Goal: Information Seeking & Learning: Learn about a topic

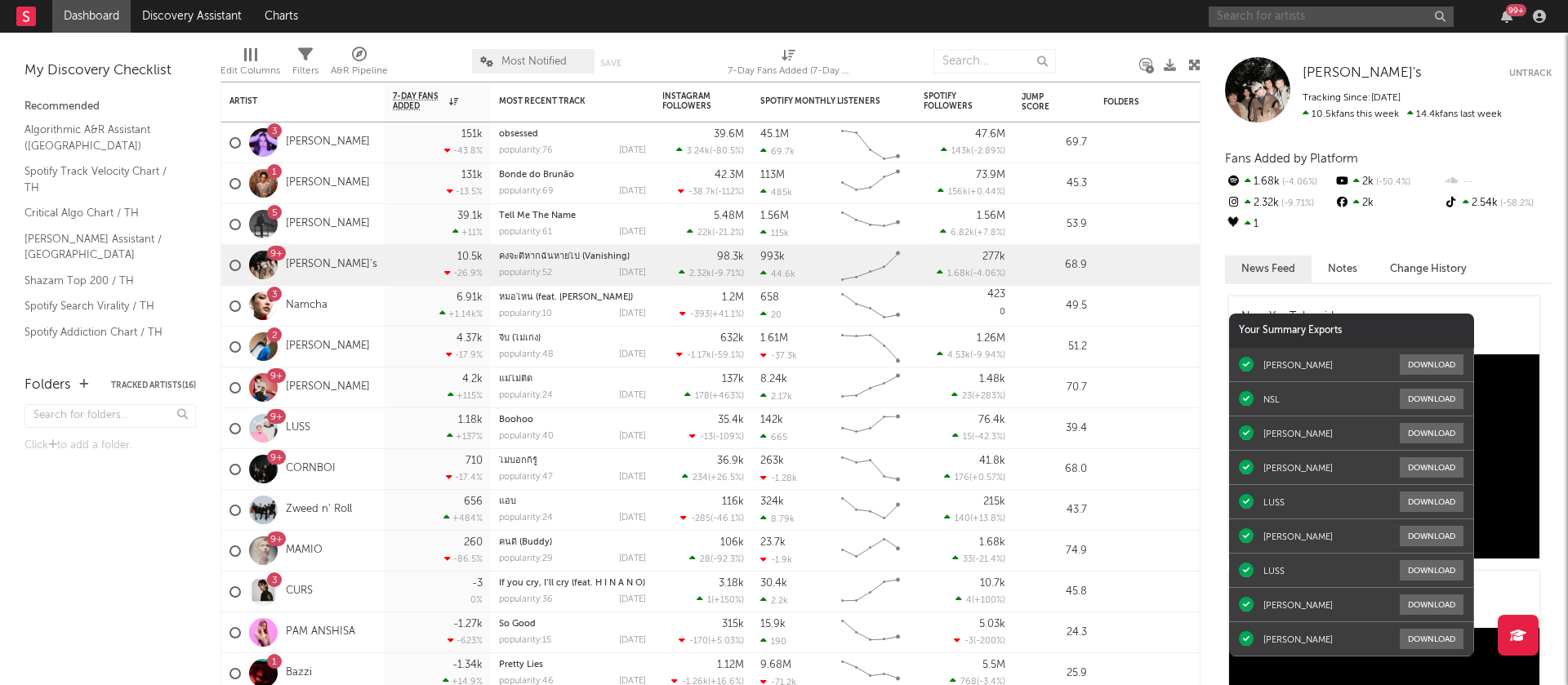
click at [1284, 22] on input "text" at bounding box center [1331, 16] width 245 height 20
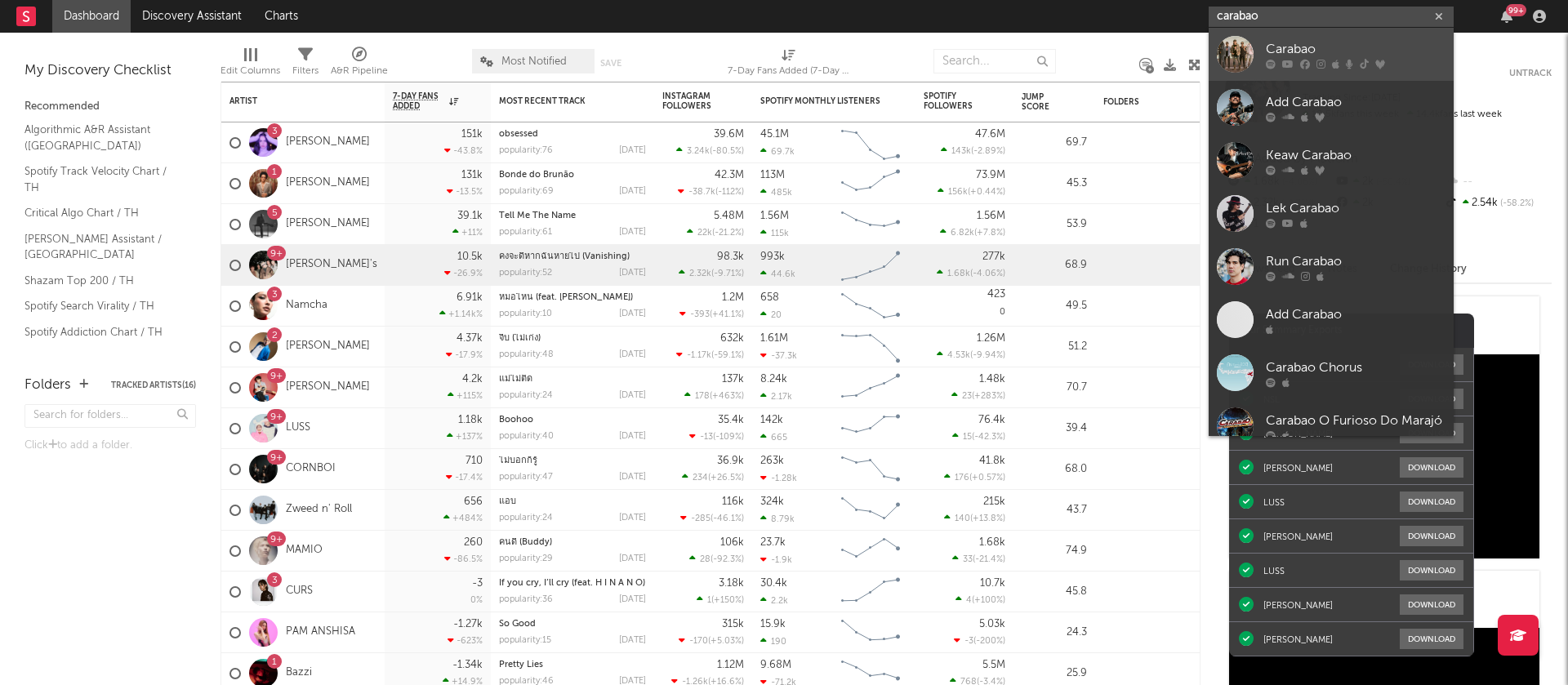
type input "carabao"
click at [1309, 43] on div "Carabao" at bounding box center [1356, 48] width 180 height 19
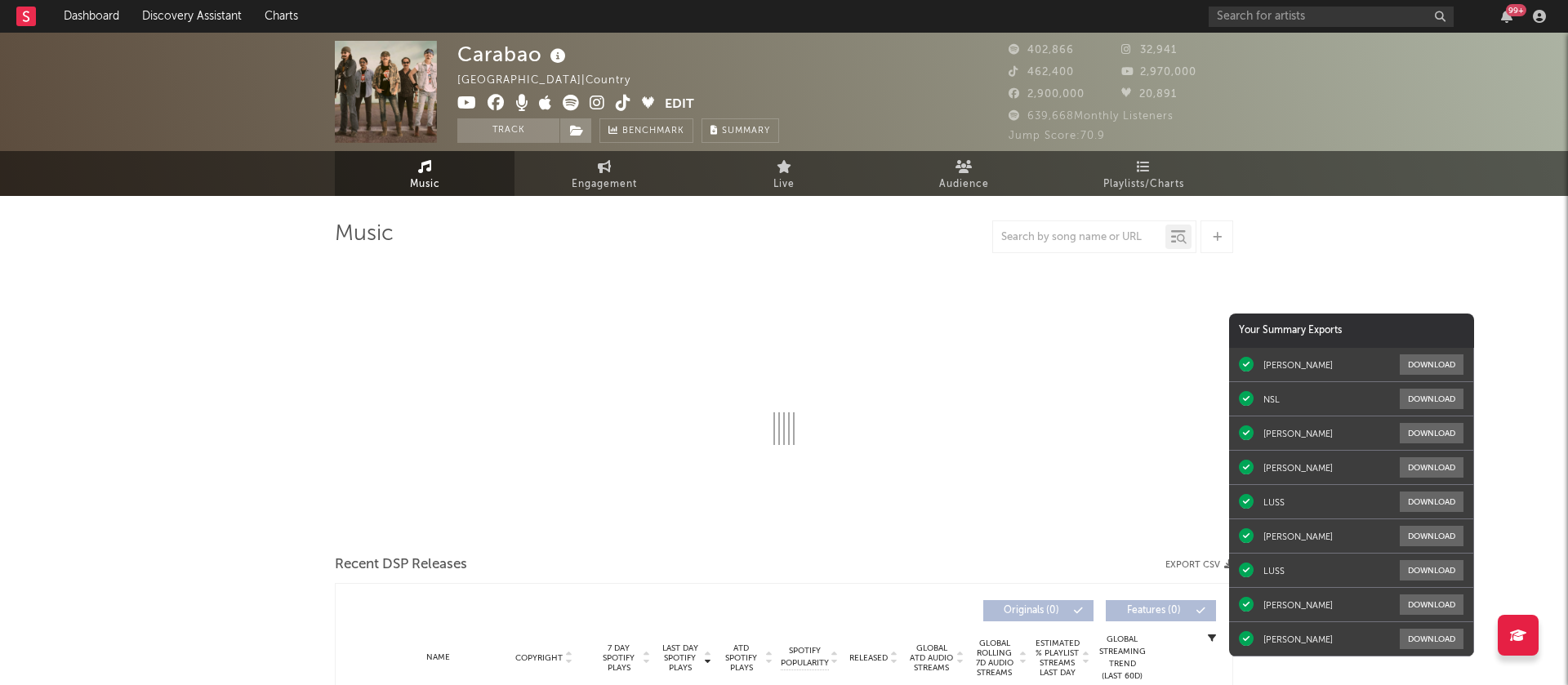
select select "6m"
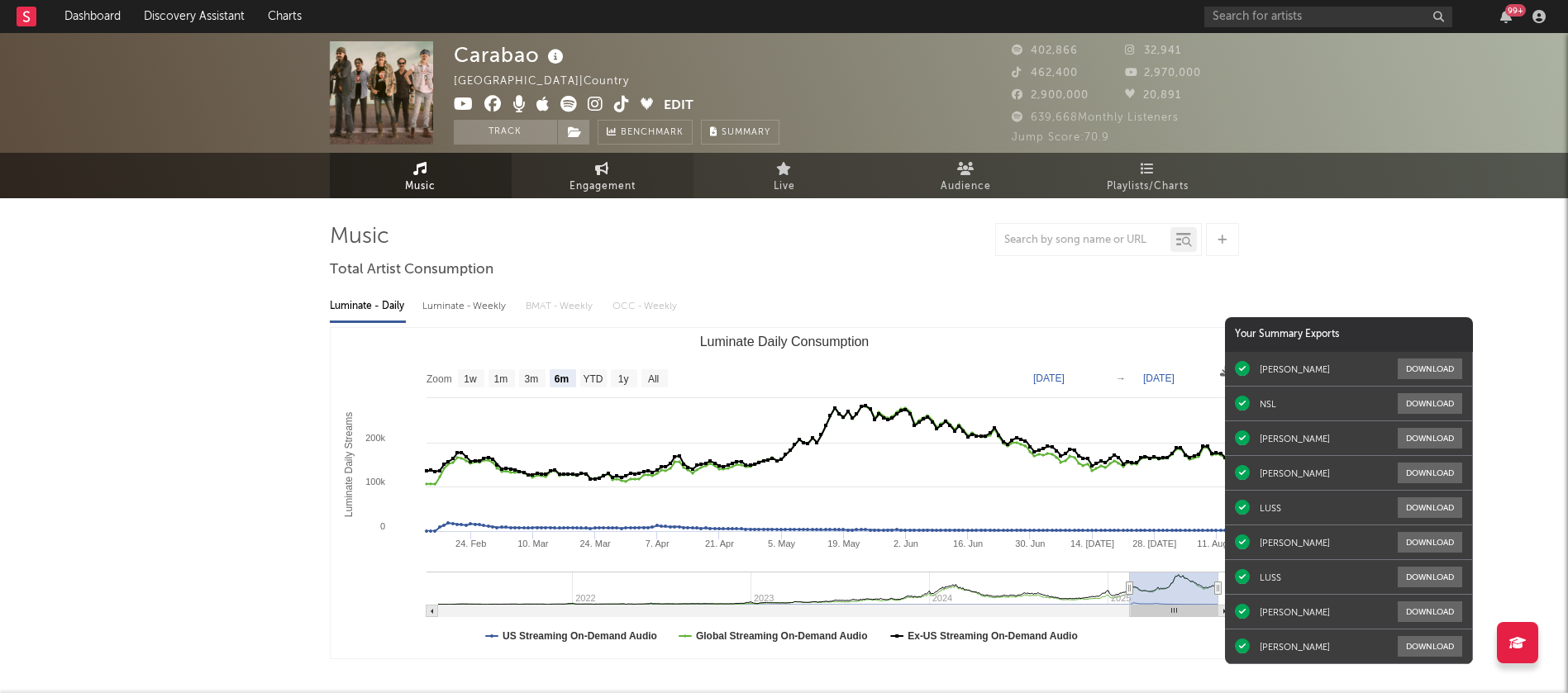
click at [603, 164] on icon at bounding box center [601, 167] width 14 height 13
select select "1w"
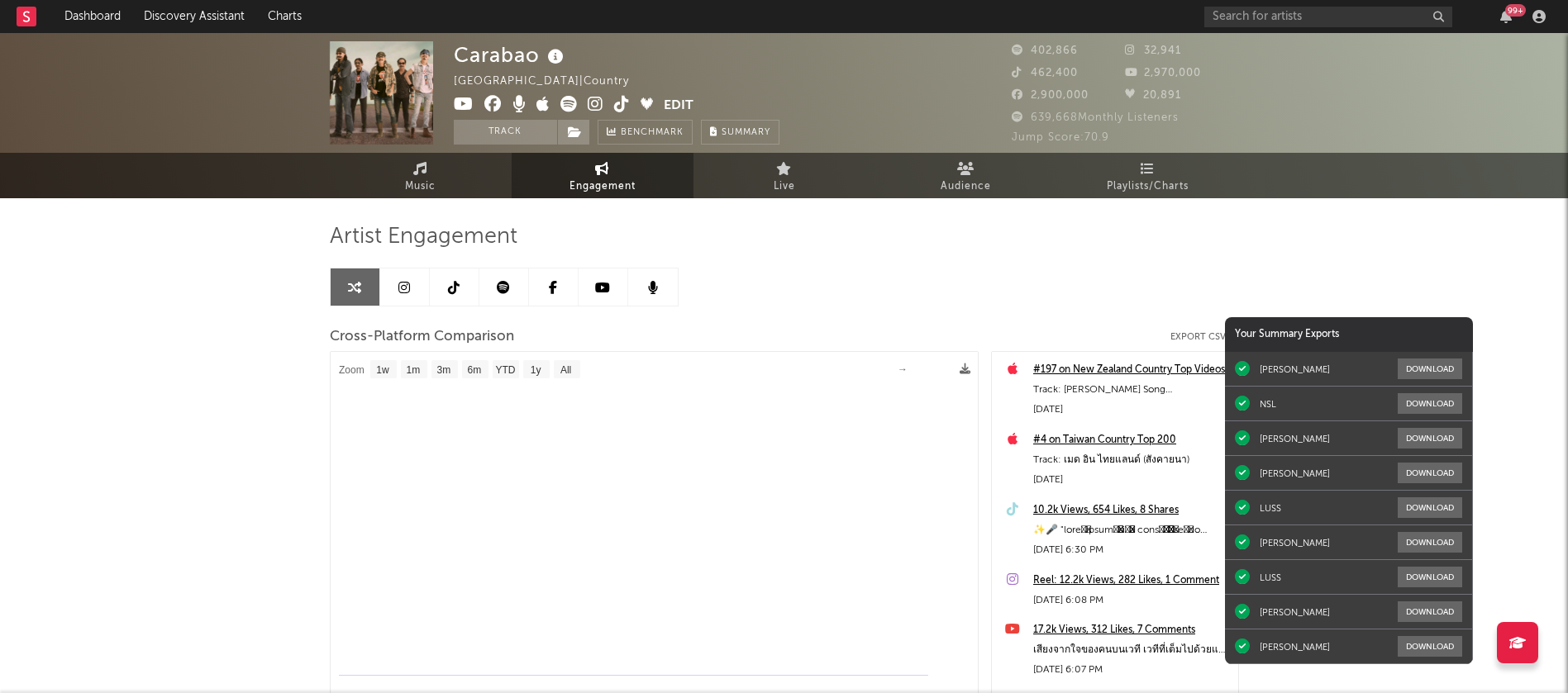
select select "1m"
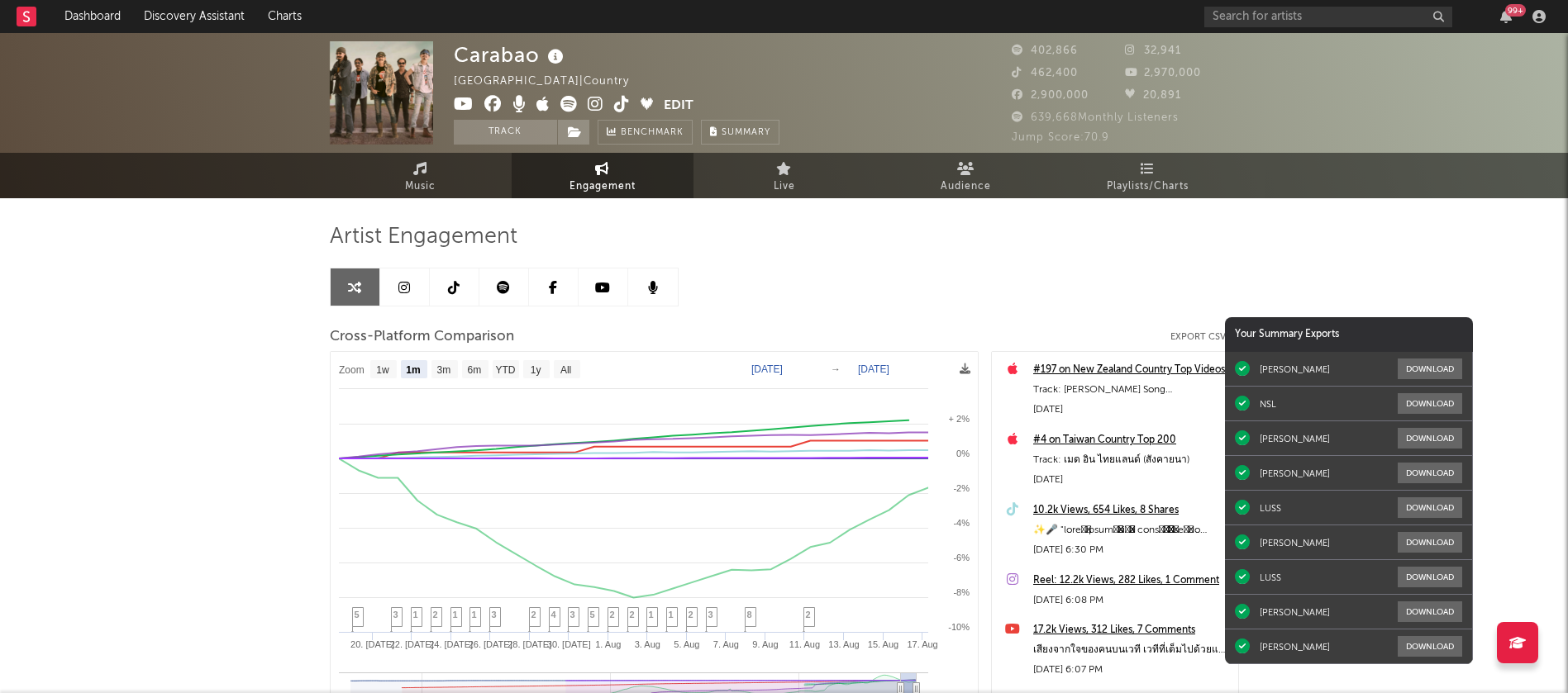
click at [1335, 29] on div "99 +" at bounding box center [1377, 17] width 347 height 33
click at [1324, 23] on input "text" at bounding box center [1327, 17] width 248 height 21
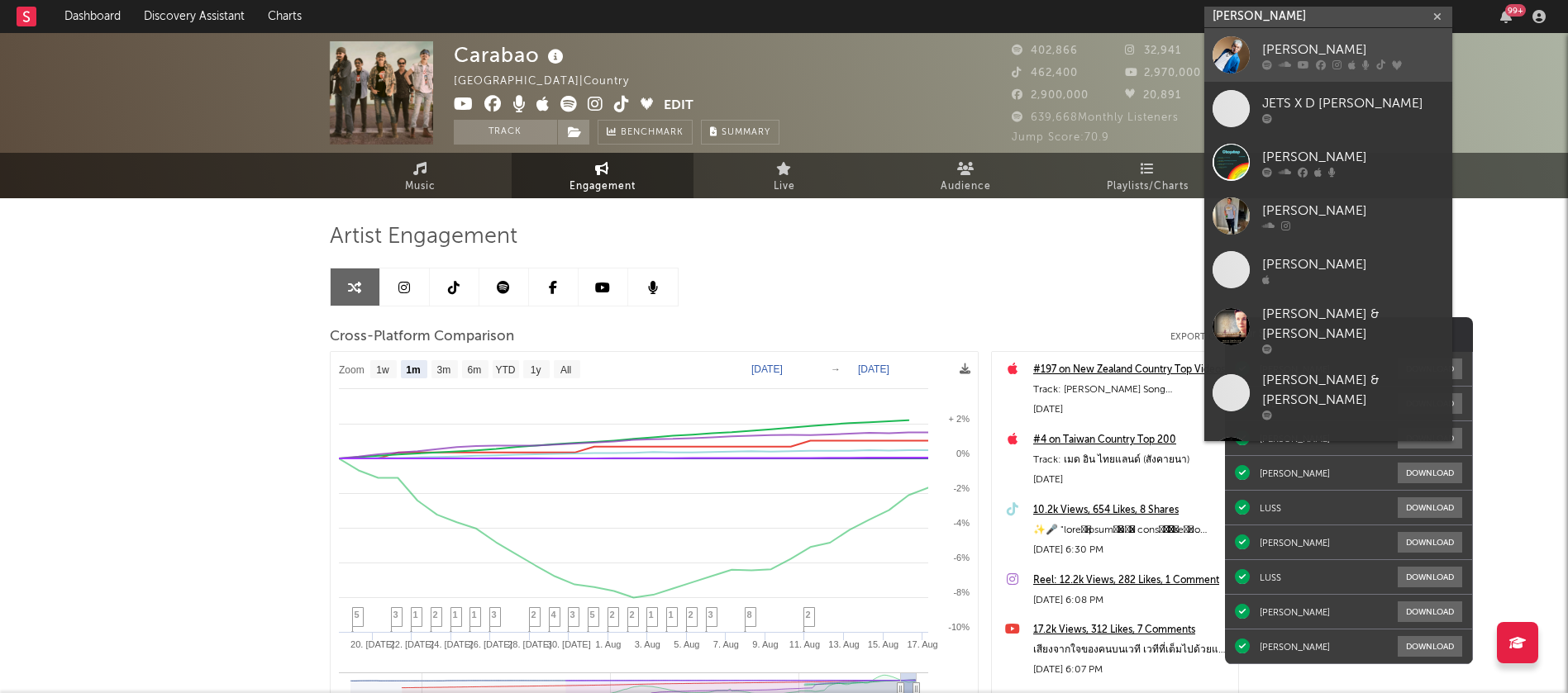
type input "d gerrard"
click at [1304, 50] on div "D Gerrard" at bounding box center [1353, 49] width 182 height 20
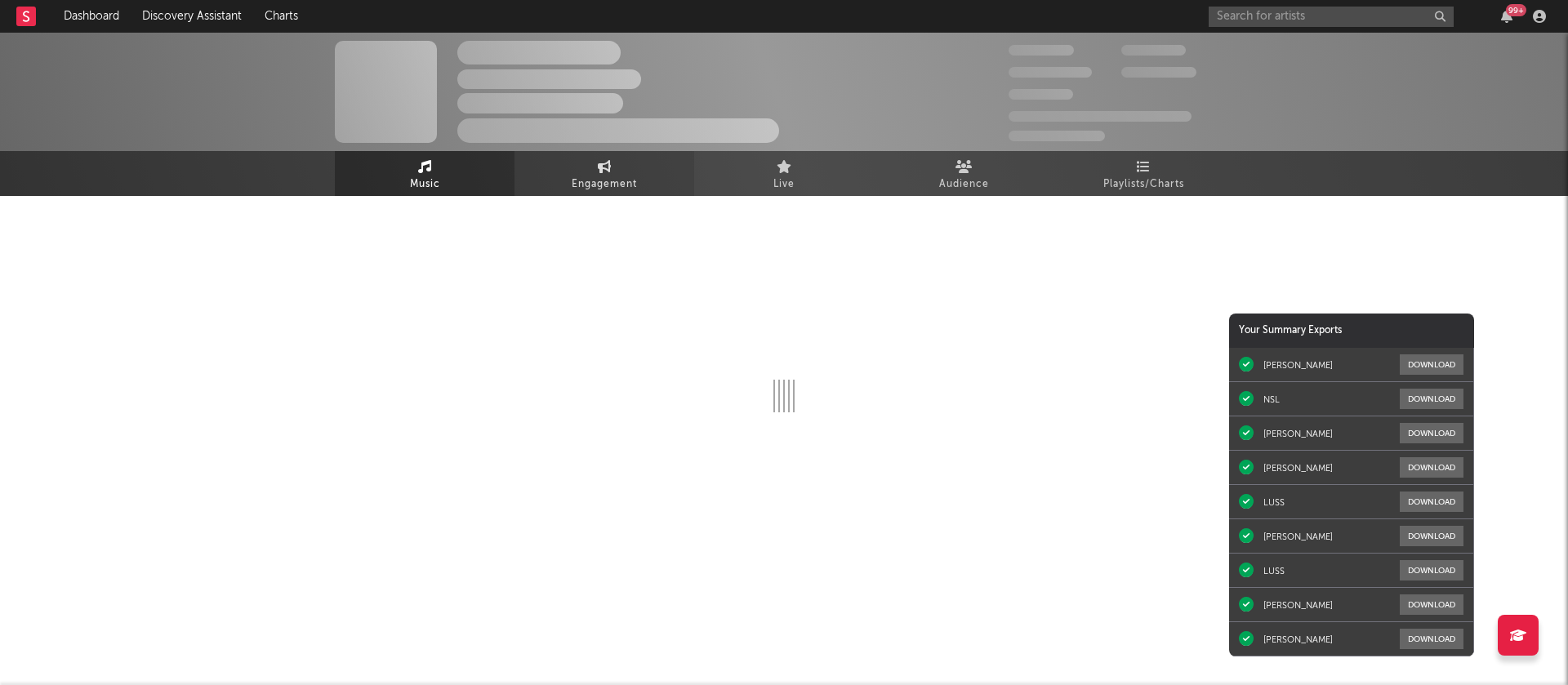
click at [588, 179] on span "Engagement" at bounding box center [604, 185] width 65 height 19
select select "1w"
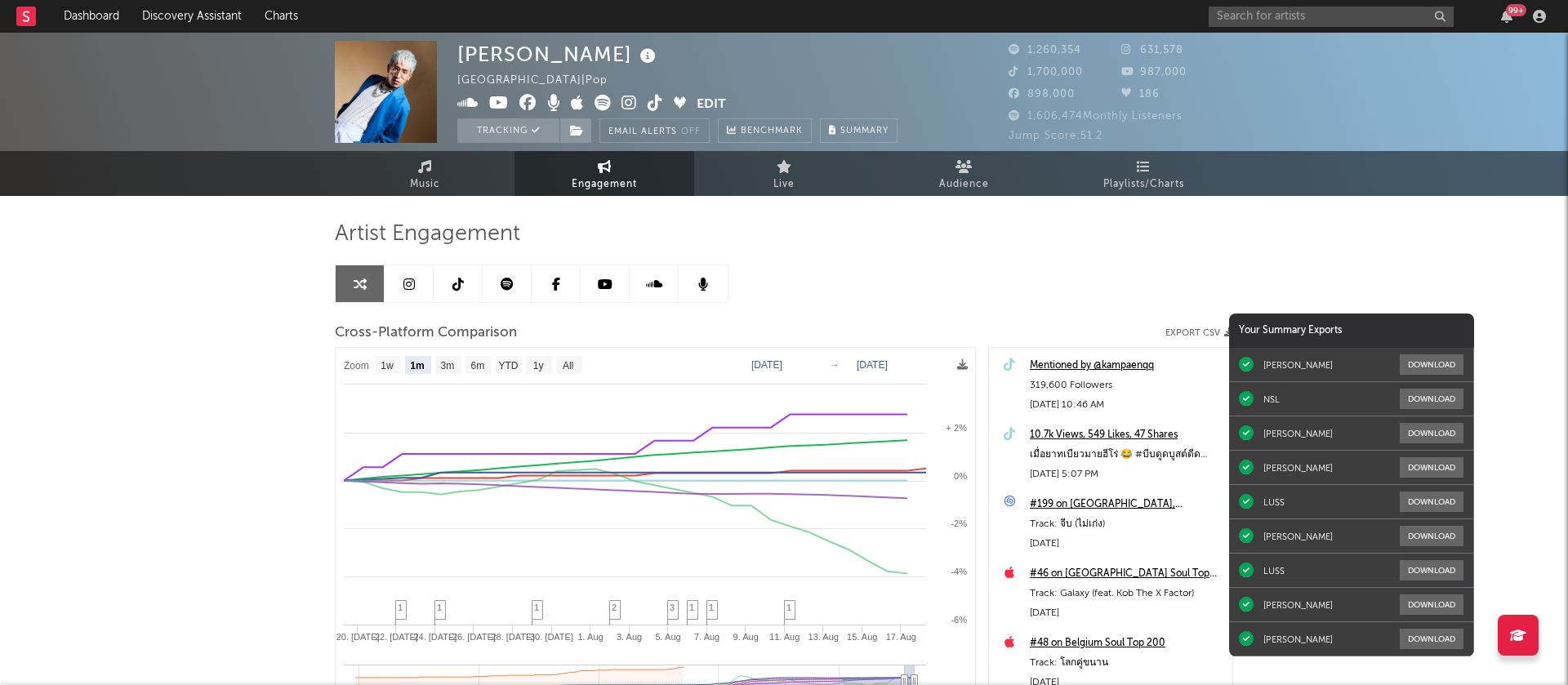
select select "1m"
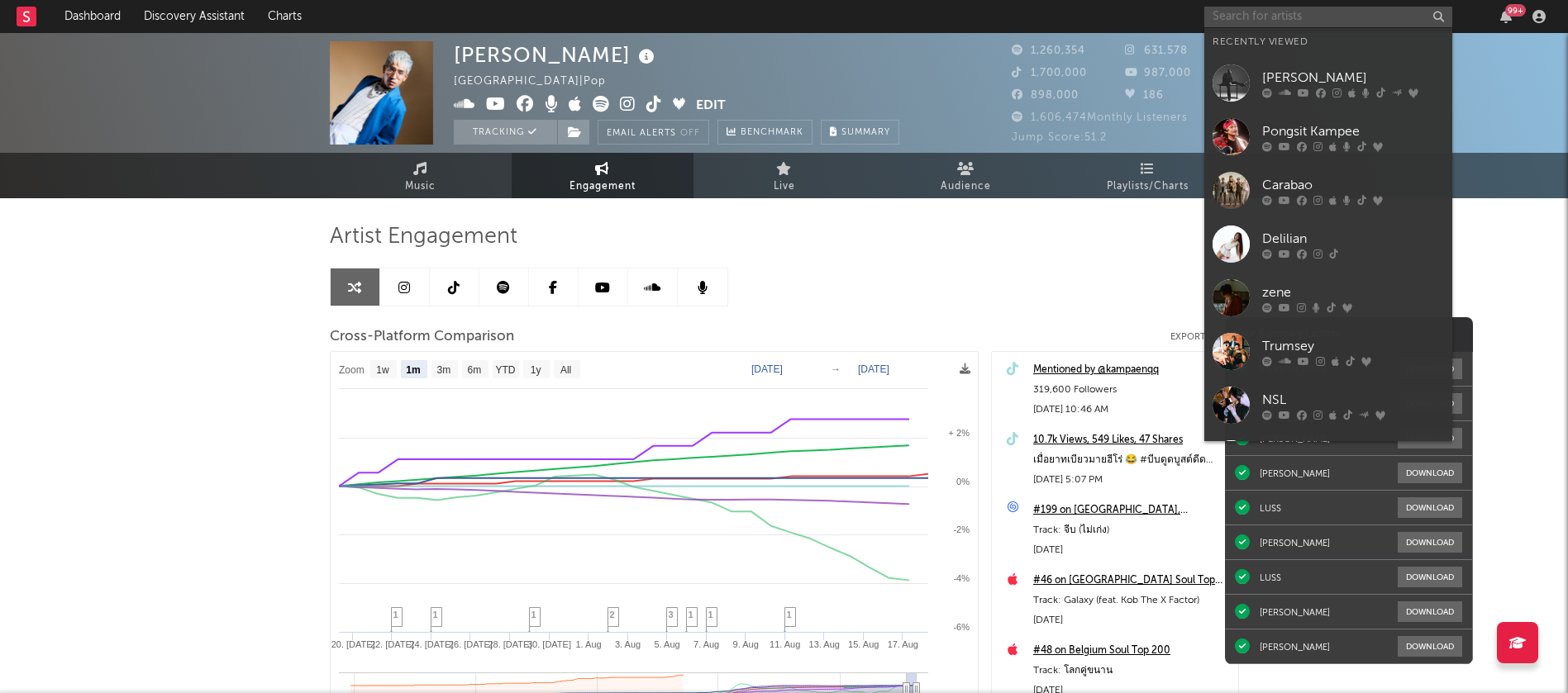
click at [1374, 13] on input "text" at bounding box center [1327, 17] width 248 height 21
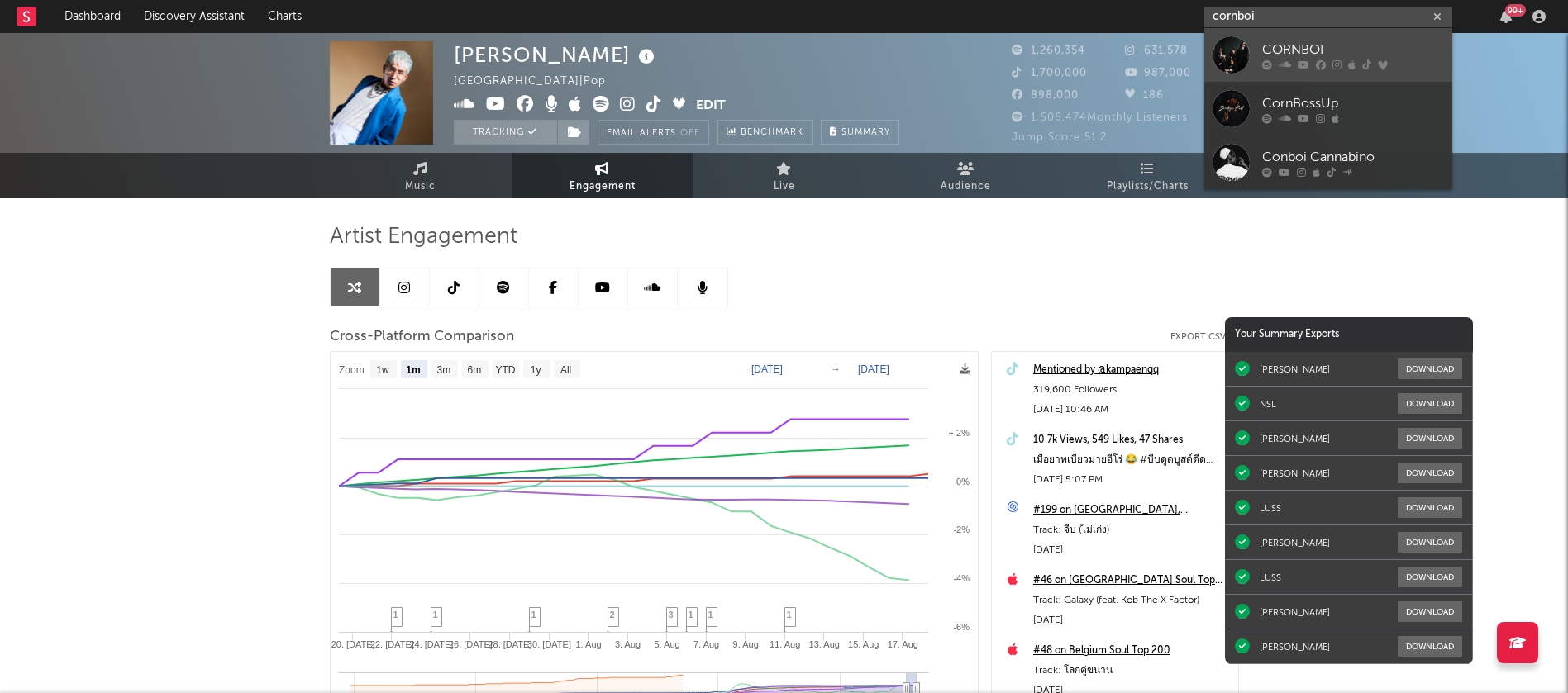
type input "cornboi"
click at [1320, 50] on div "CORNBOI" at bounding box center [1353, 49] width 182 height 20
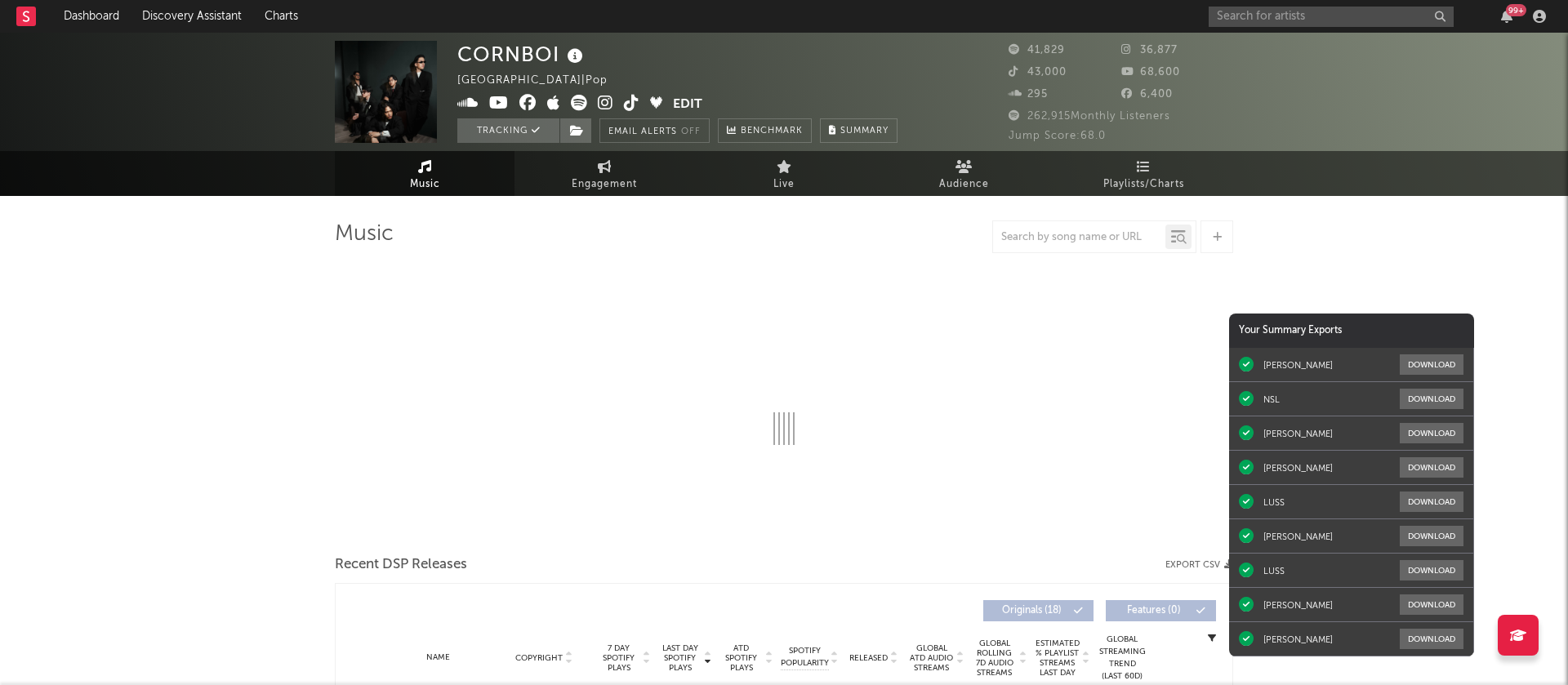
select select "6m"
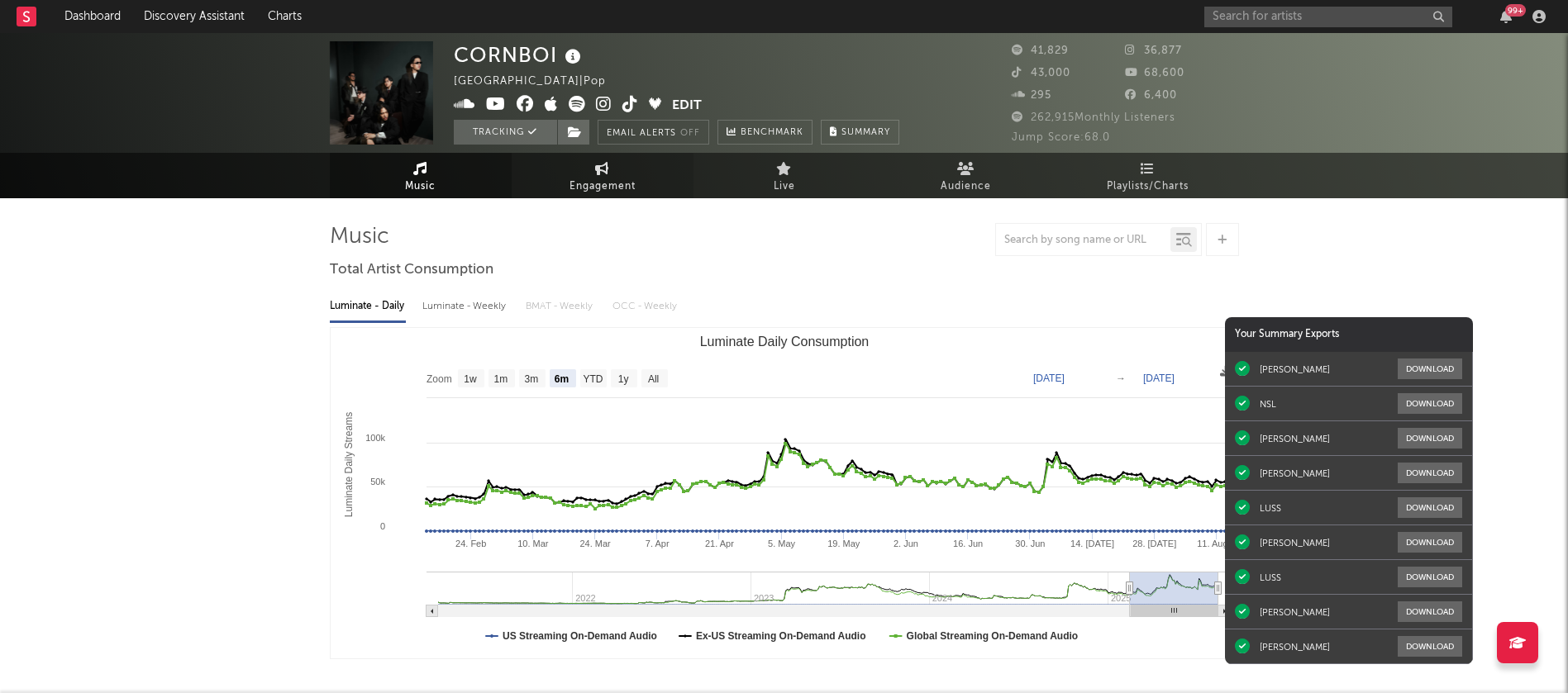
click at [594, 172] on icon at bounding box center [601, 167] width 14 height 13
select select "1w"
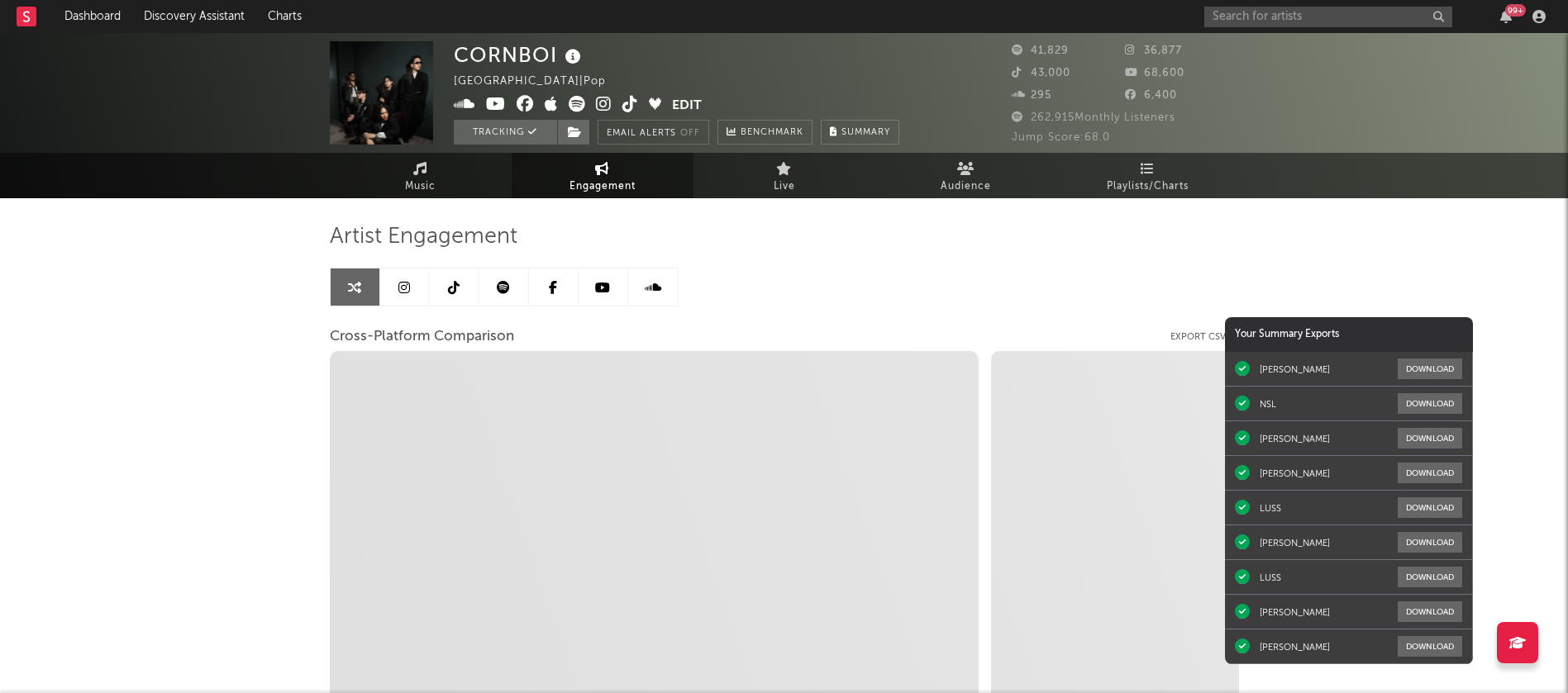
select select "1m"
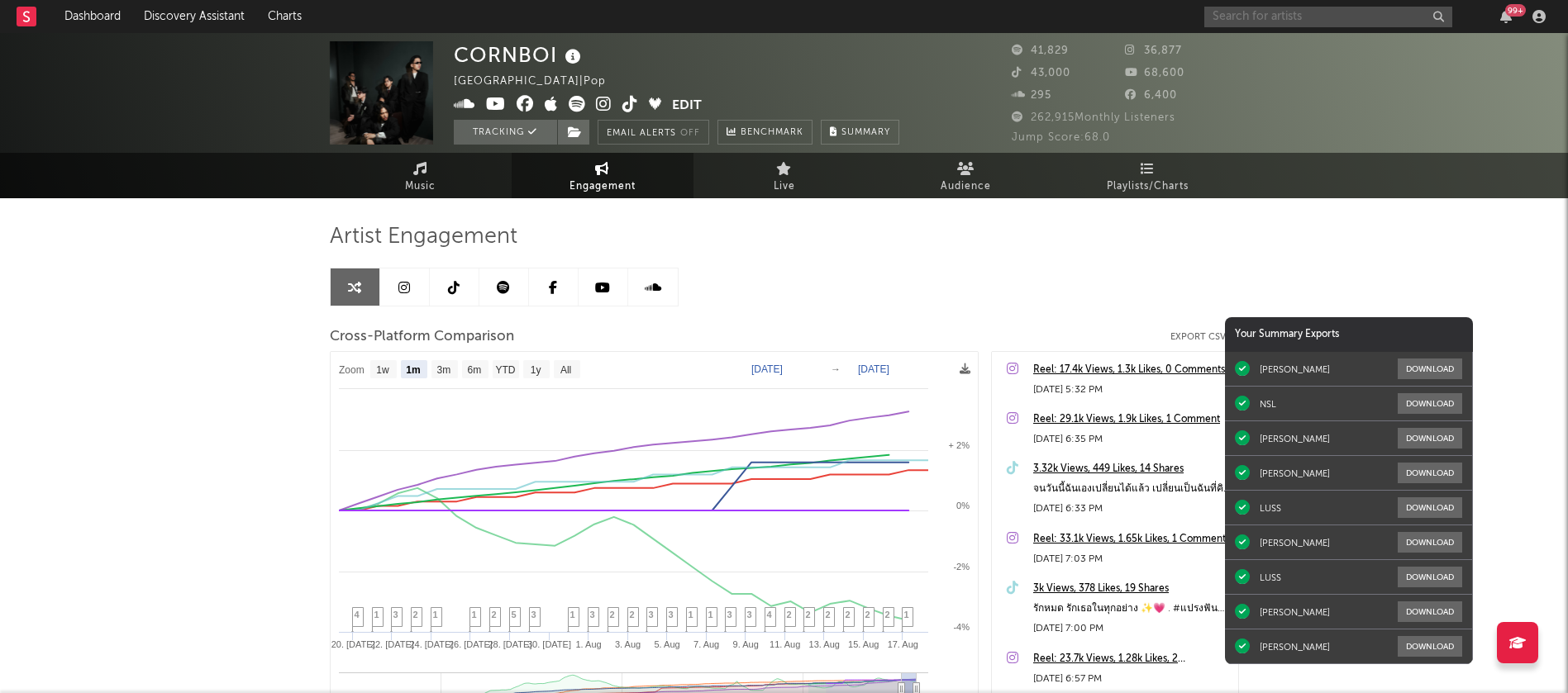
click at [1368, 15] on input "text" at bounding box center [1327, 17] width 248 height 21
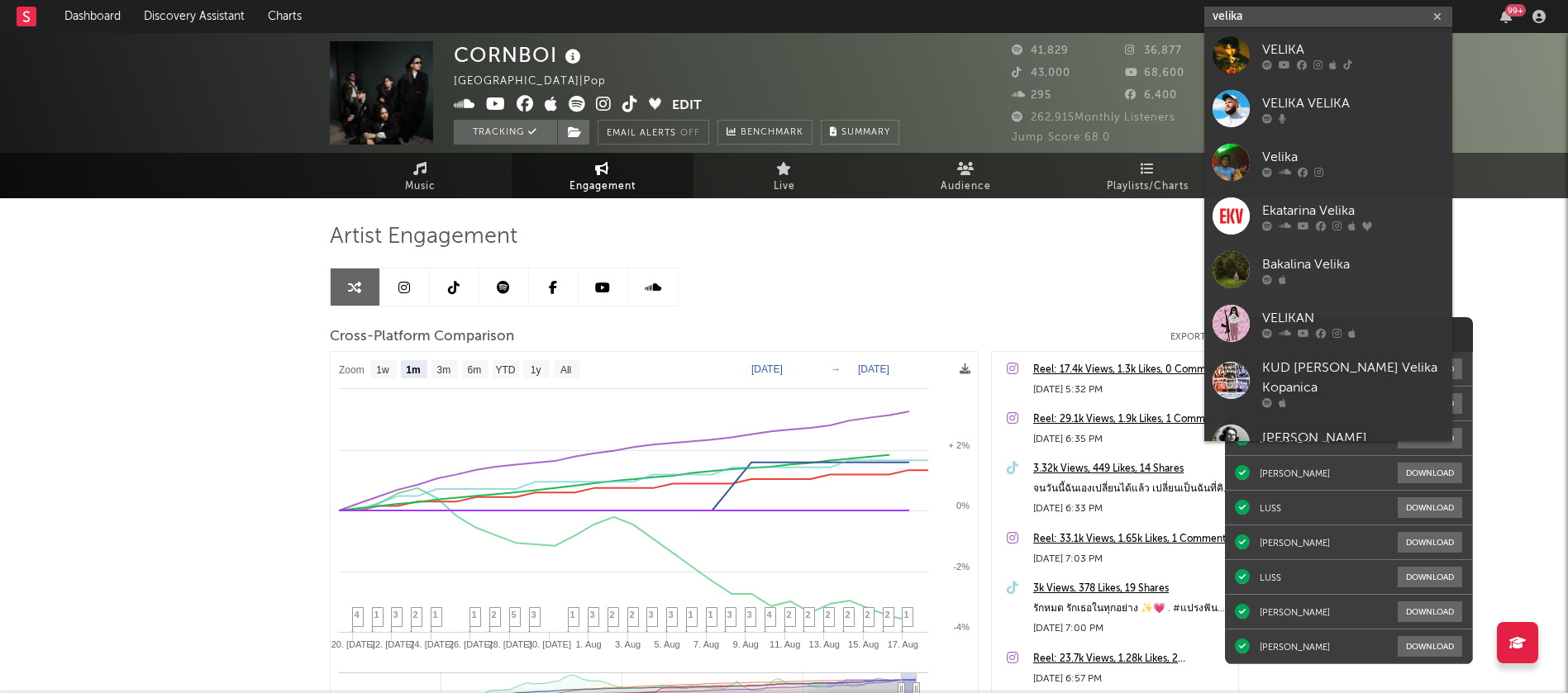
type input "velika"
click at [1269, 55] on div "VELIKA" at bounding box center [1353, 49] width 182 height 20
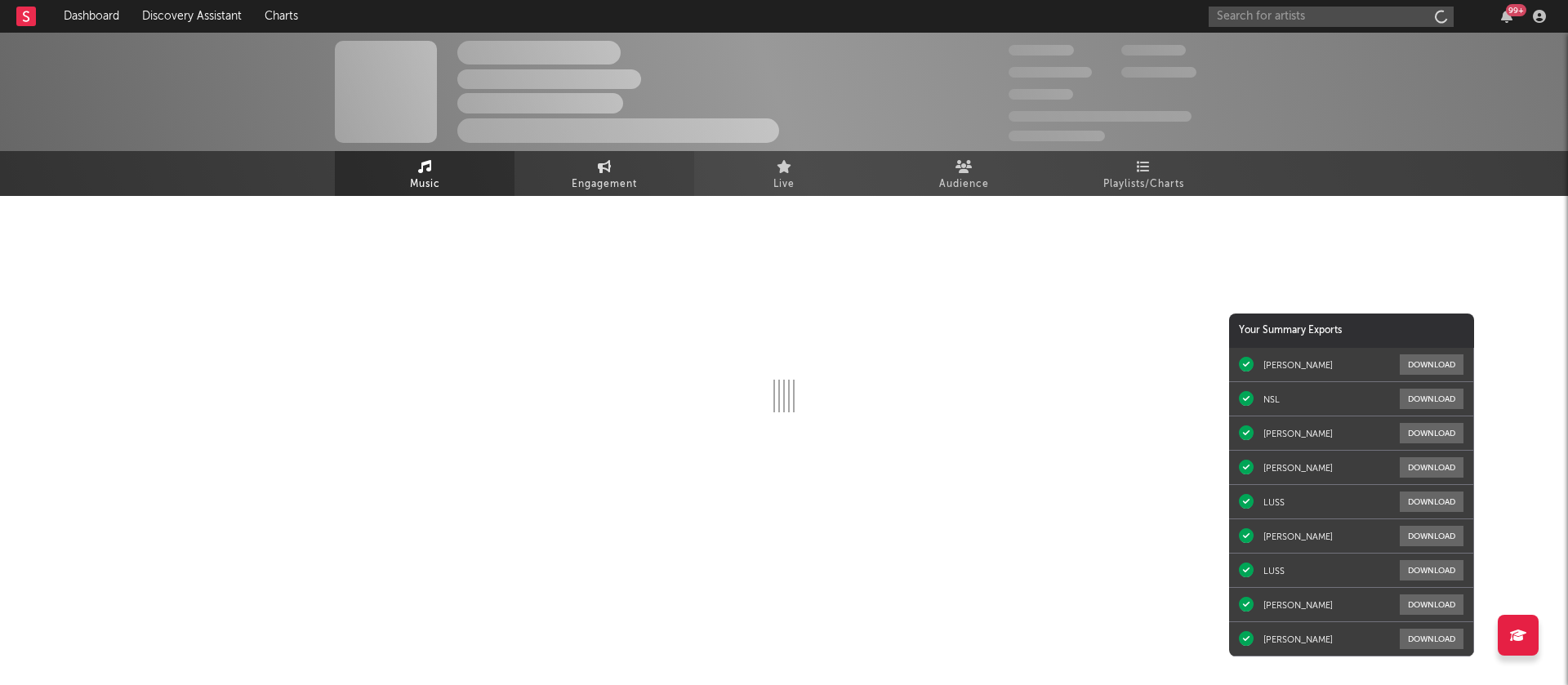
click at [644, 154] on link "Engagement" at bounding box center [605, 173] width 180 height 45
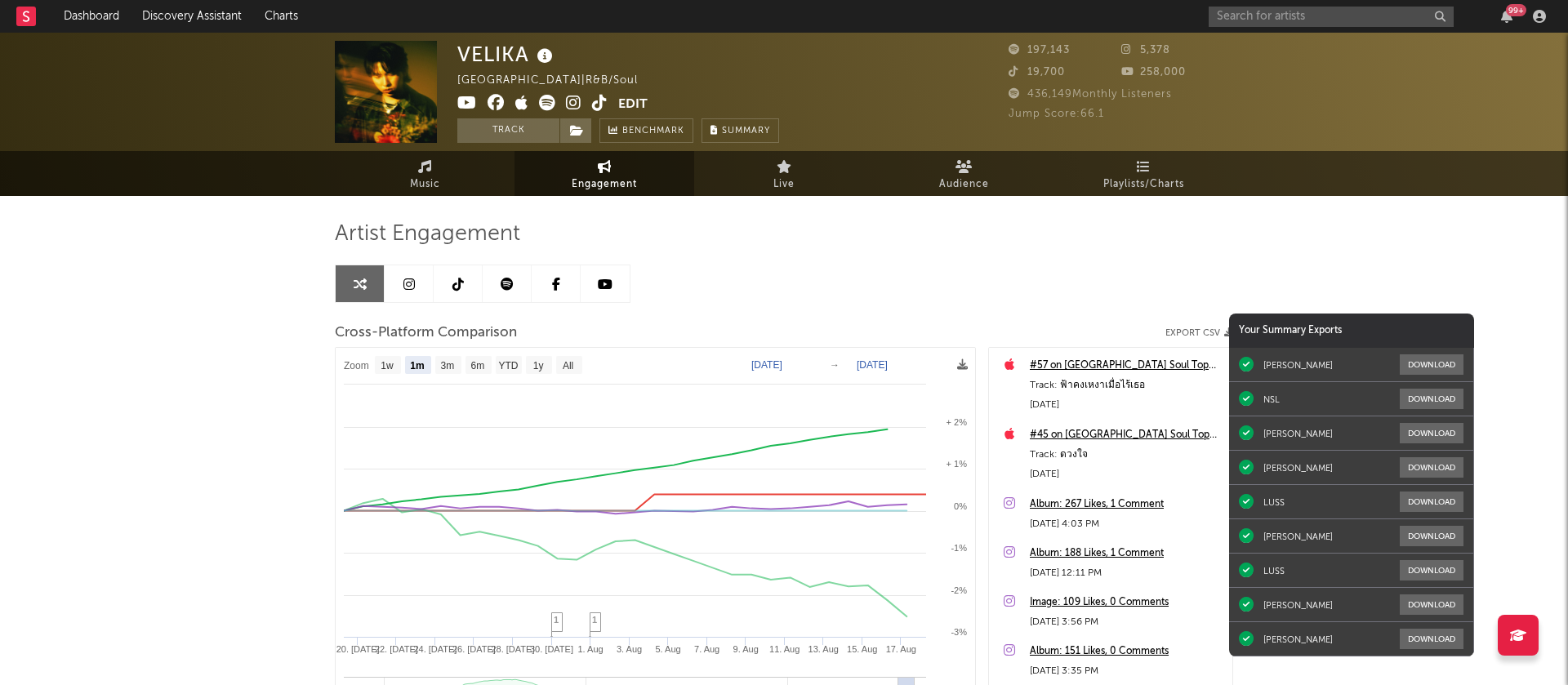
select select "1m"
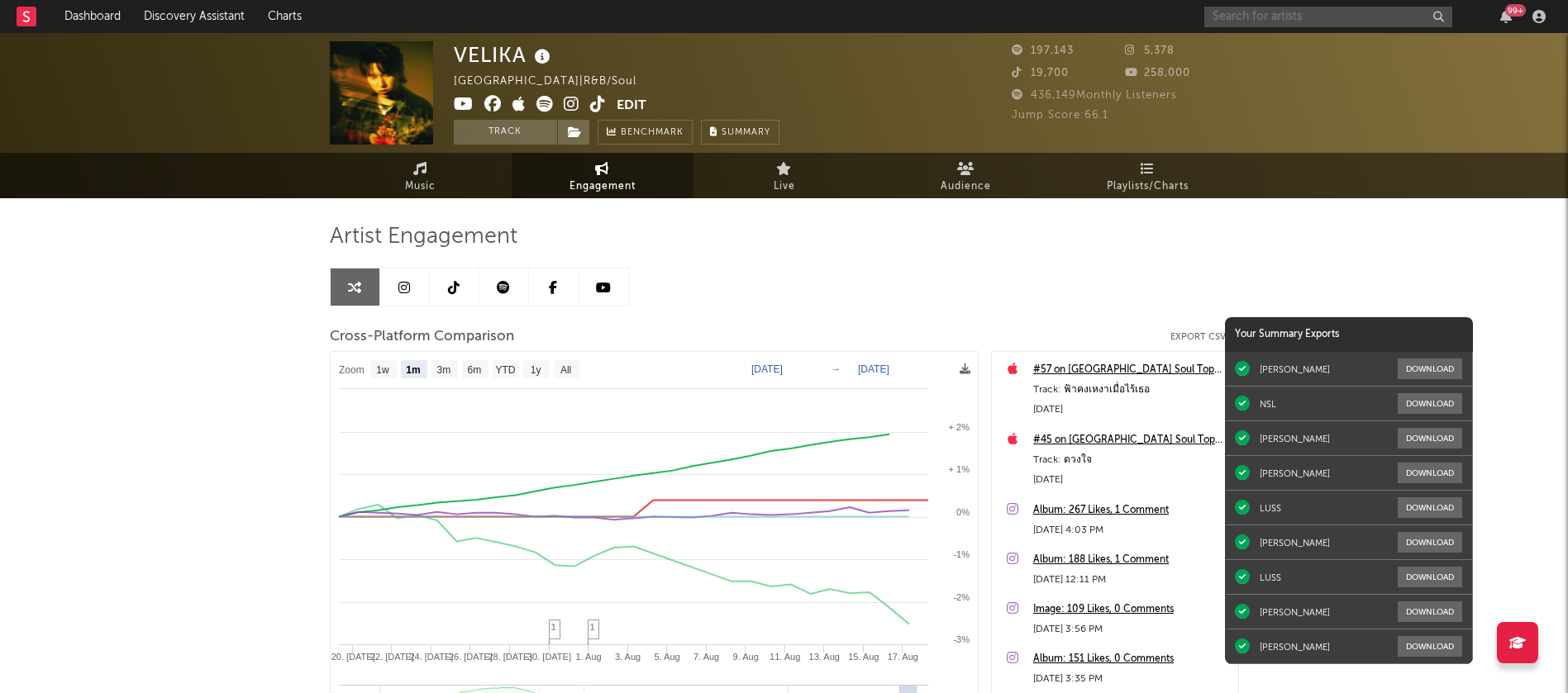
click at [1287, 19] on input "text" at bounding box center [1327, 17] width 248 height 21
click at [1287, 19] on input "ns" at bounding box center [1327, 17] width 248 height 21
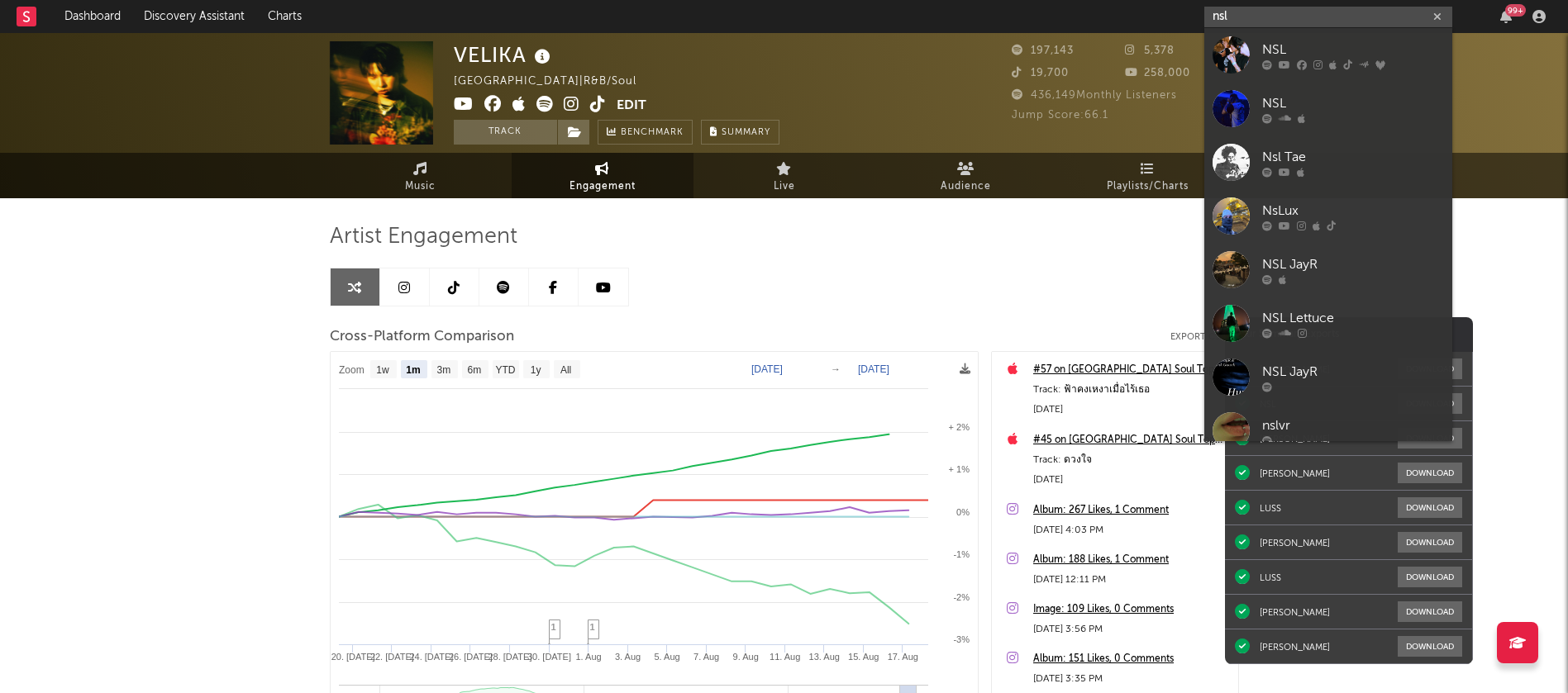
type input "nsl"
click at [1277, 38] on link "NSL" at bounding box center [1327, 55] width 248 height 54
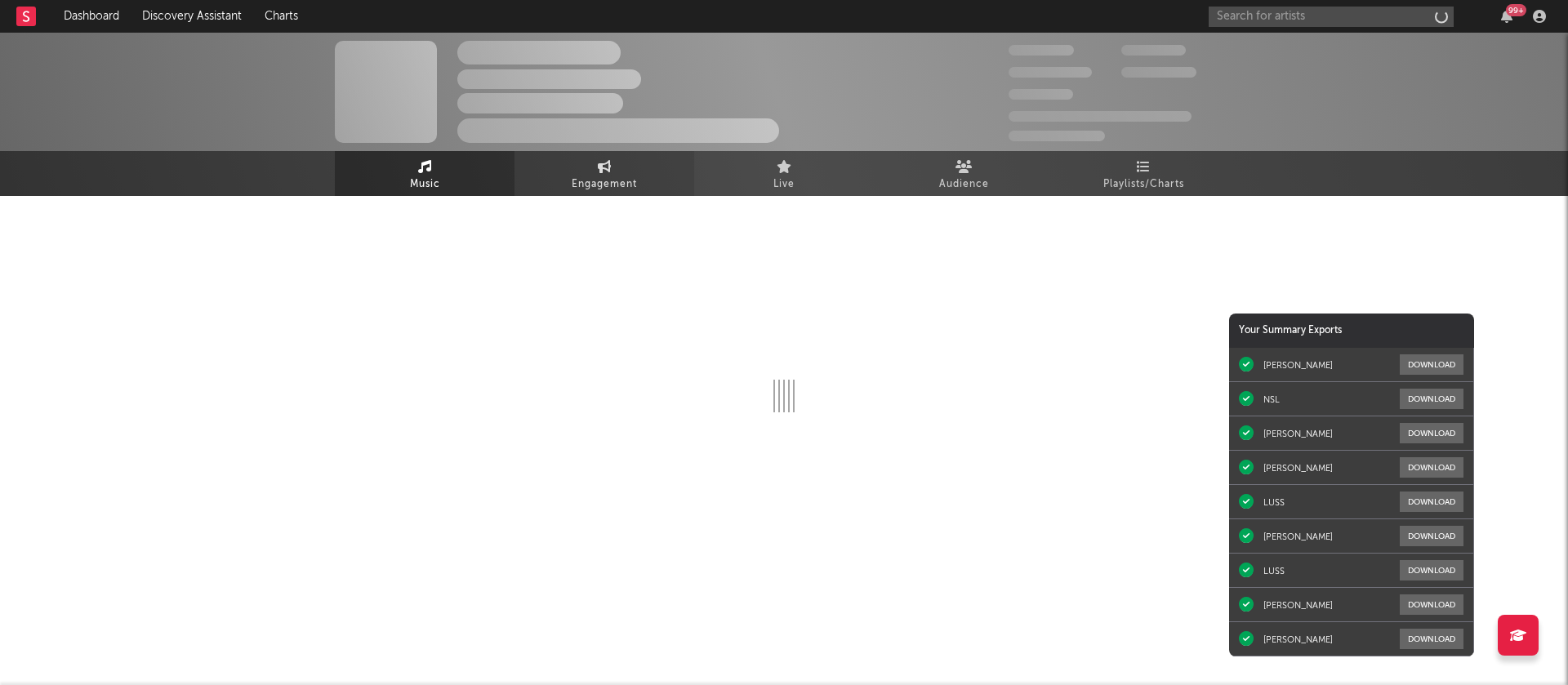
click at [636, 180] on span "Engagement" at bounding box center [604, 185] width 65 height 19
select select "1w"
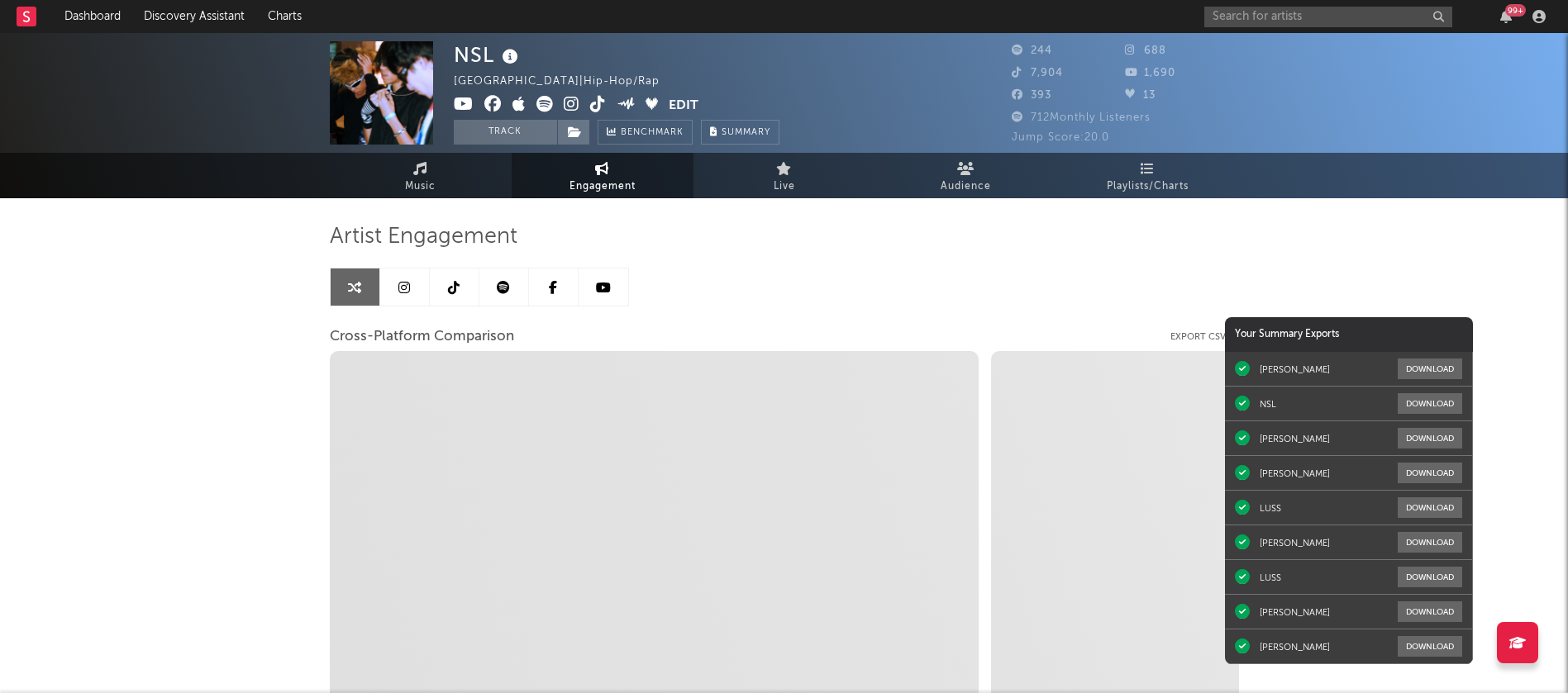
select select "1m"
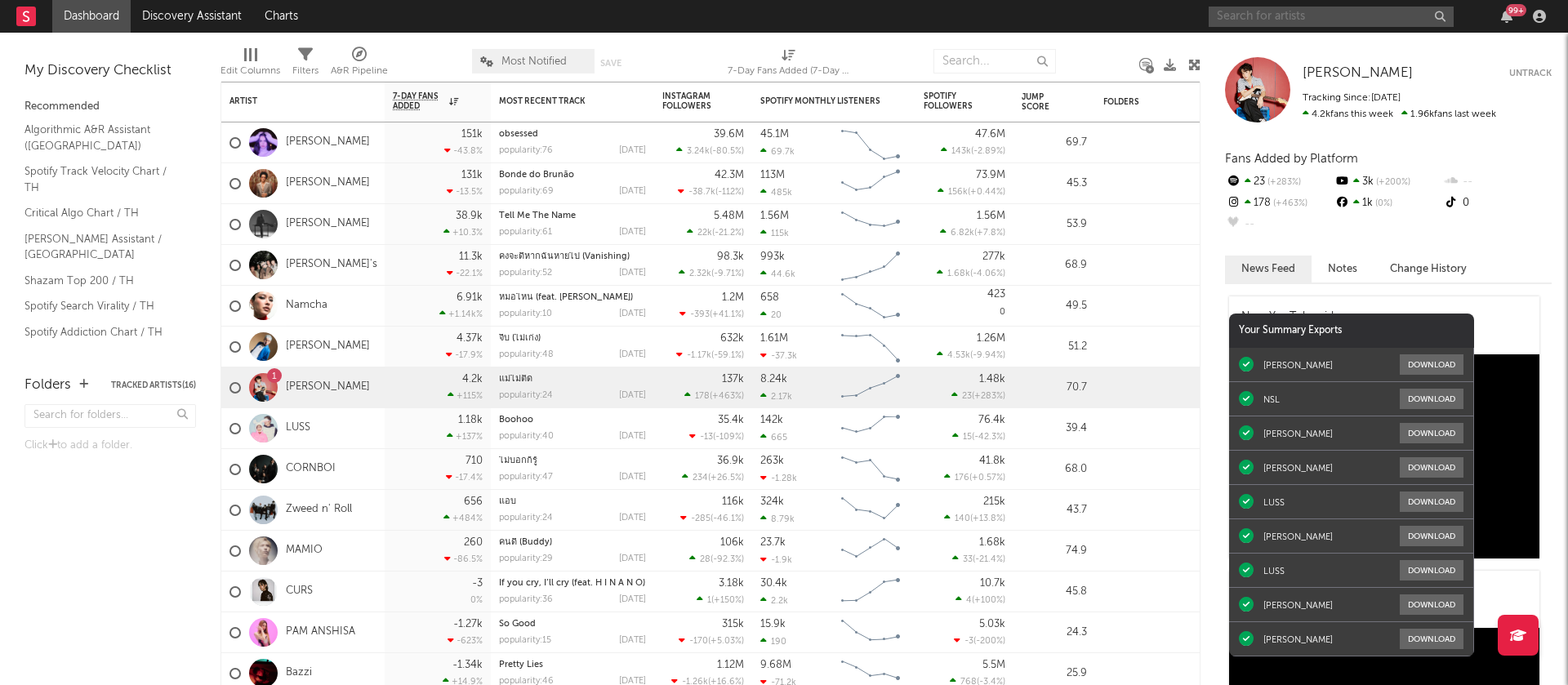
click at [1283, 20] on input "text" at bounding box center [1331, 16] width 245 height 20
type input "pongsit"
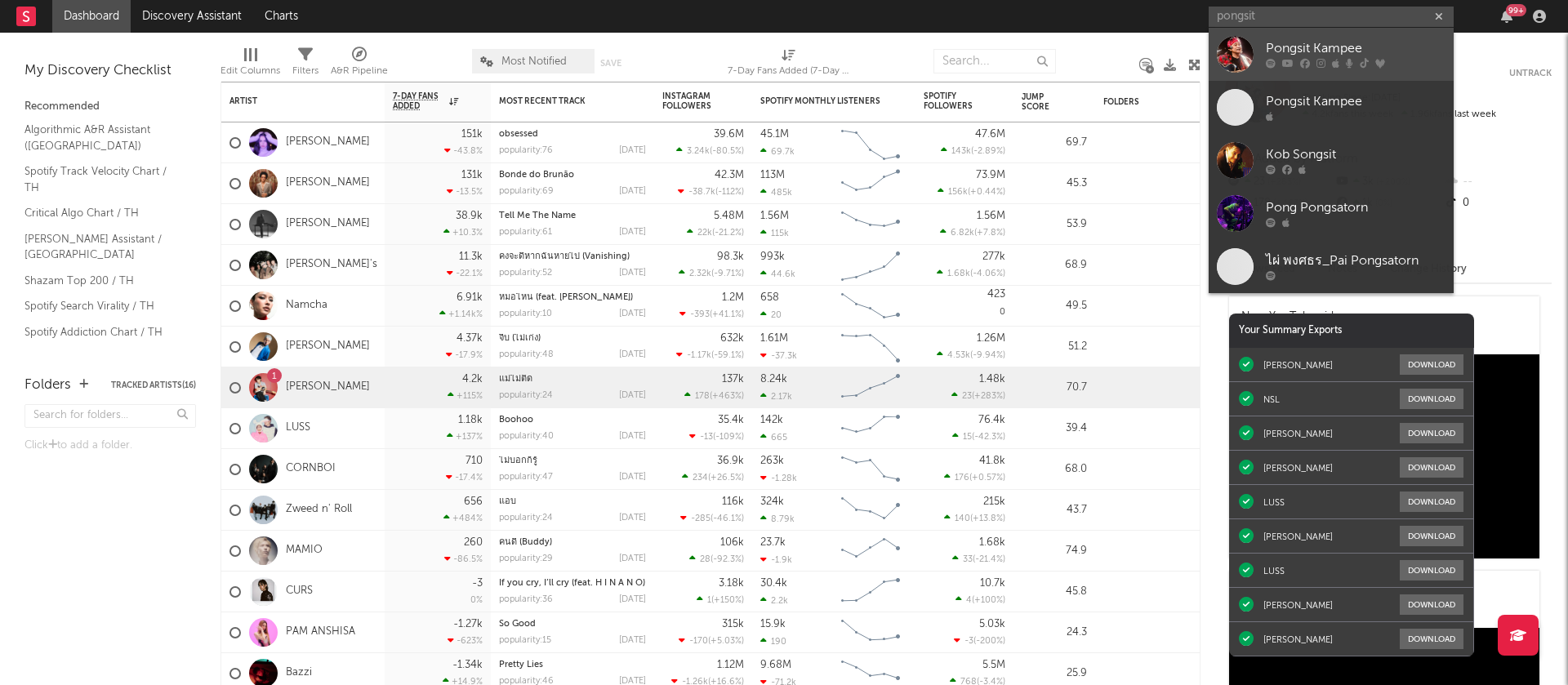
click at [1259, 45] on link "Pongsit Kampee" at bounding box center [1331, 54] width 245 height 53
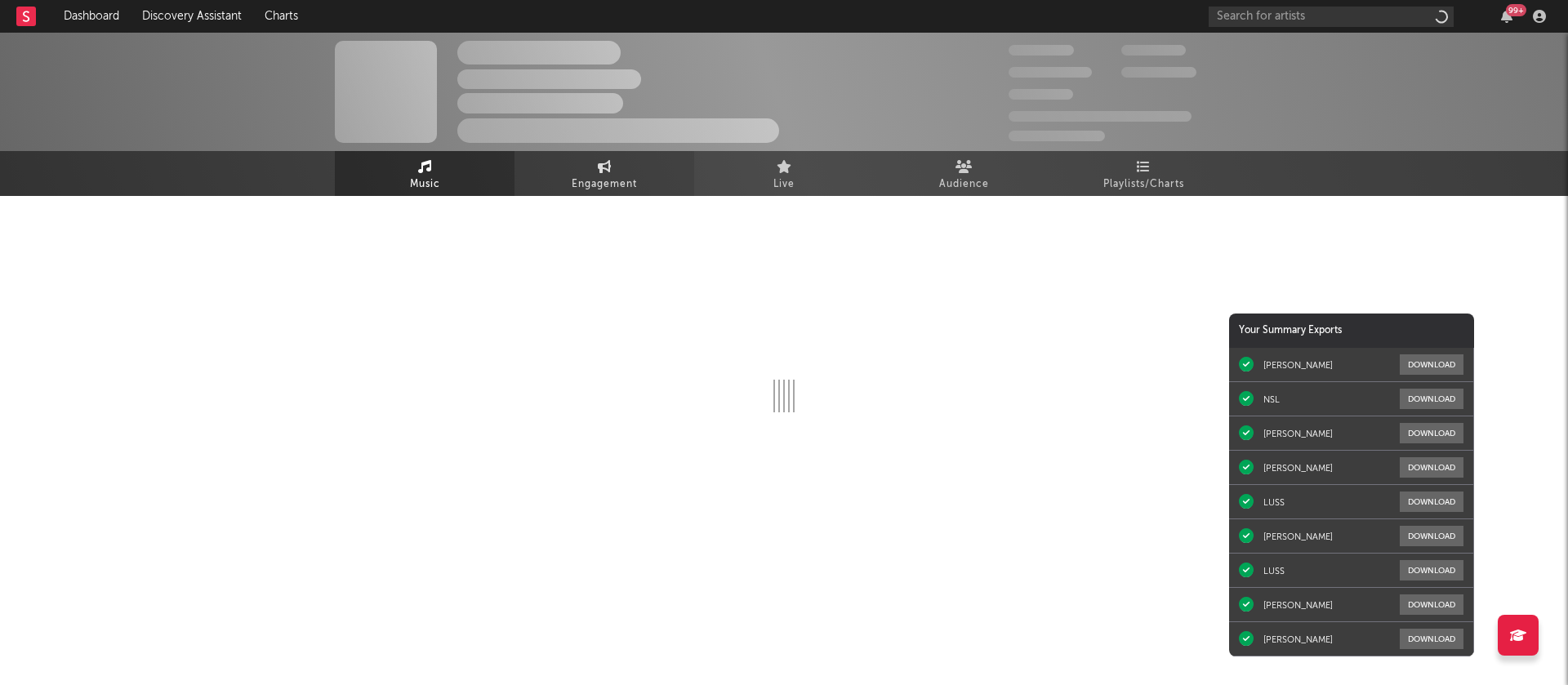
click at [590, 180] on span "Engagement" at bounding box center [604, 185] width 65 height 19
select select "1w"
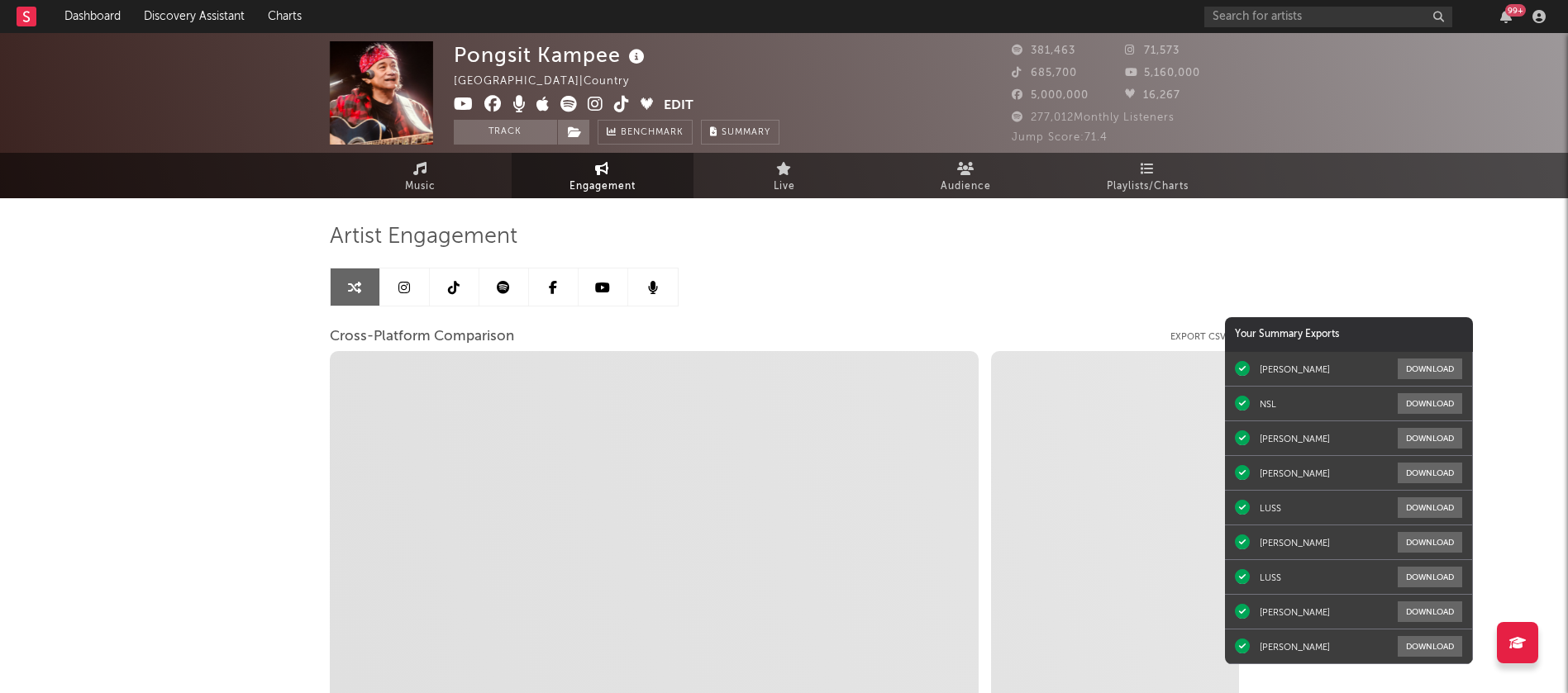
select select "1m"
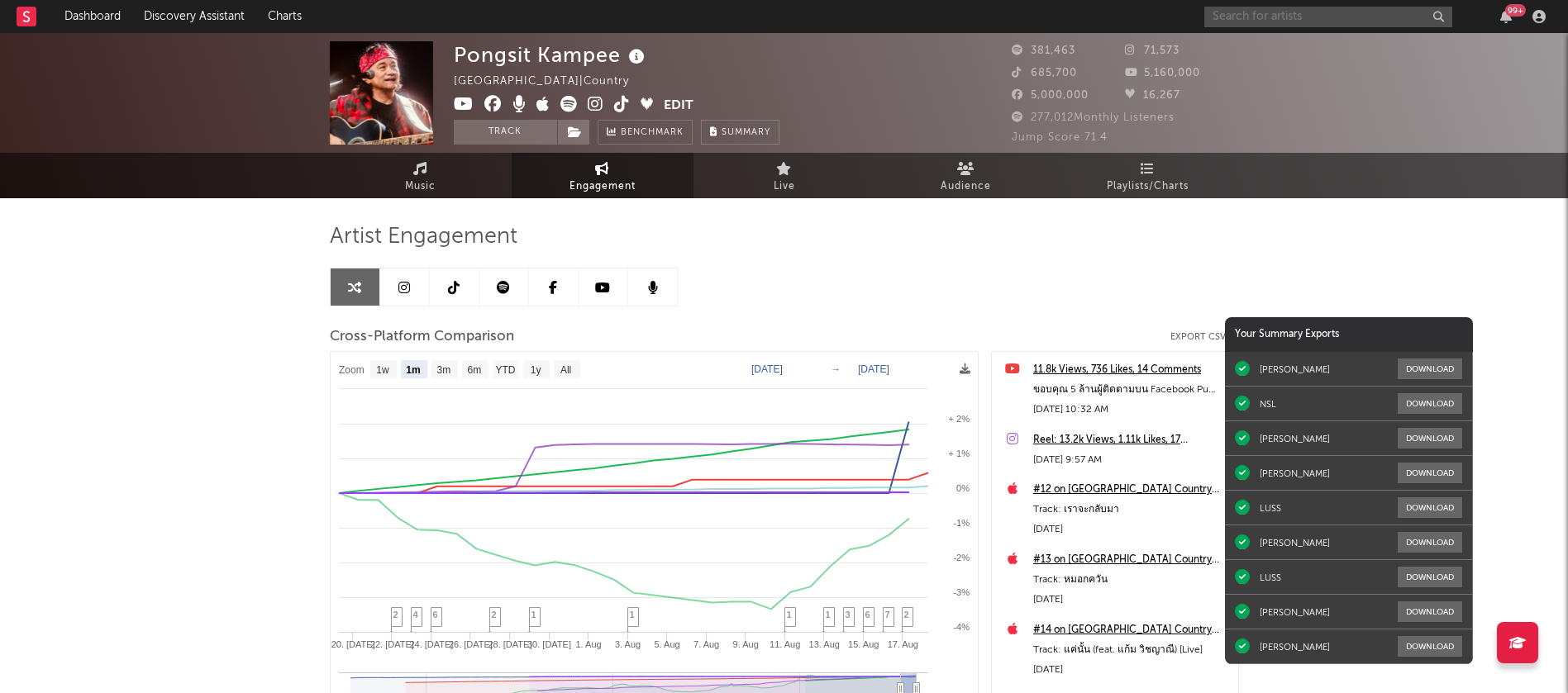
click at [1341, 11] on input "text" at bounding box center [1327, 17] width 248 height 21
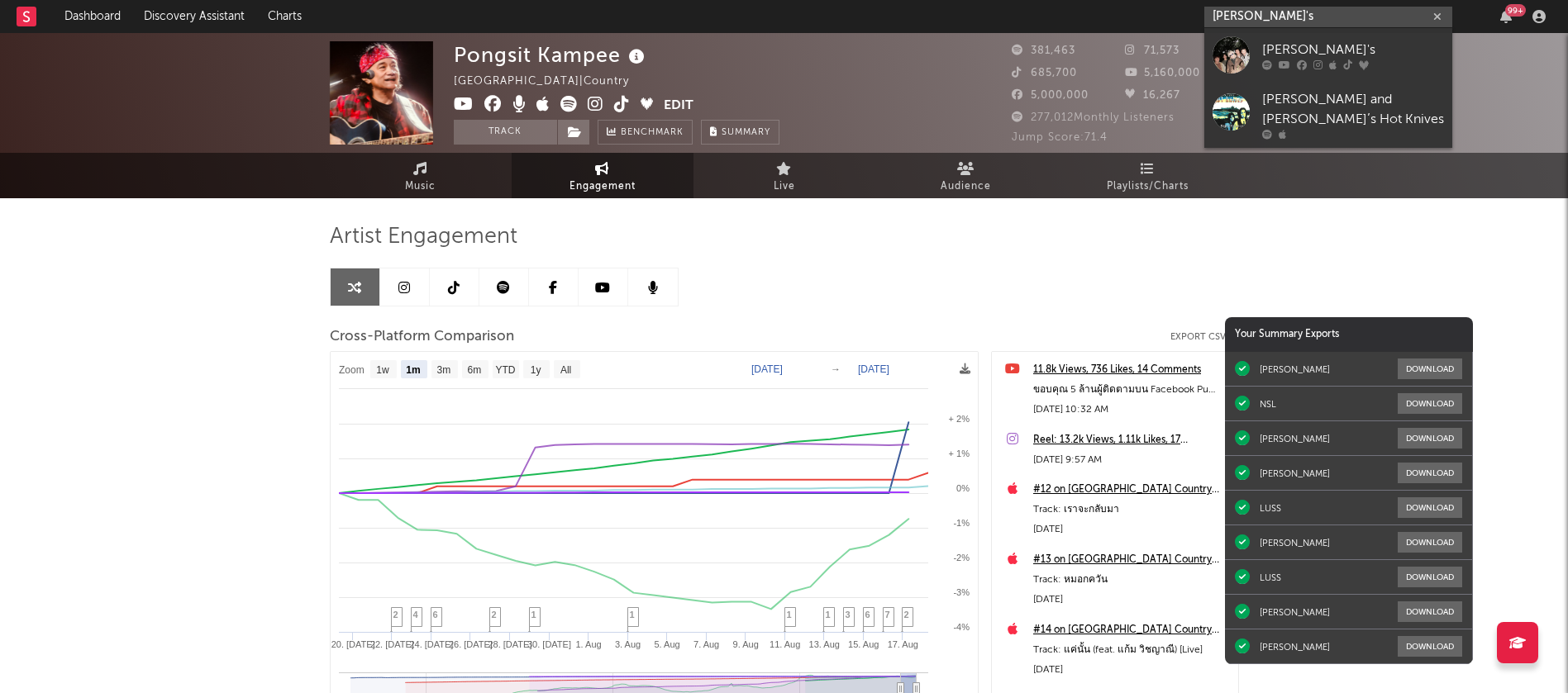
type input "ayla's"
click at [1301, 65] on icon at bounding box center [1302, 65] width 10 height 10
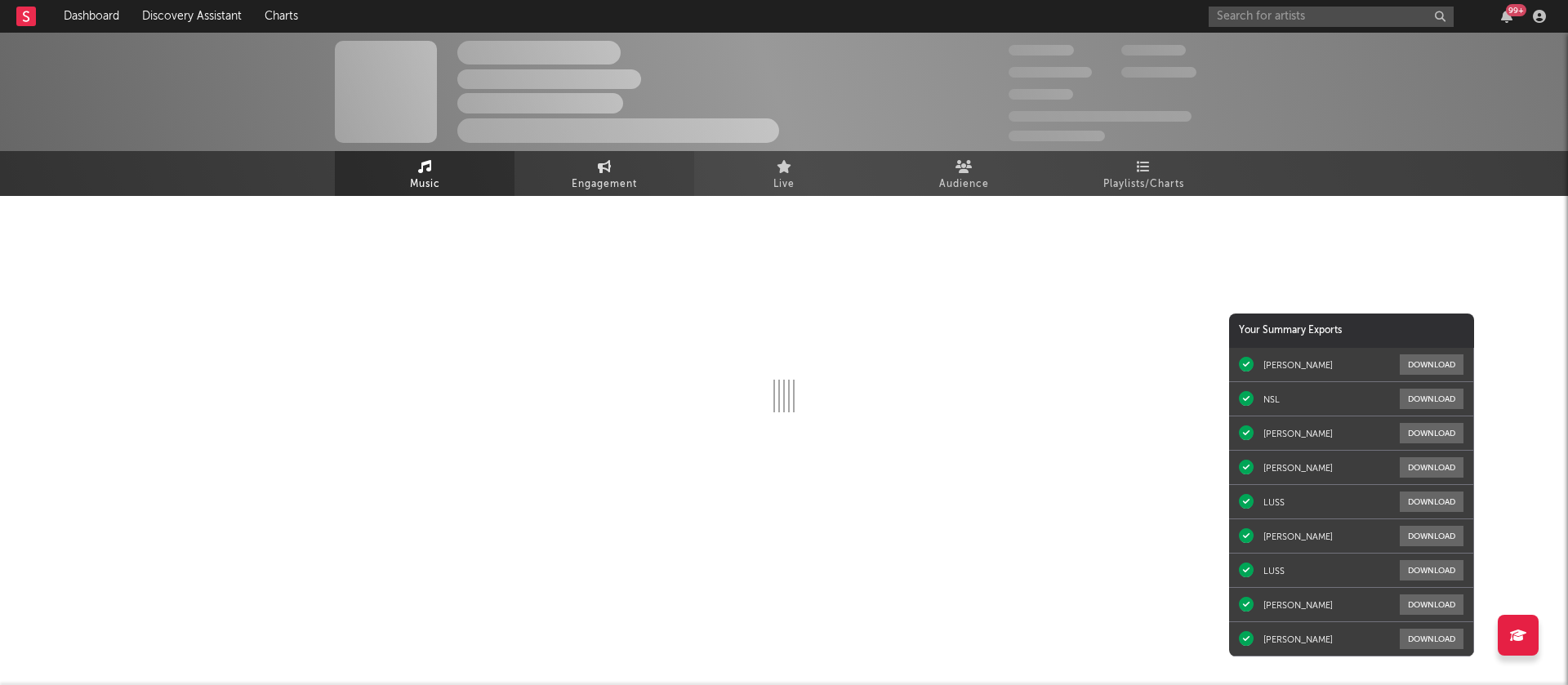
click at [616, 186] on span "Engagement" at bounding box center [604, 185] width 65 height 19
select select "1w"
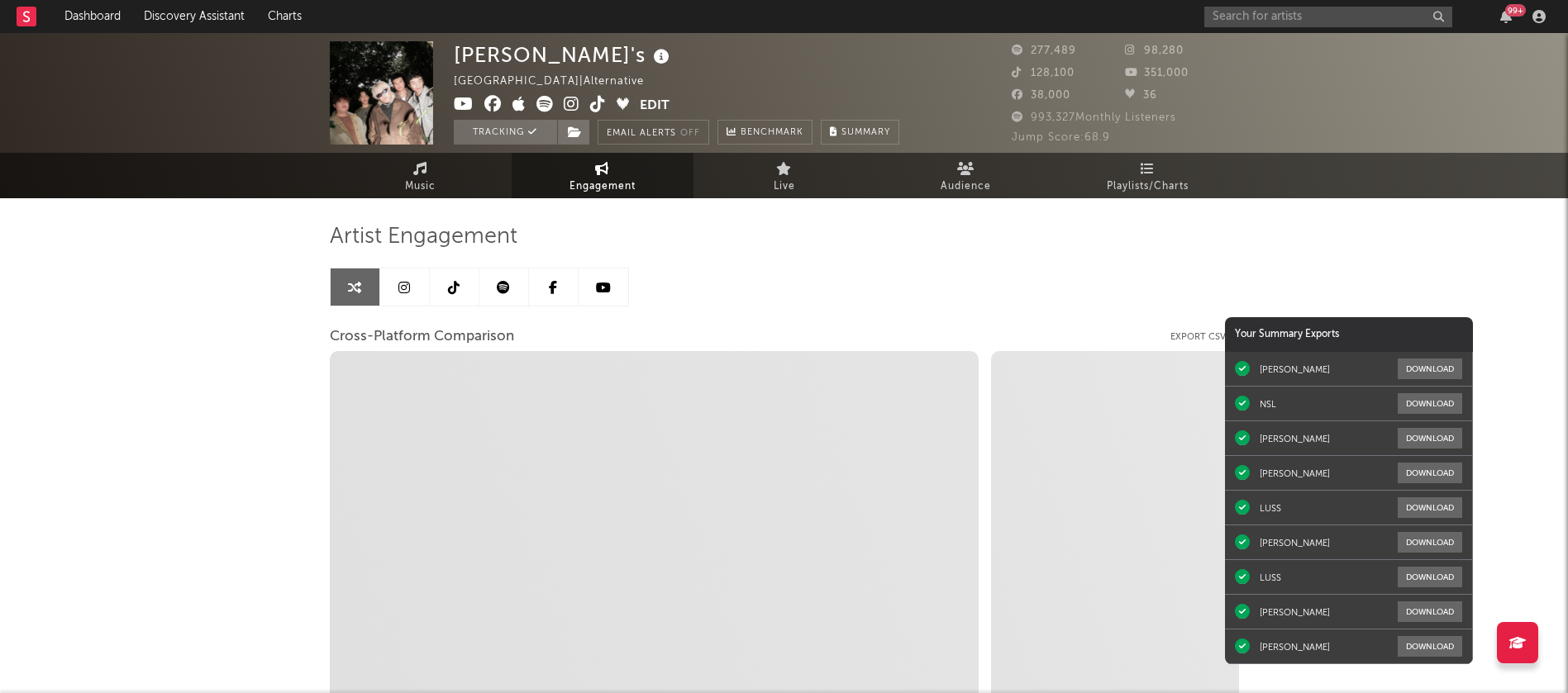
select select "1m"
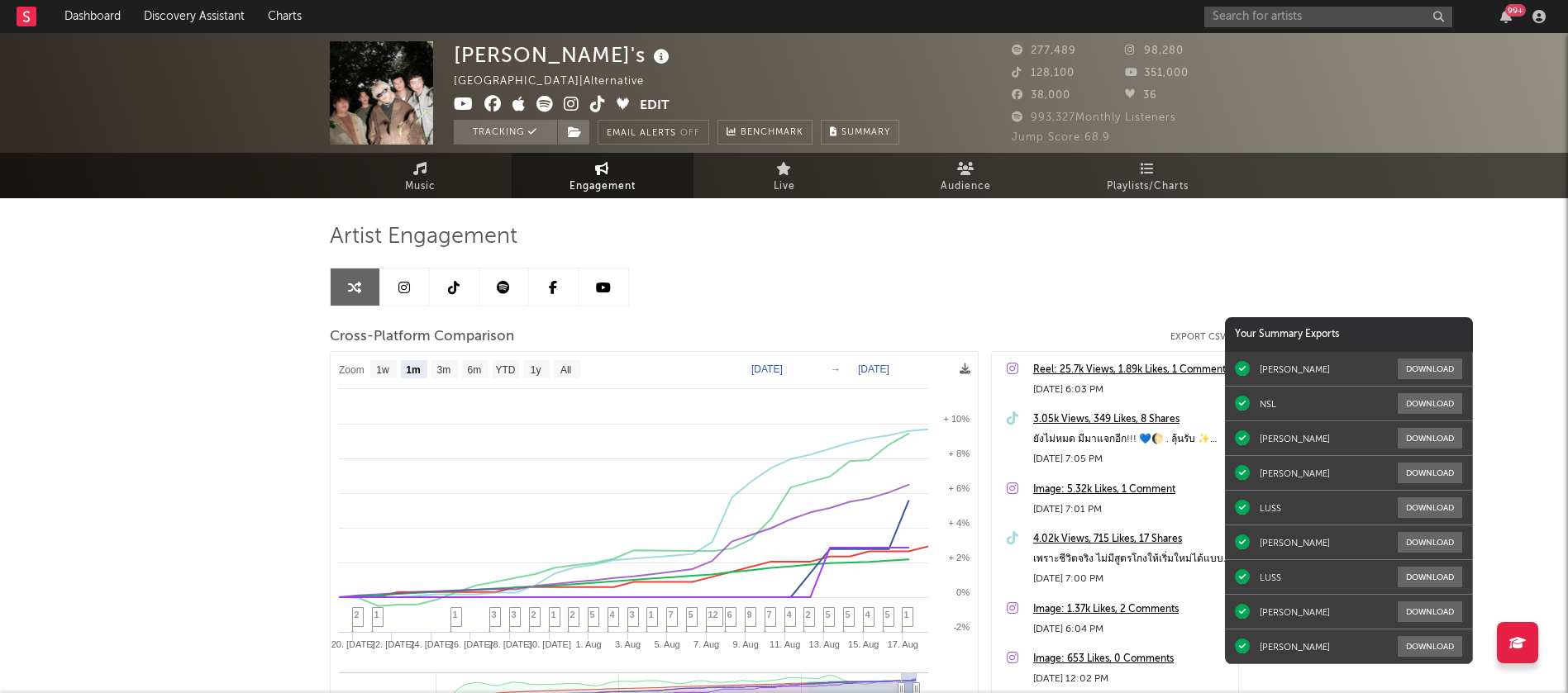
click at [1260, 4] on div "99 +" at bounding box center [1377, 17] width 347 height 33
click at [1260, 7] on input "text" at bounding box center [1327, 17] width 248 height 21
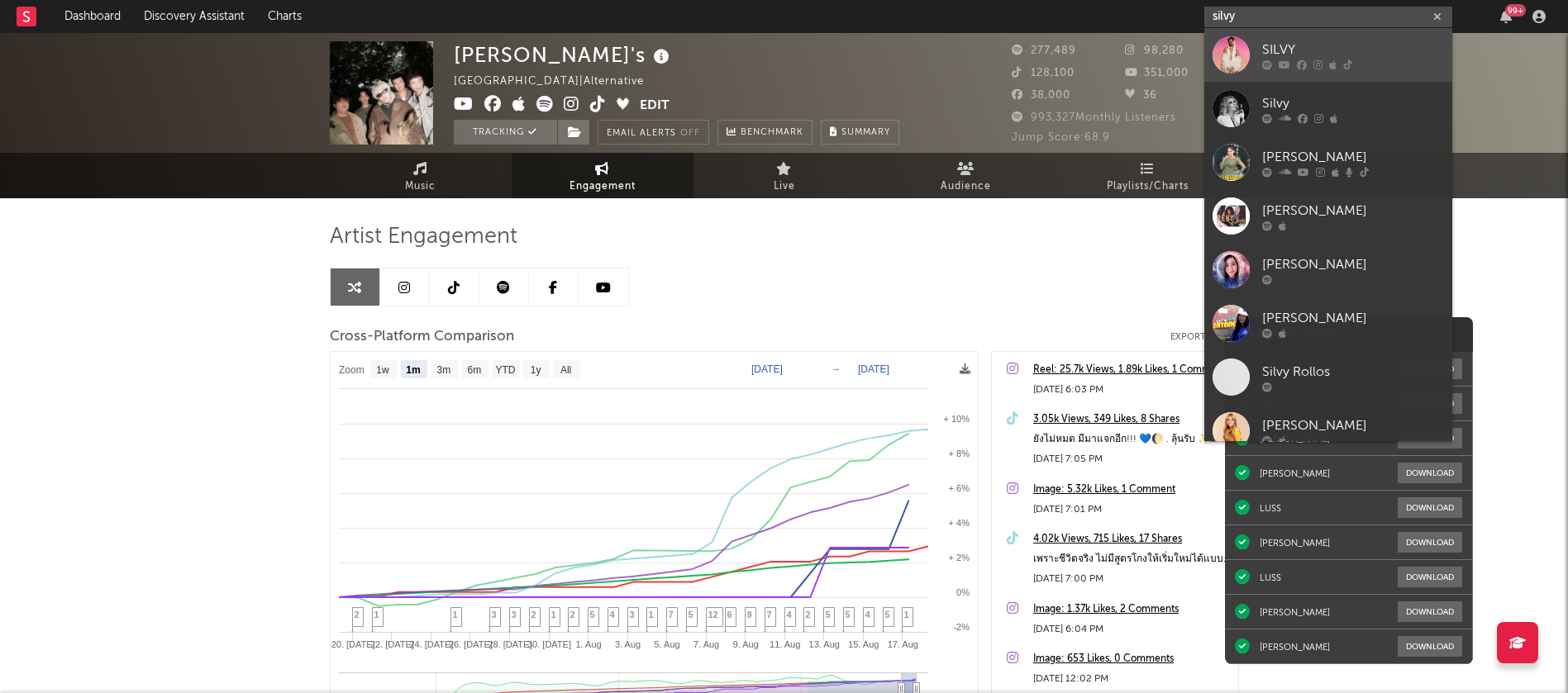
type input "silvy"
click at [1256, 51] on link "SILVY" at bounding box center [1327, 55] width 248 height 54
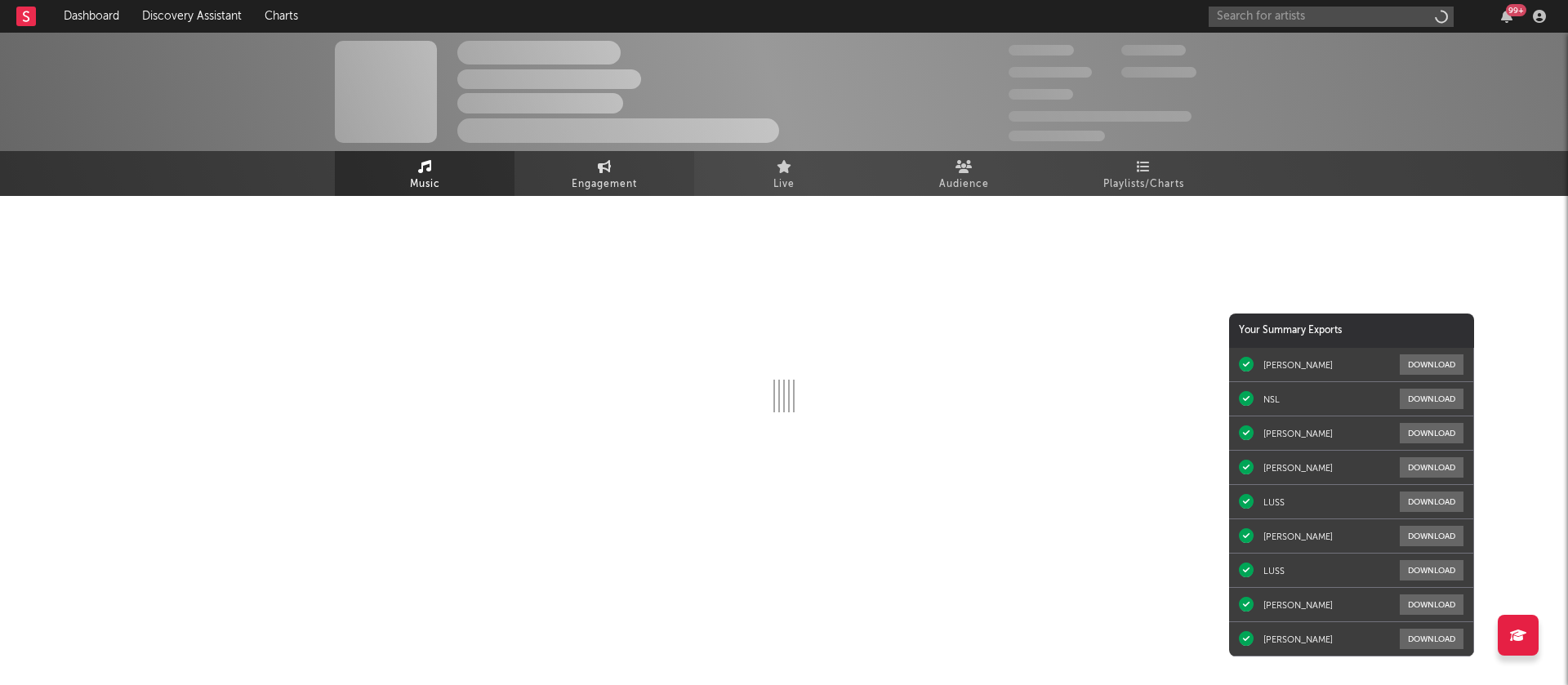
click at [635, 173] on link "Engagement" at bounding box center [605, 173] width 180 height 45
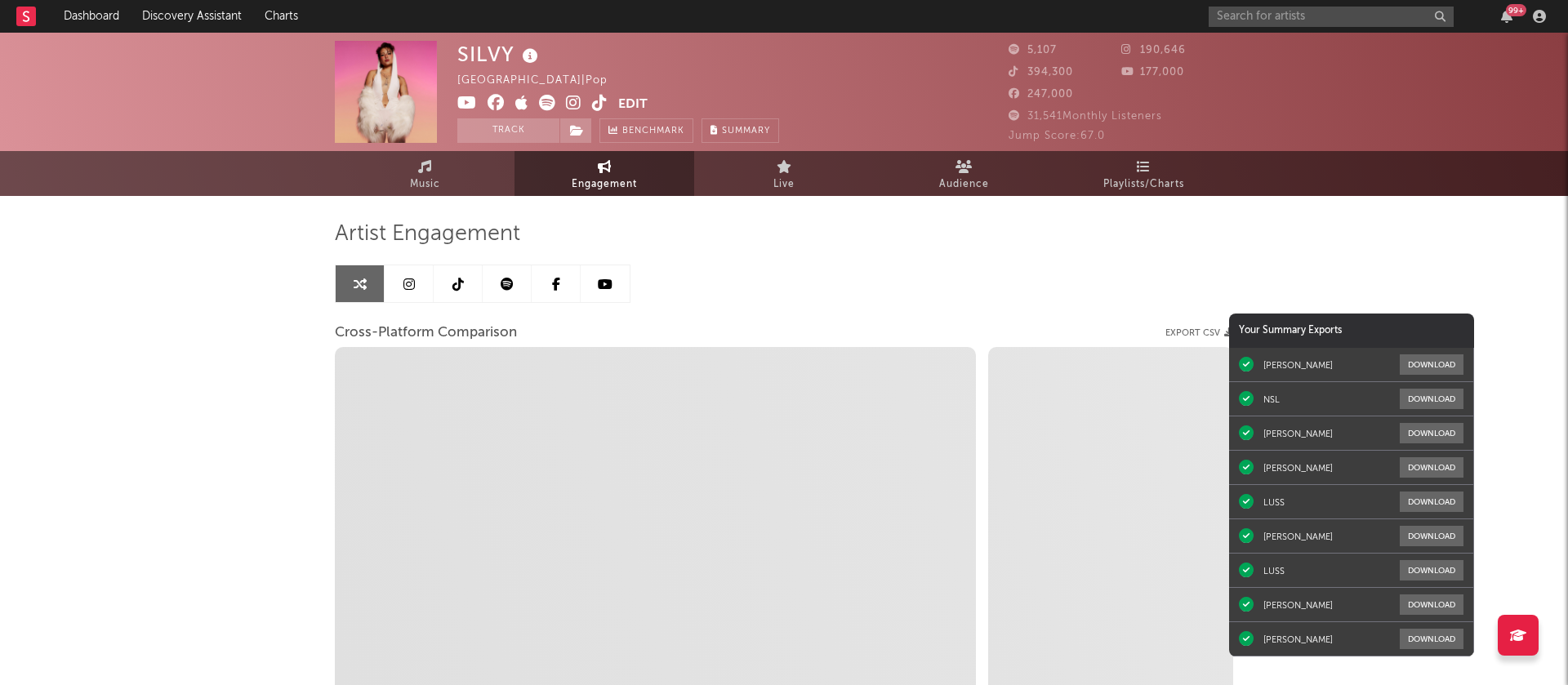
select select "1m"
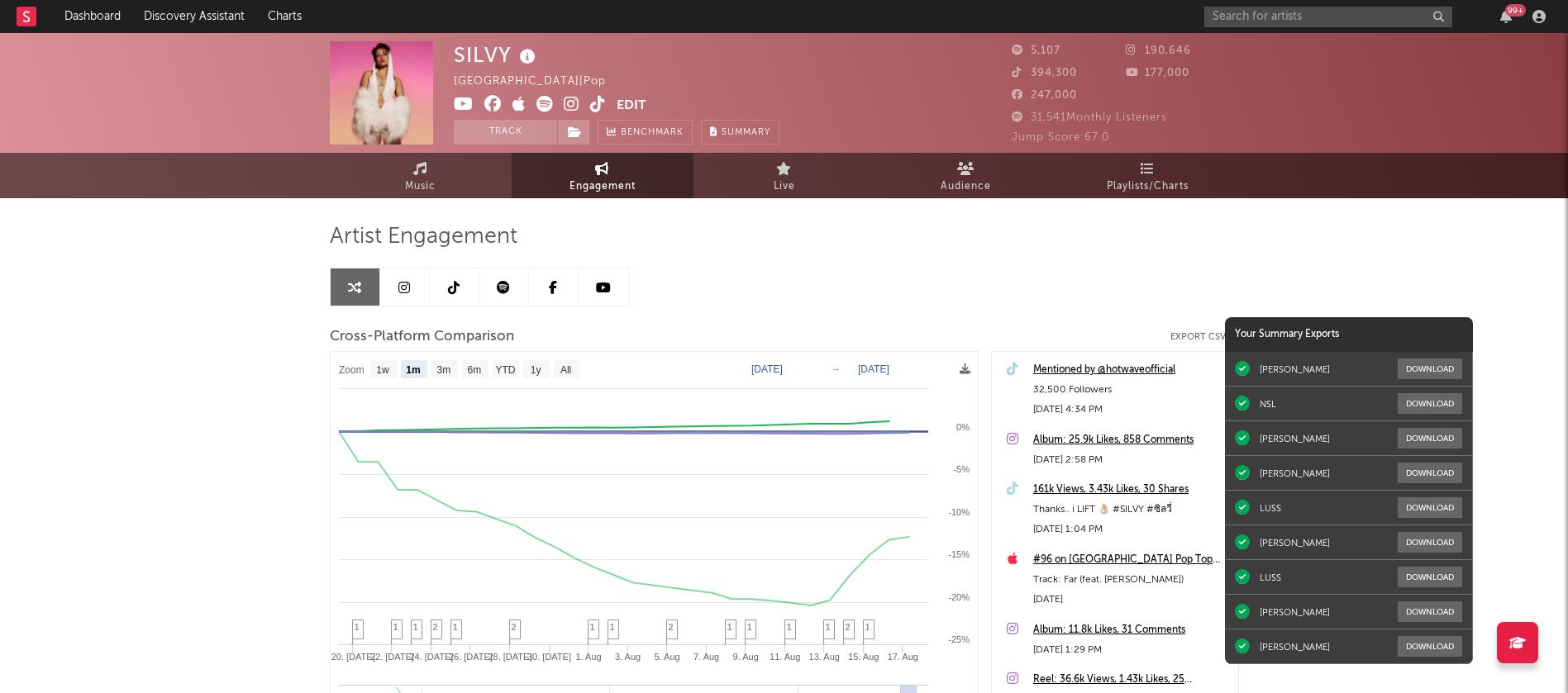
select select "1m"
click at [1293, 18] on input "text" at bounding box center [1327, 17] width 248 height 21
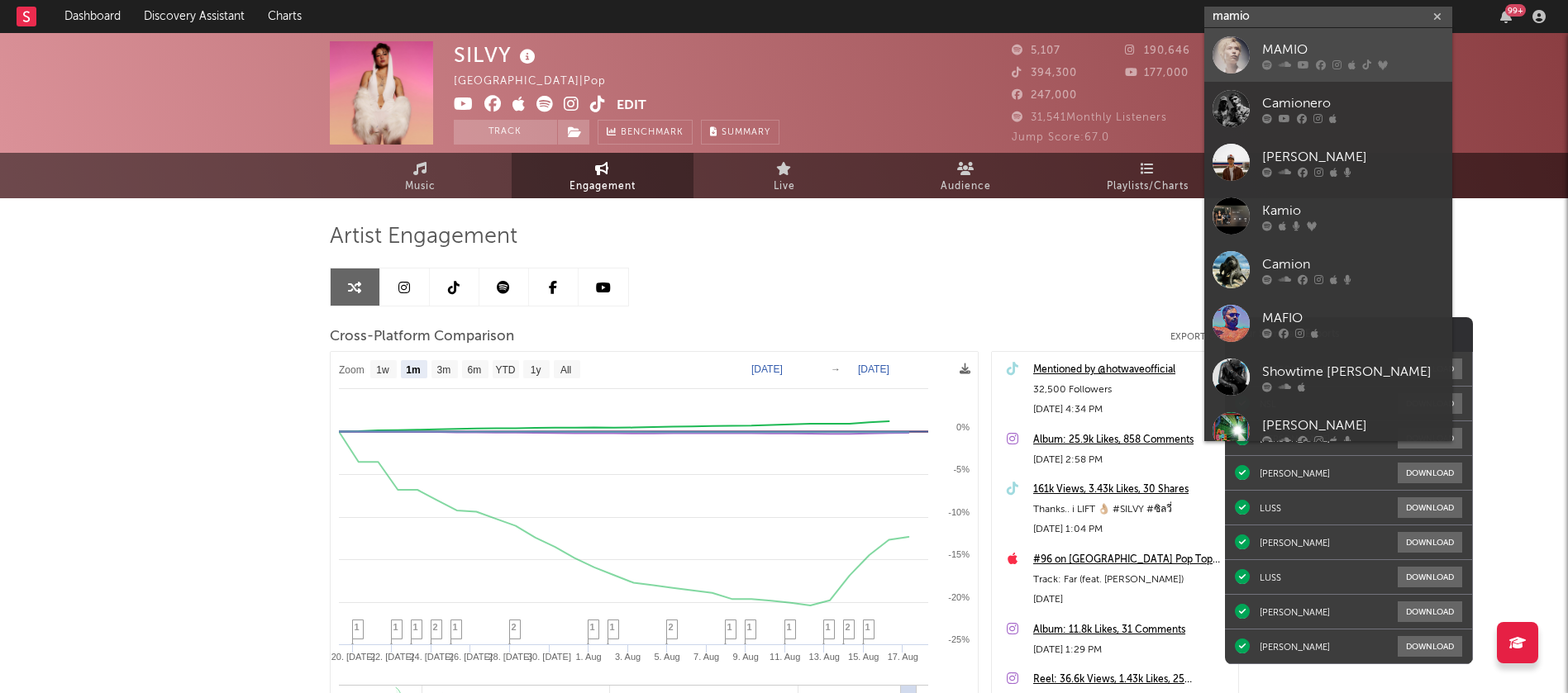
type input "mamio"
click at [1259, 57] on link "MAMIO" at bounding box center [1327, 55] width 248 height 54
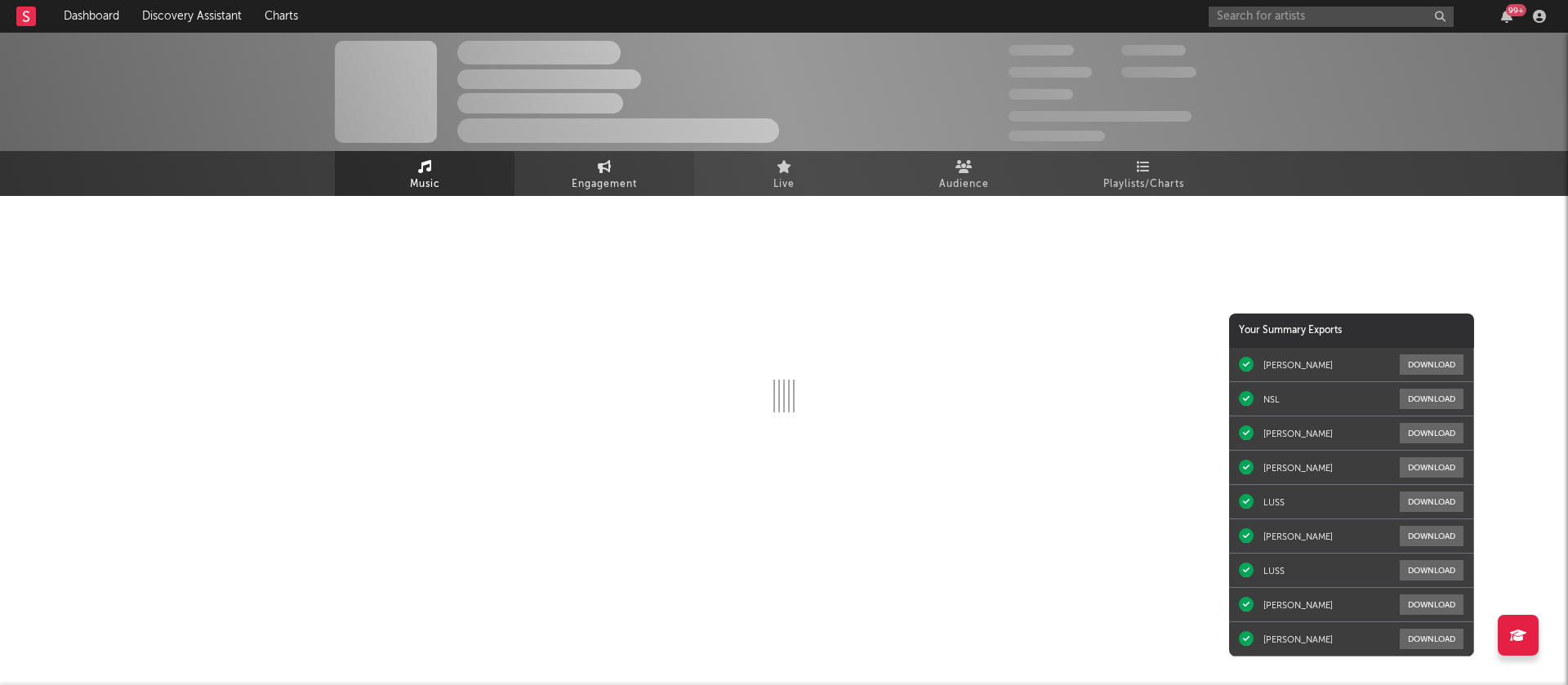
click at [588, 175] on span "Engagement" at bounding box center [604, 185] width 65 height 19
select select "1w"
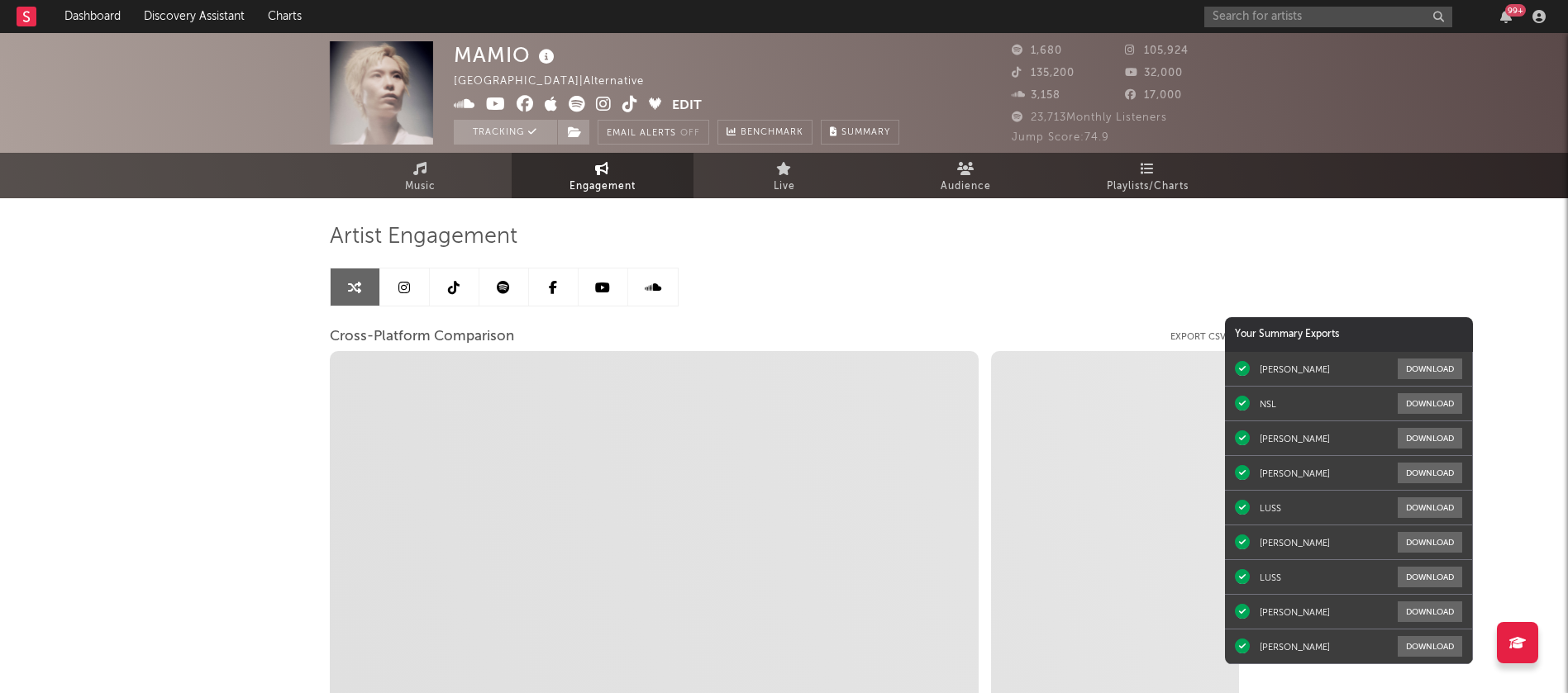
select select "1m"
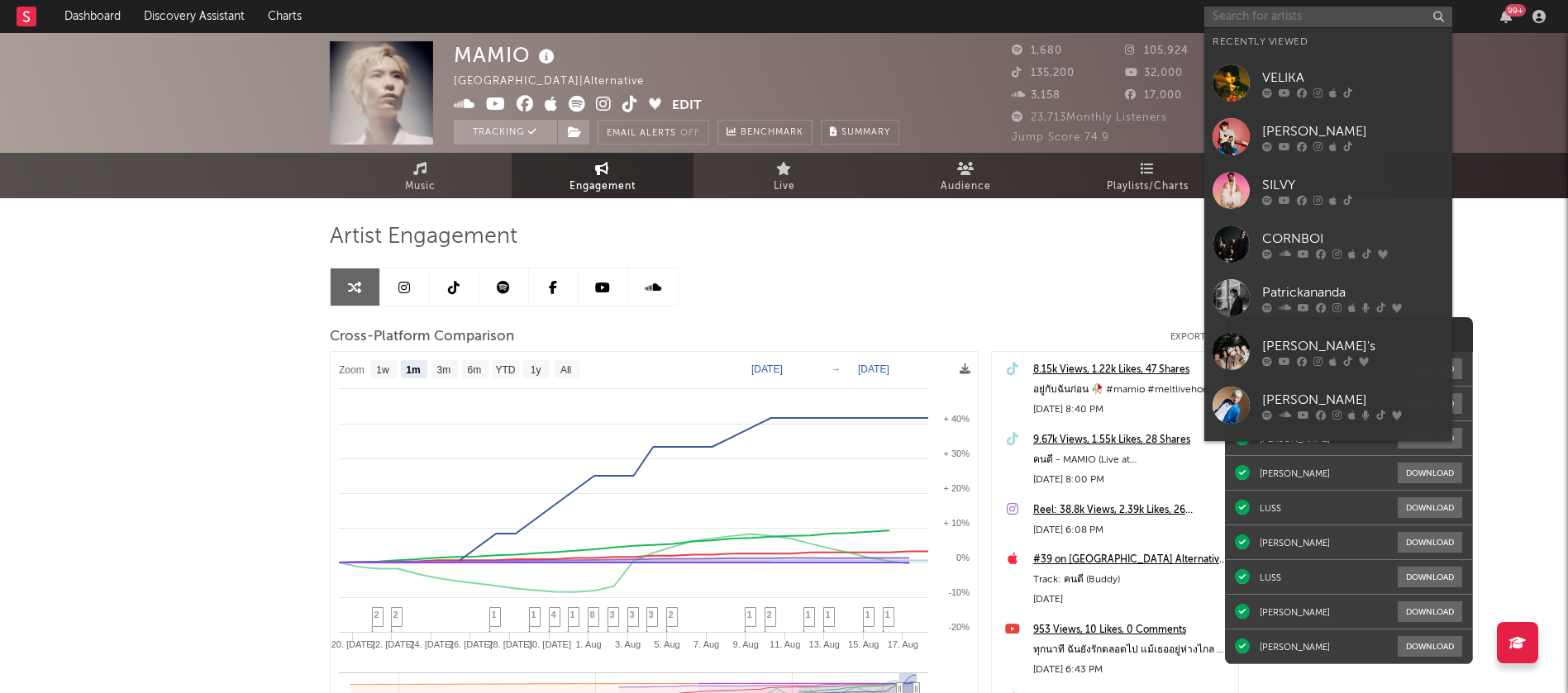
click at [1299, 22] on input "text" at bounding box center [1327, 17] width 248 height 21
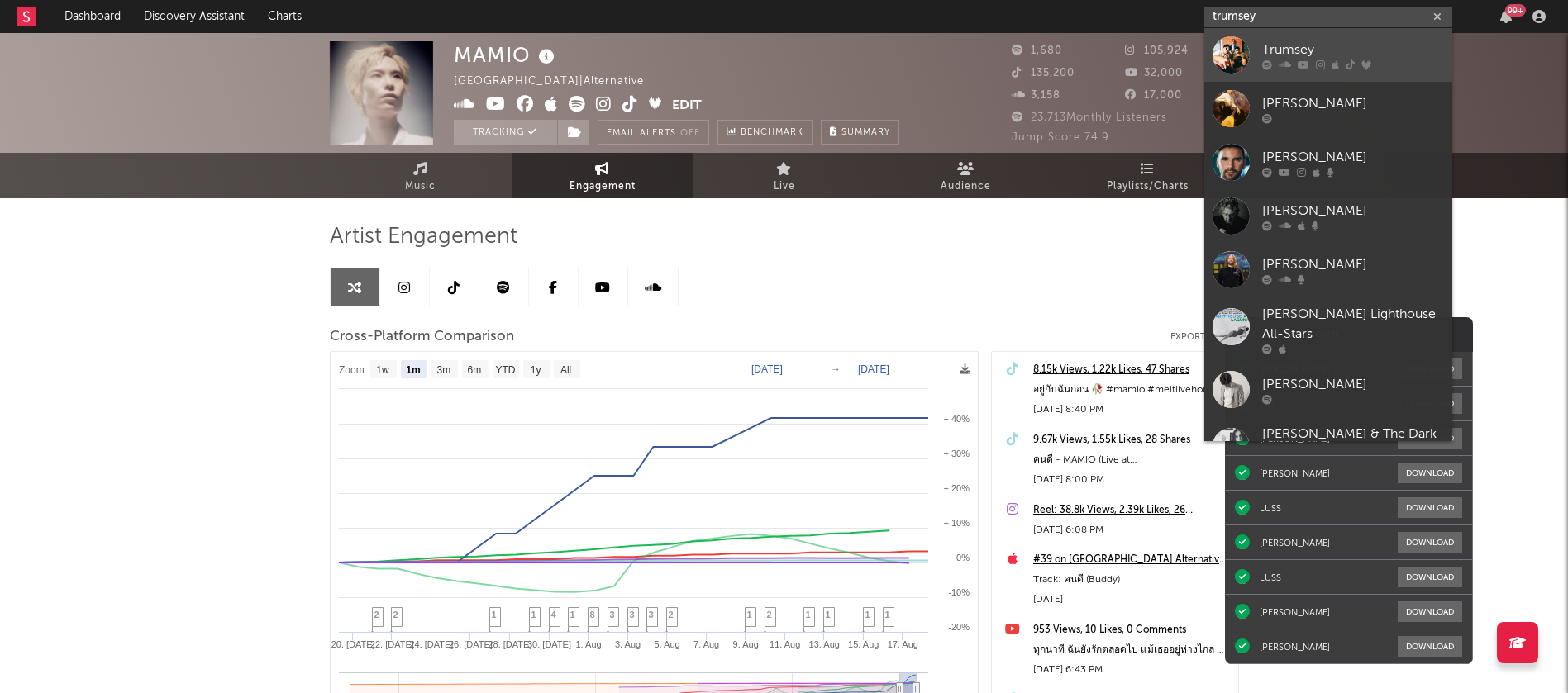
type input "trumsey"
click at [1298, 53] on div "Trumsey" at bounding box center [1353, 49] width 182 height 20
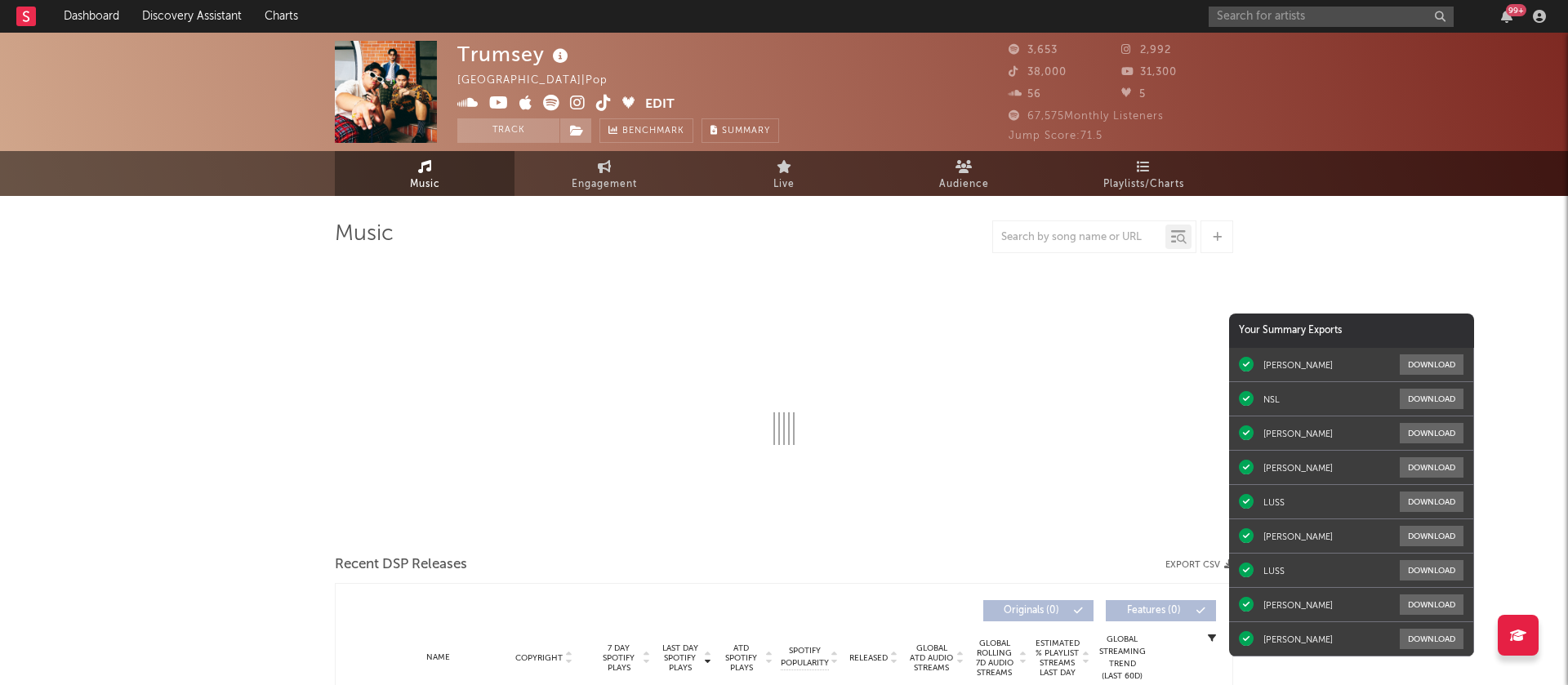
select select "6m"
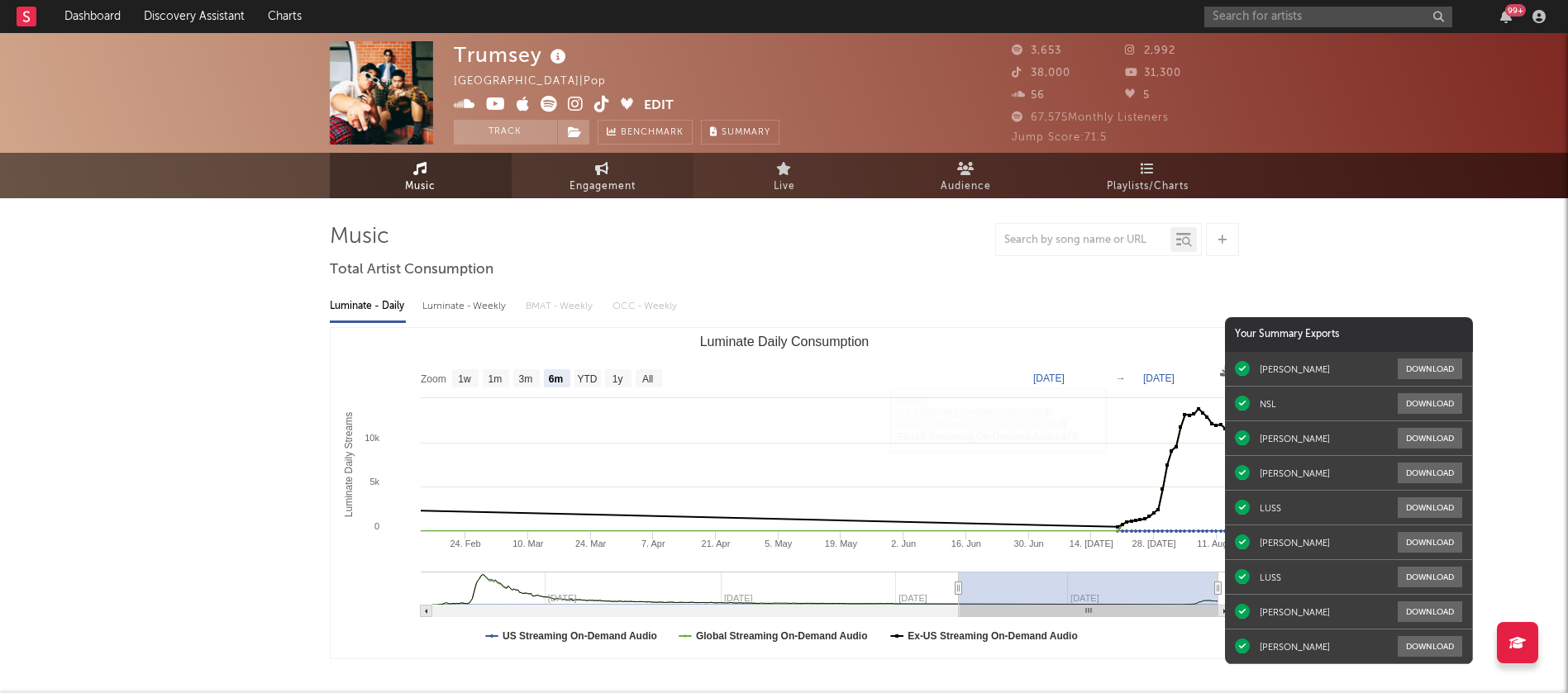
click at [577, 174] on link "Engagement" at bounding box center [602, 175] width 182 height 45
select select "1w"
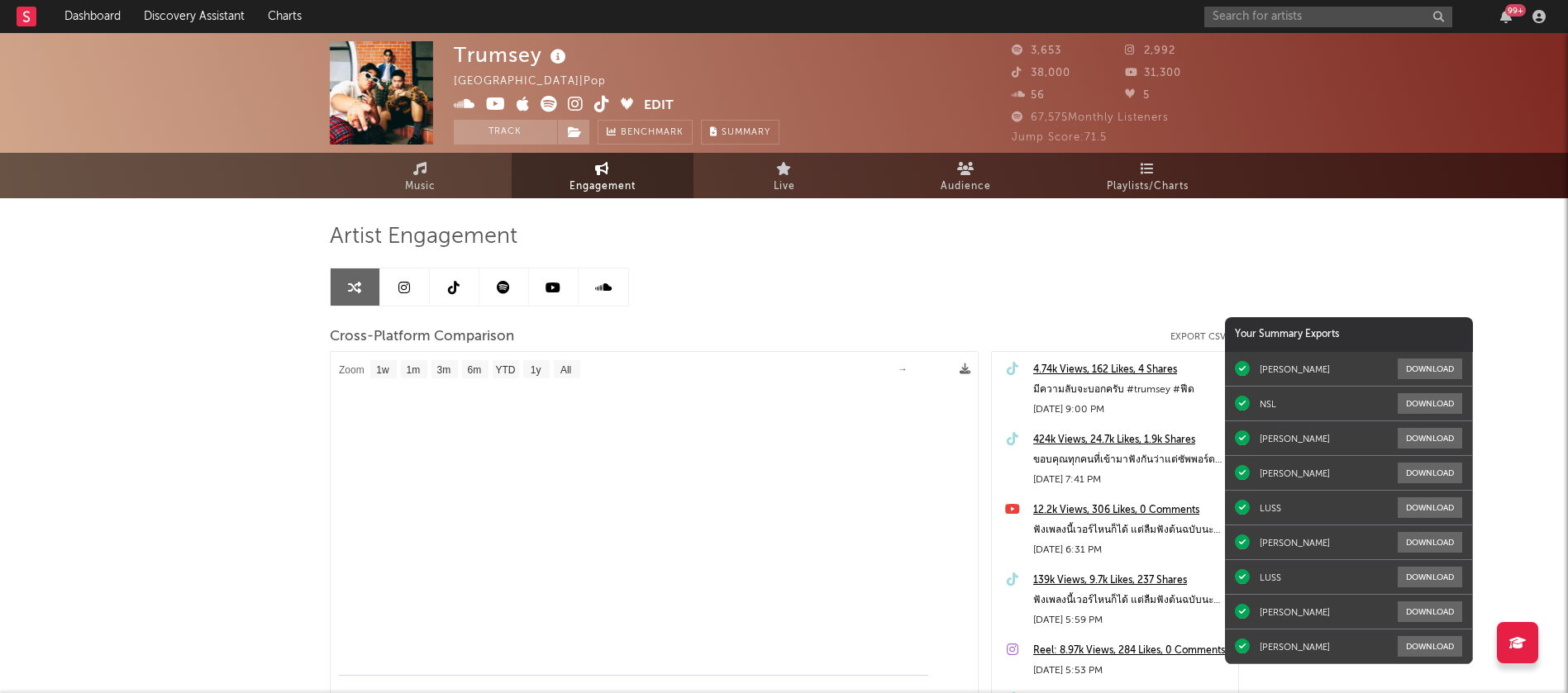
select select "1m"
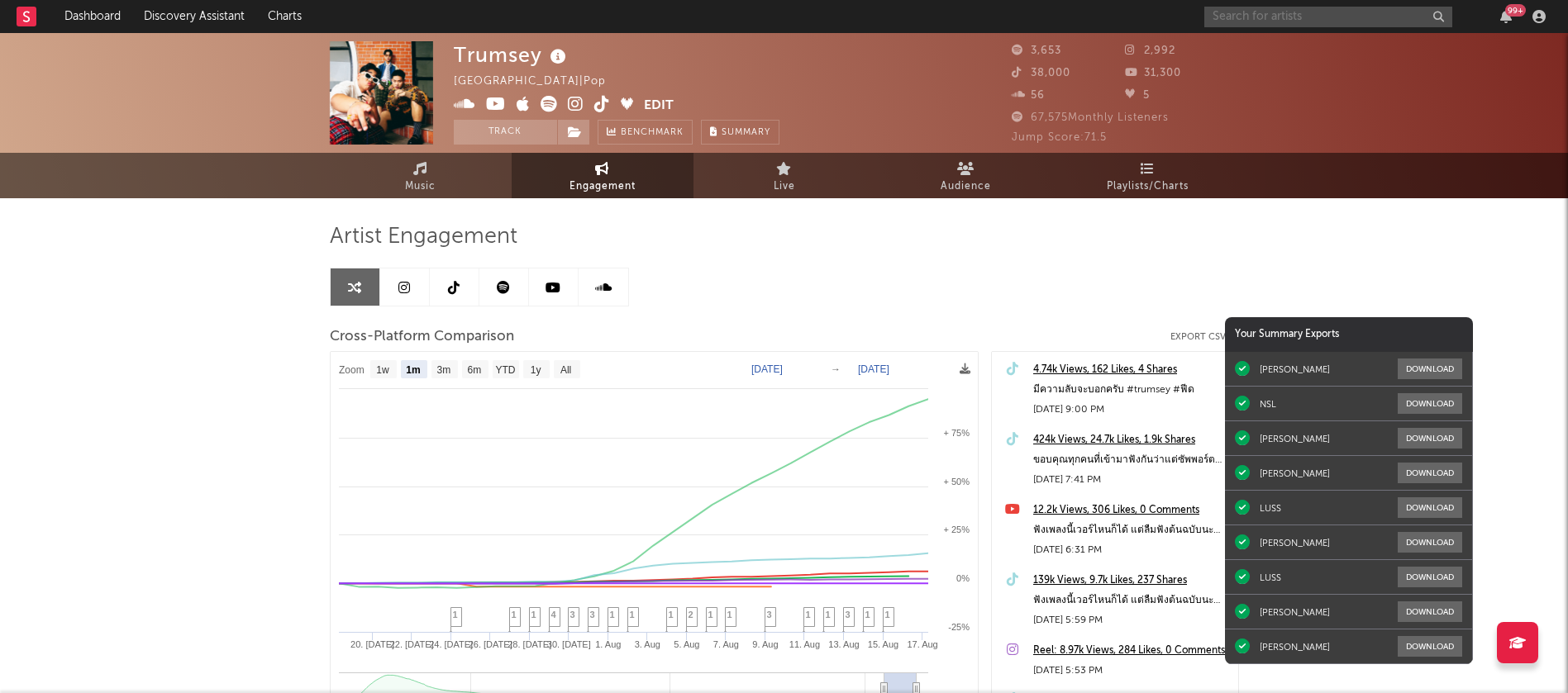
click at [1326, 9] on input "text" at bounding box center [1327, 17] width 248 height 21
click at [1326, 9] on input "z" at bounding box center [1327, 17] width 248 height 21
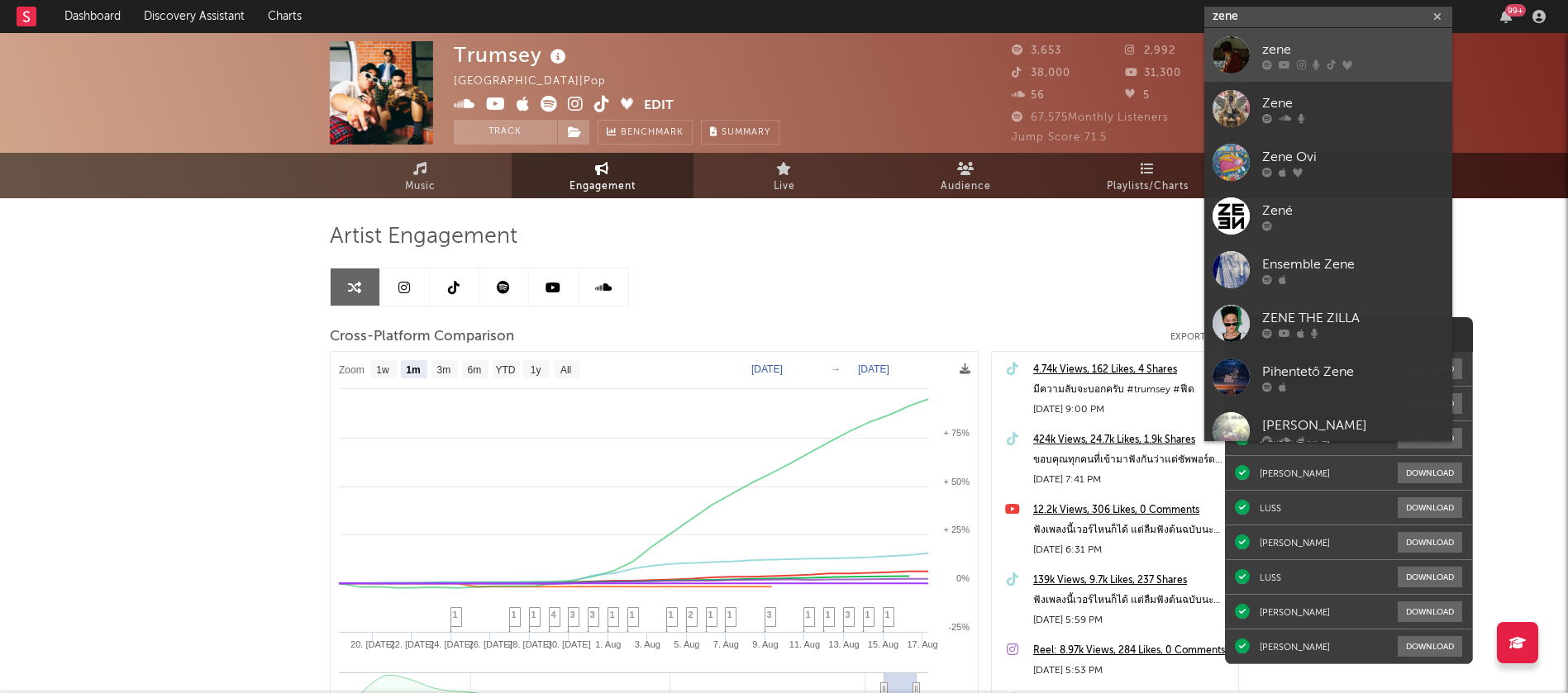
type input "zene"
click at [1302, 51] on div "zene" at bounding box center [1353, 49] width 182 height 20
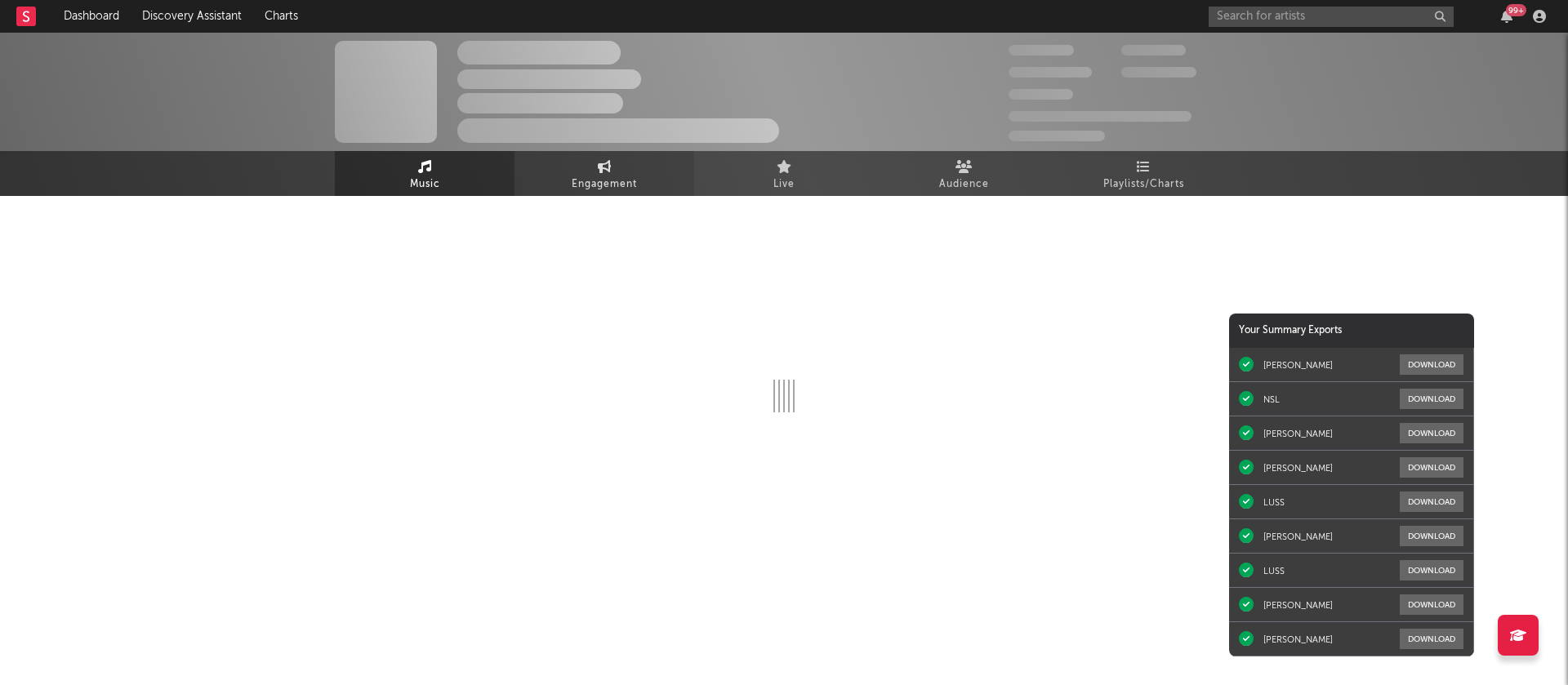
click at [615, 193] on span "Engagement" at bounding box center [604, 185] width 65 height 19
select select "1w"
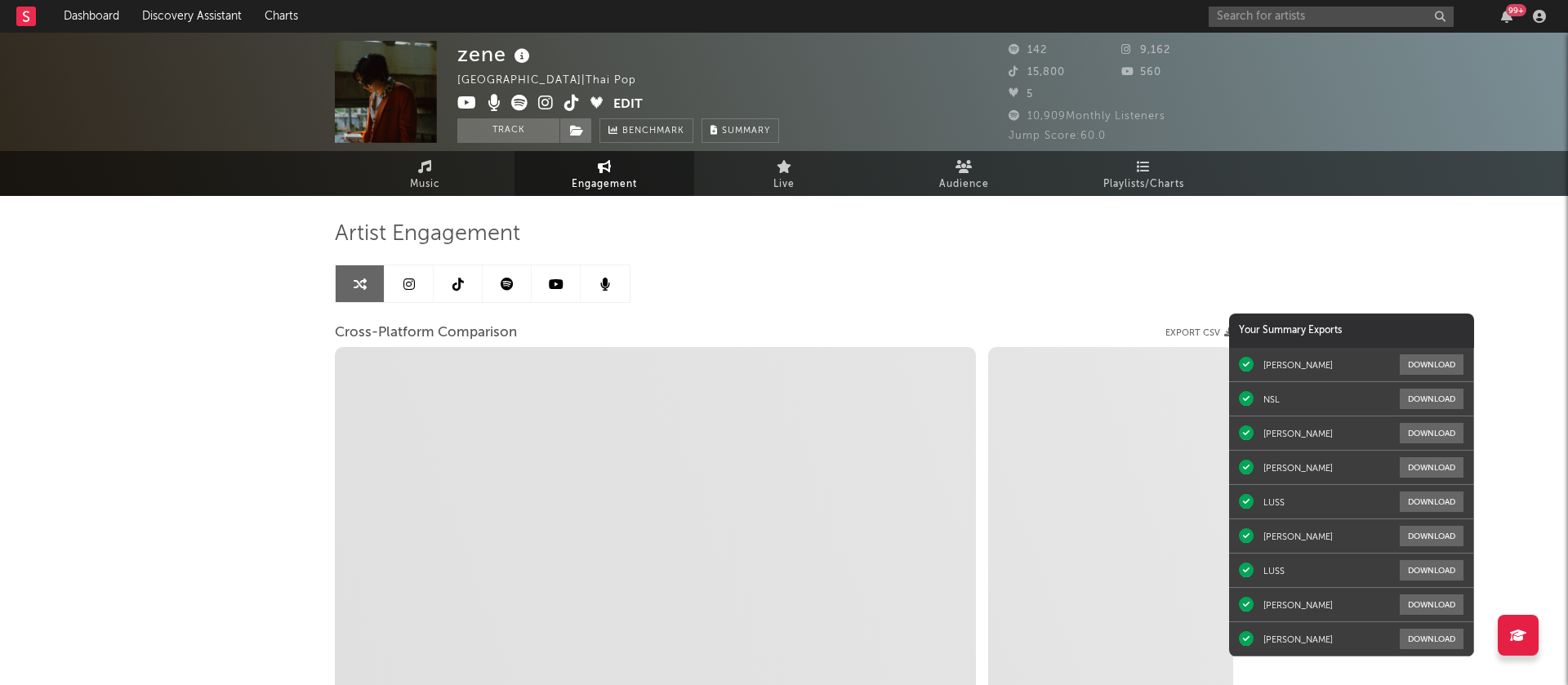
select select "1m"
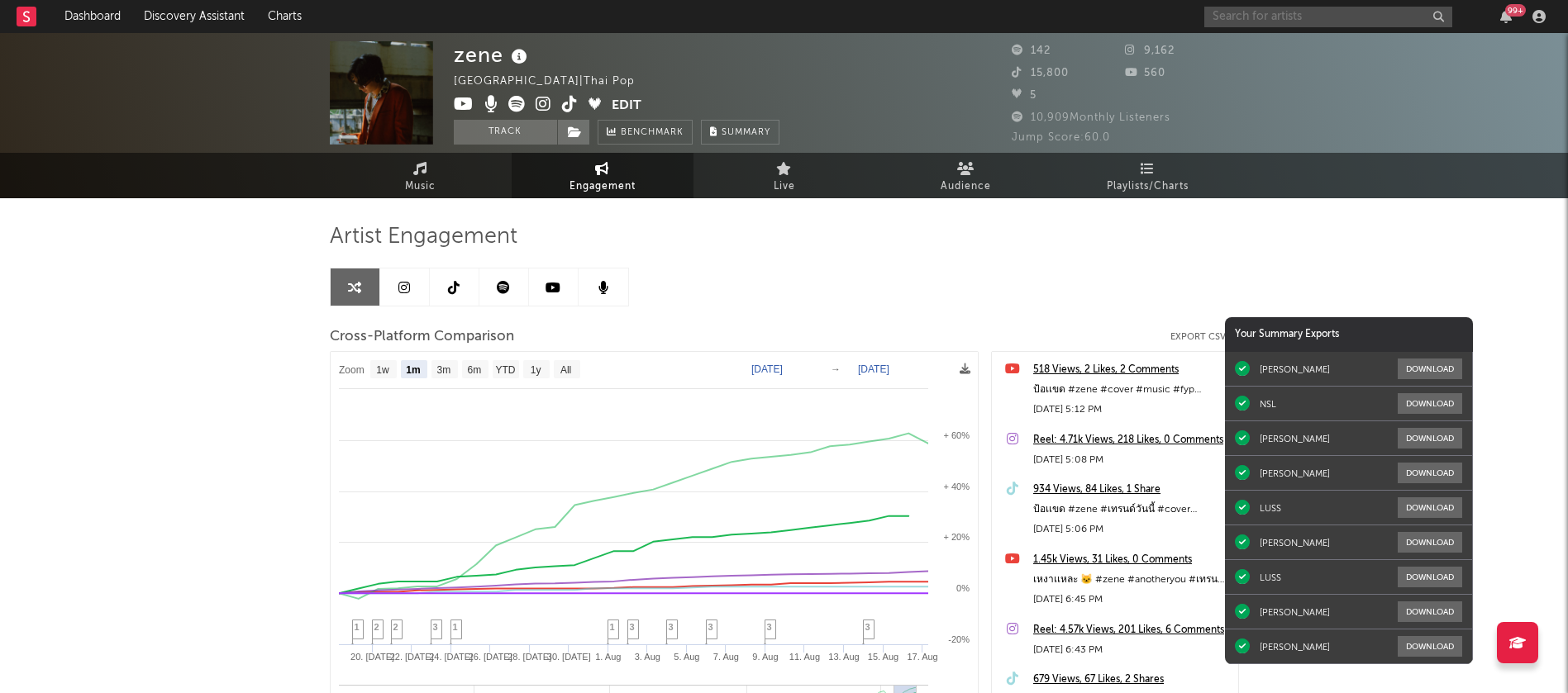
click at [1293, 24] on input "text" at bounding box center [1327, 17] width 248 height 21
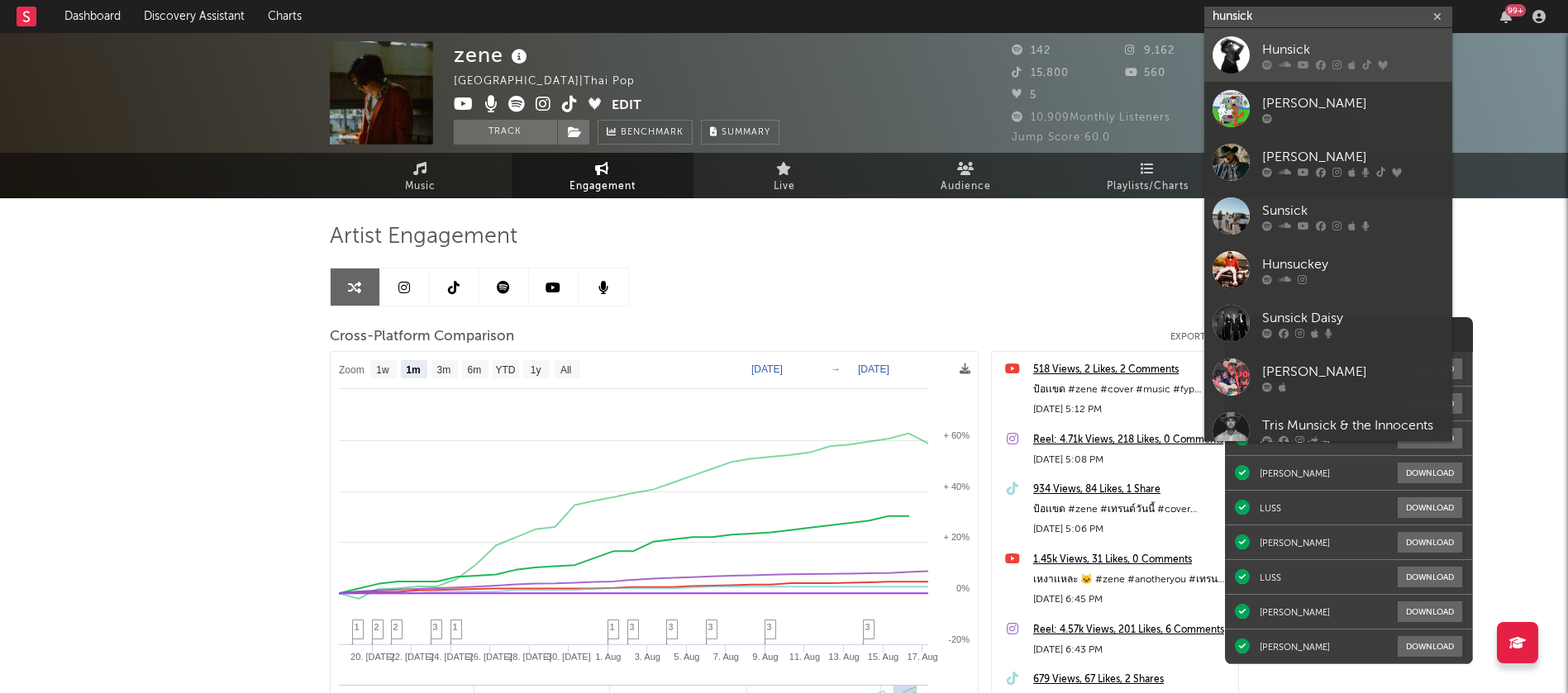
type input "hunsick"
click at [1284, 40] on div "Hunsick" at bounding box center [1353, 49] width 182 height 20
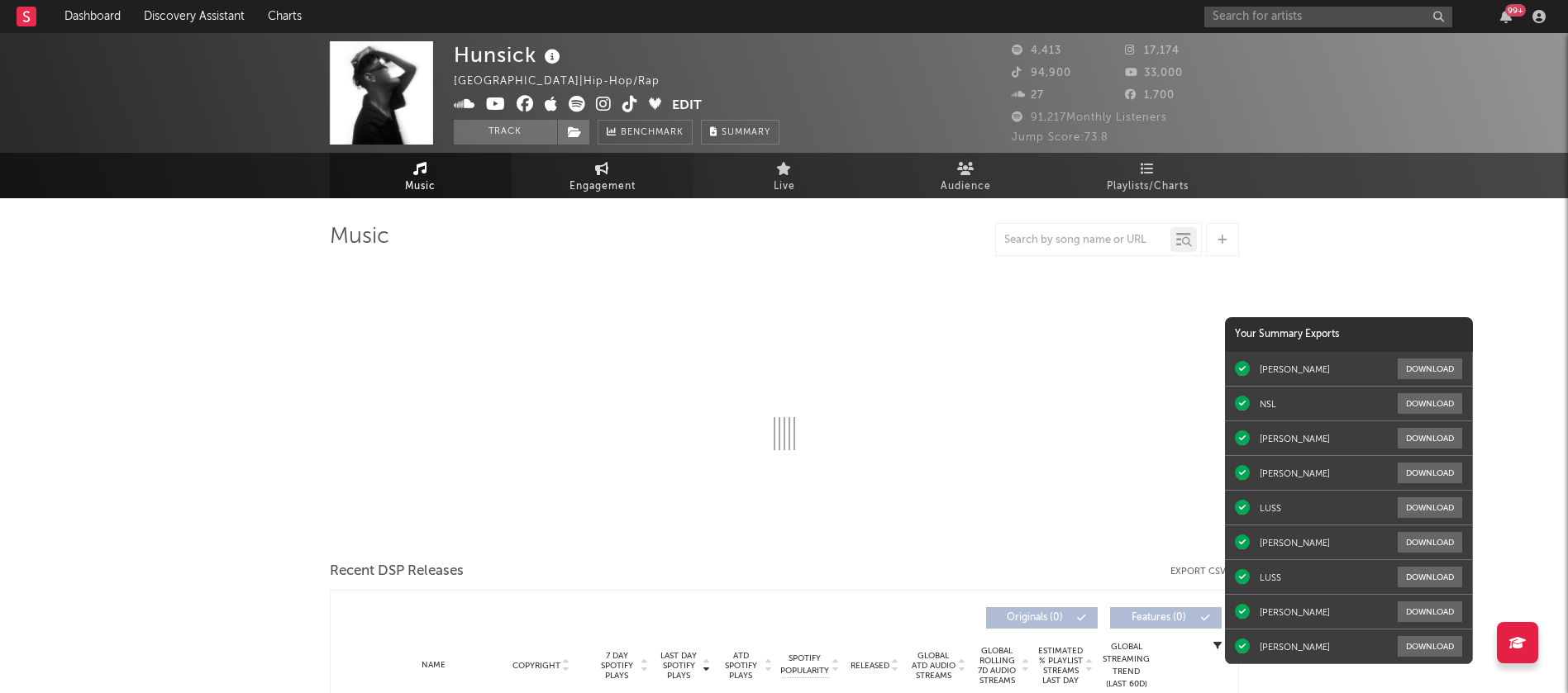
click at [602, 177] on span "Engagement" at bounding box center [601, 187] width 66 height 20
select select "1w"
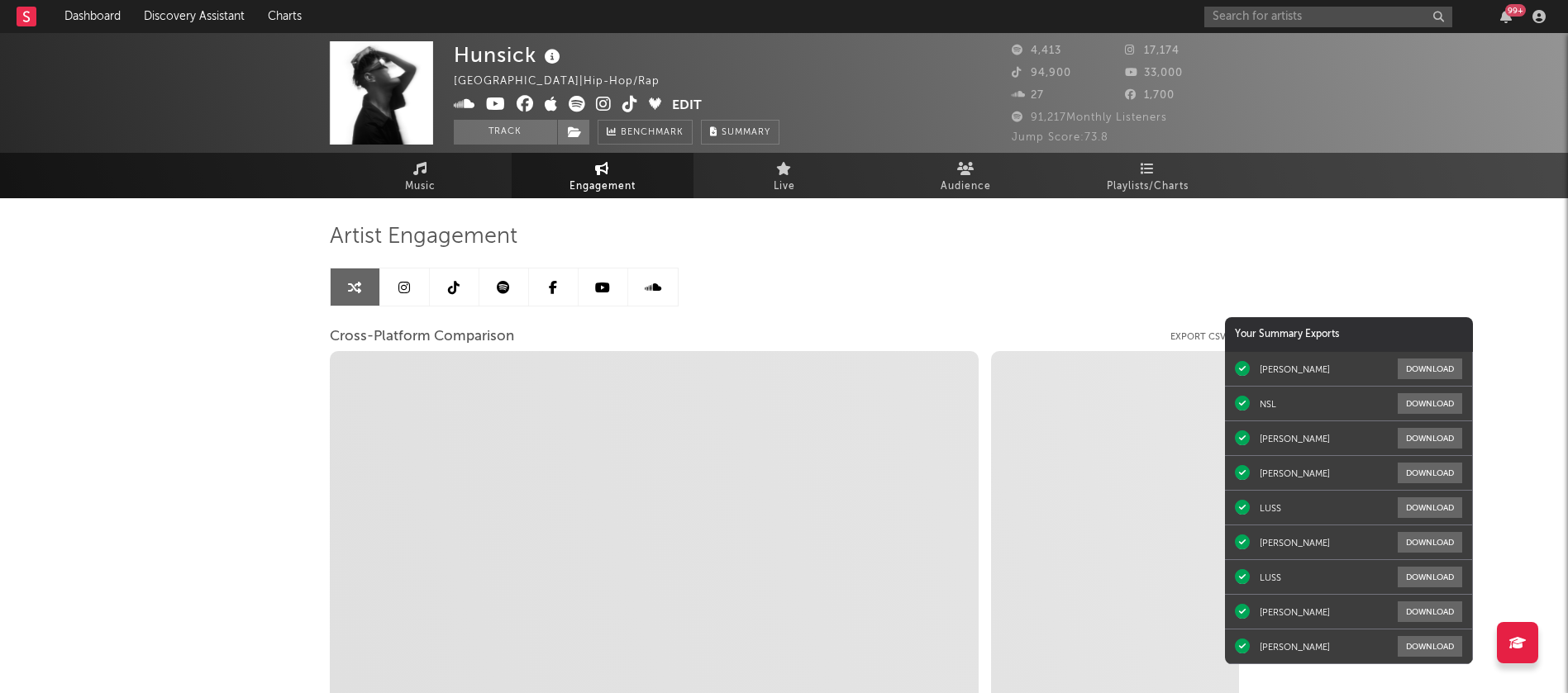
select select "1m"
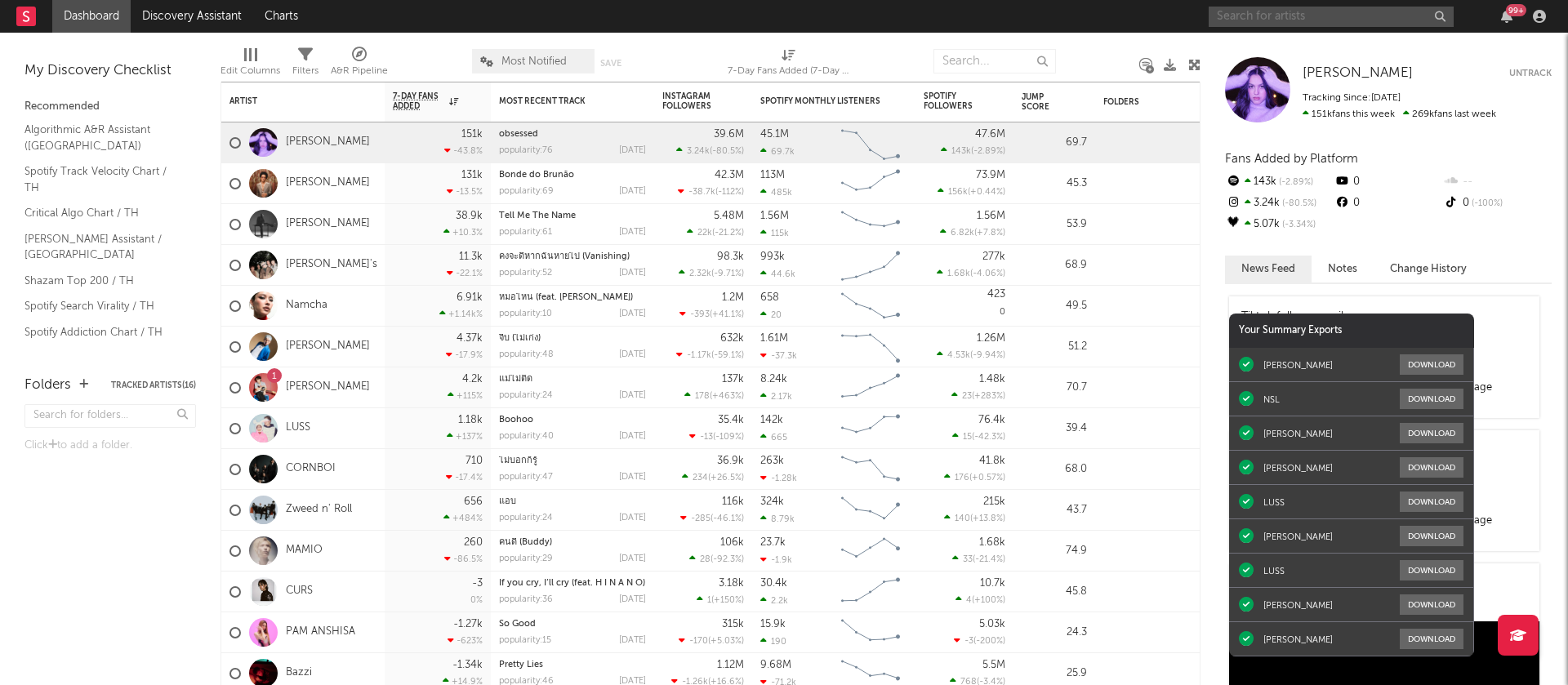
click at [1348, 18] on input "text" at bounding box center [1331, 16] width 245 height 20
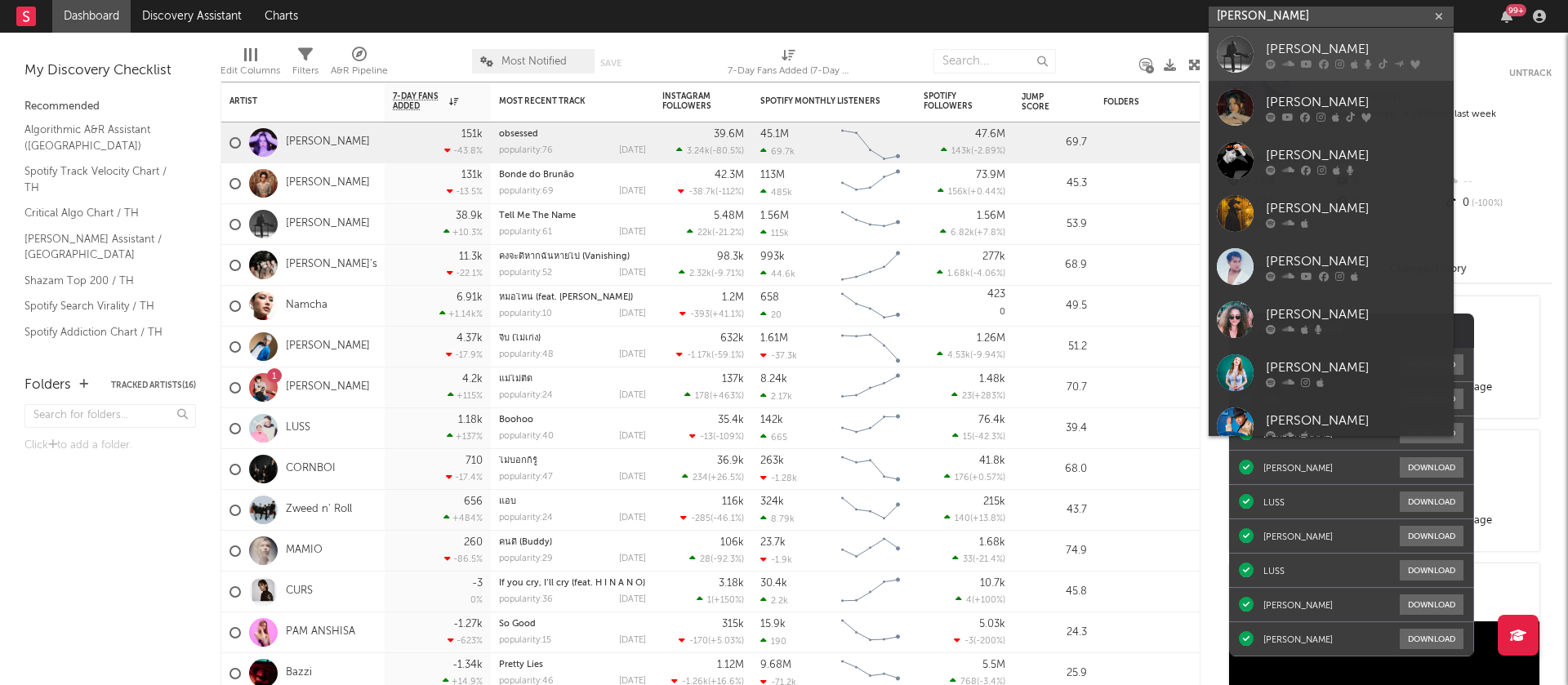
type input "jeff satur"
click at [1300, 52] on div "Jeff Satur" at bounding box center [1356, 48] width 180 height 19
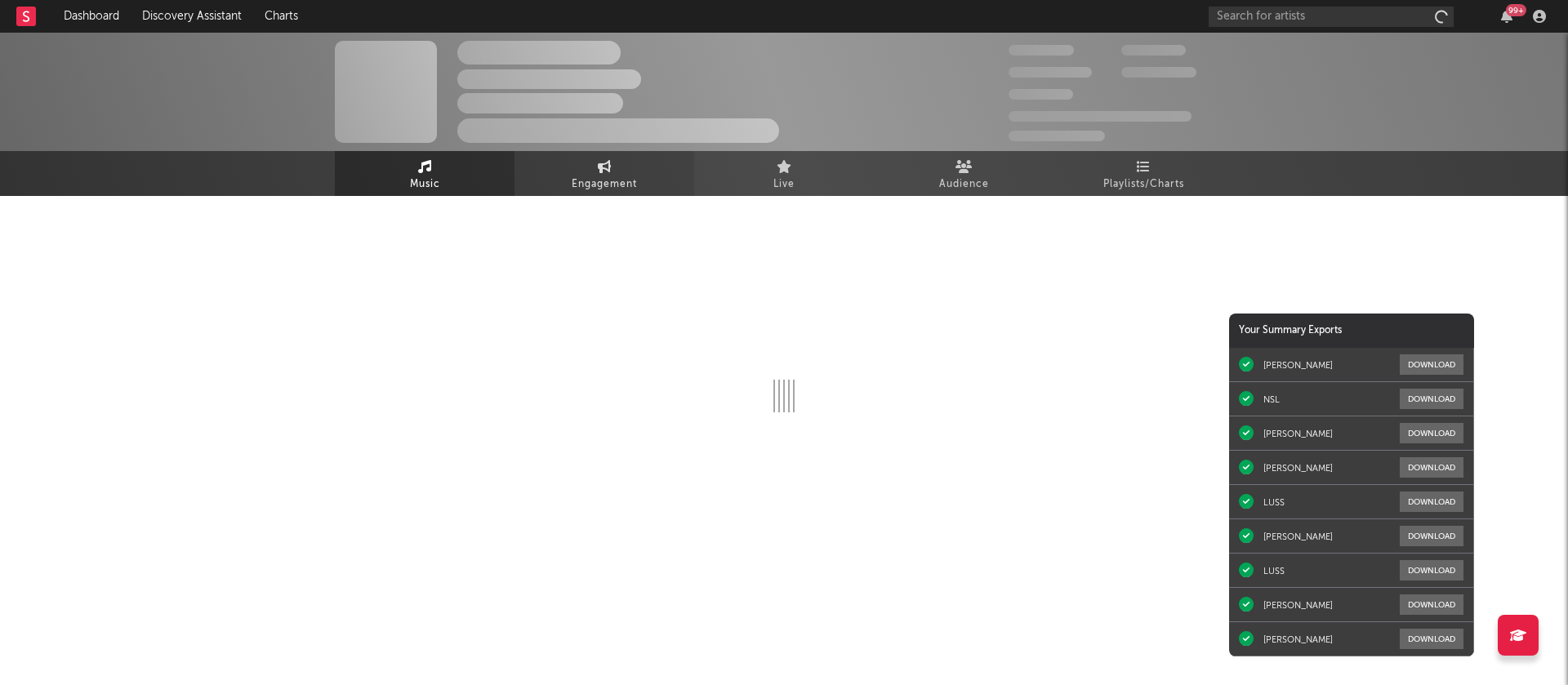
click at [617, 169] on link "Engagement" at bounding box center [605, 173] width 180 height 45
select select "1w"
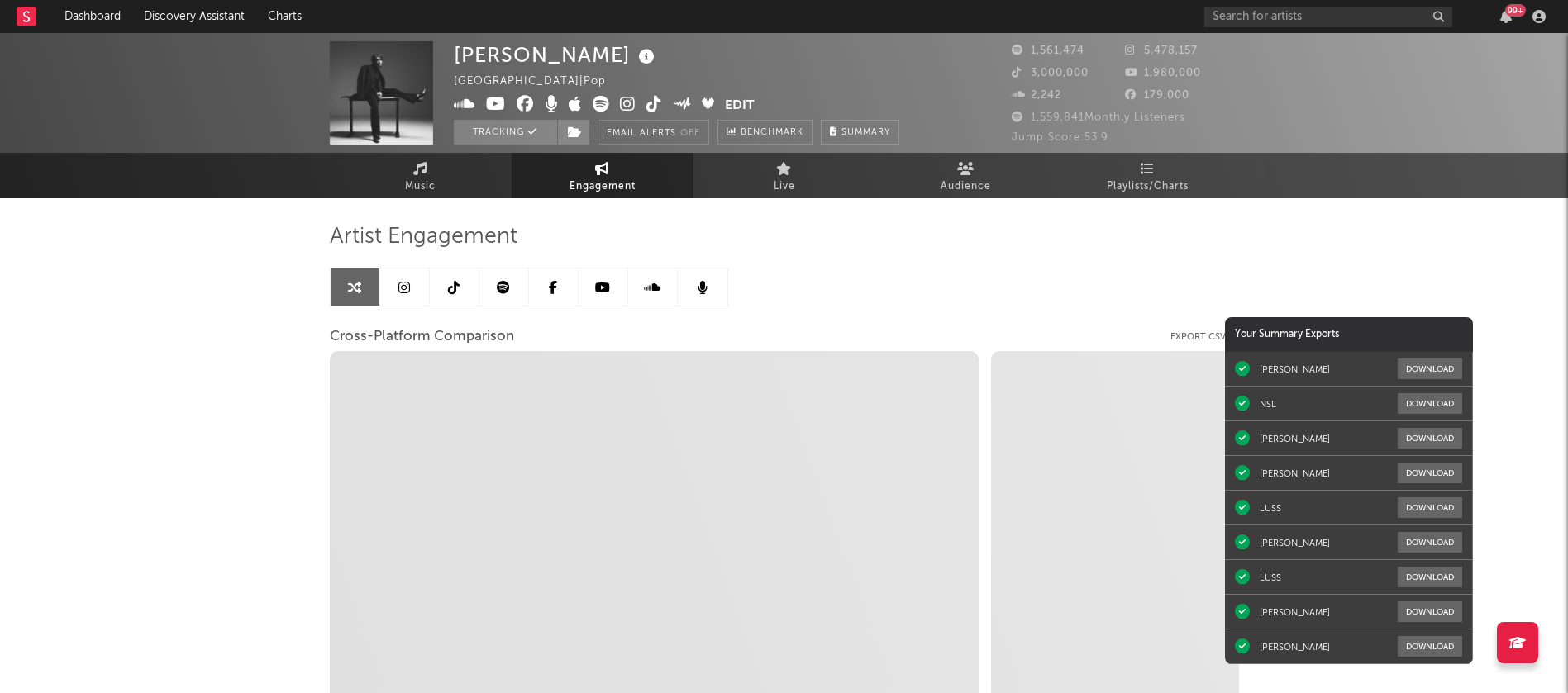
select select "1m"
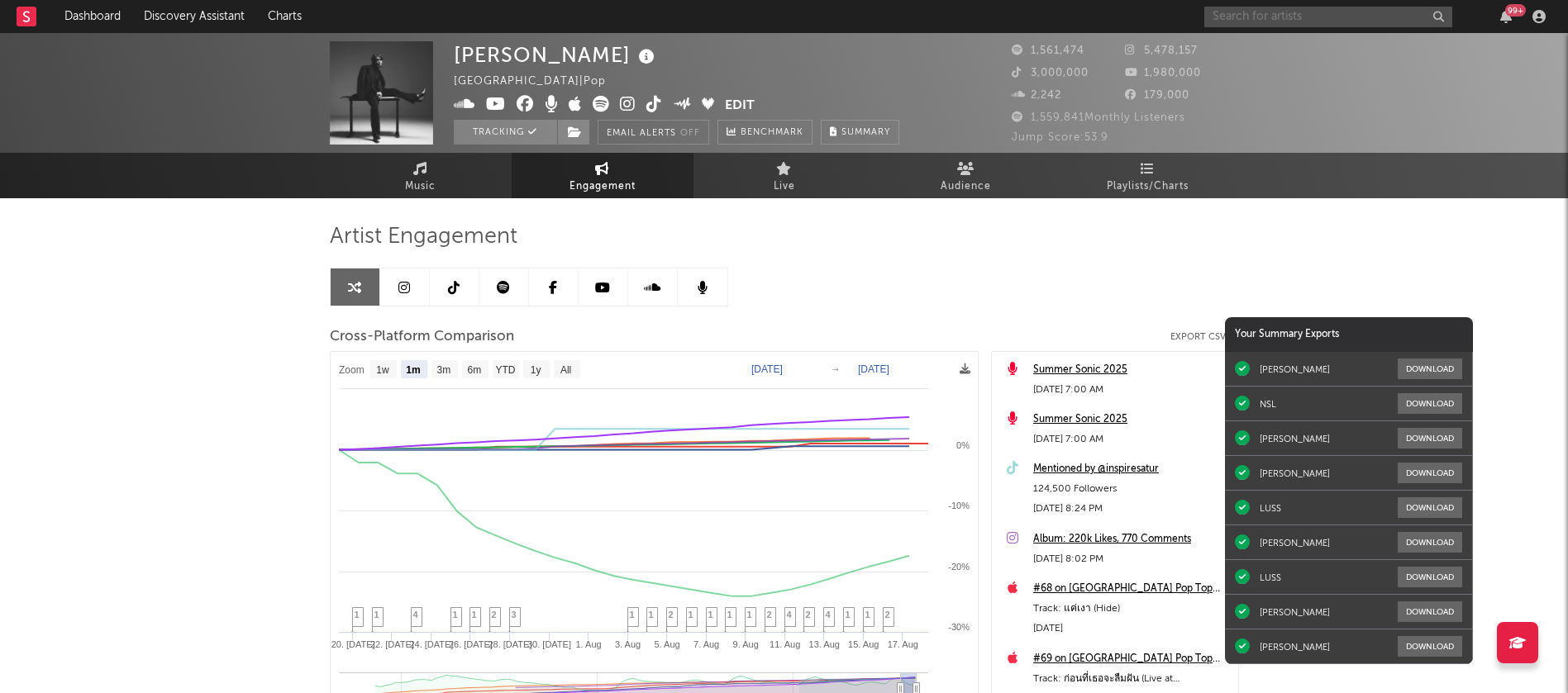
click at [1324, 20] on input "text" at bounding box center [1327, 17] width 248 height 21
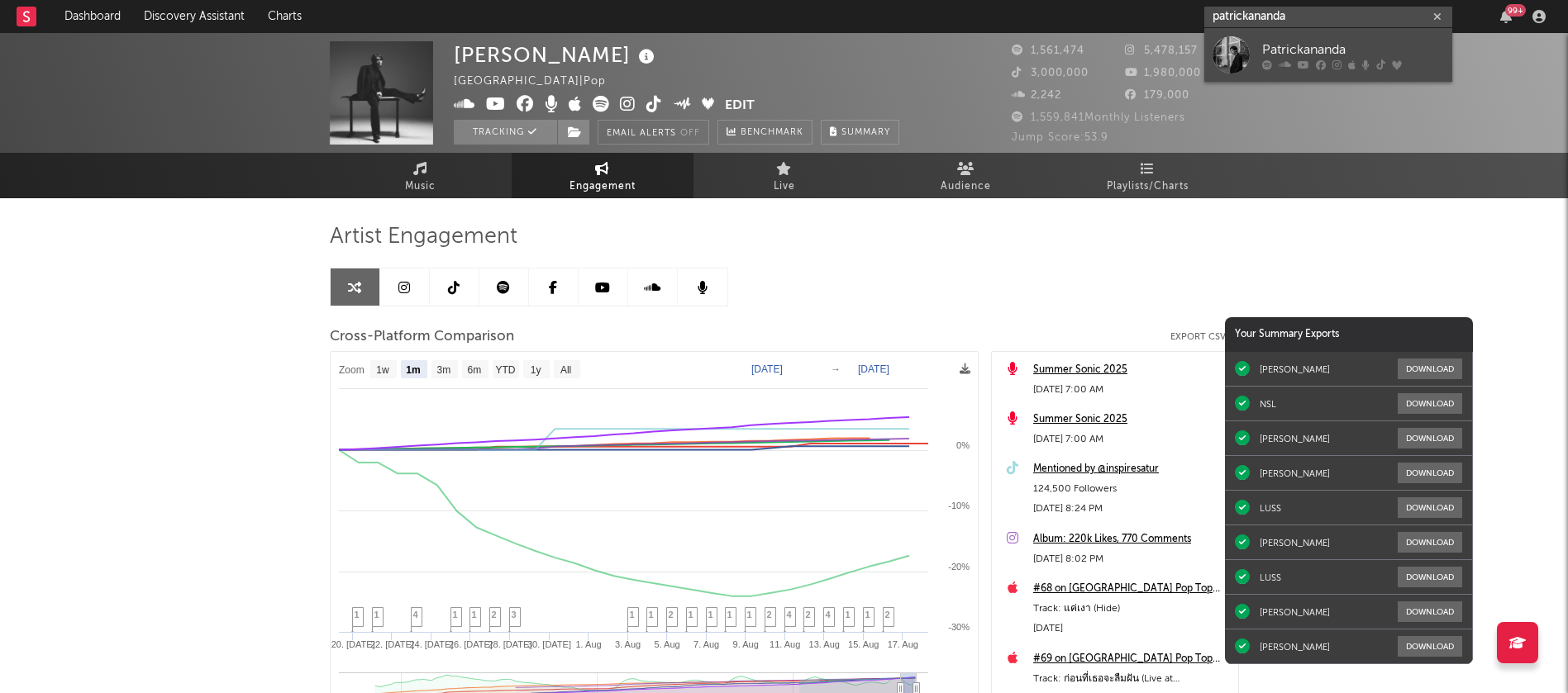
type input "patrickananda"
click at [1315, 46] on div "Patrickananda" at bounding box center [1353, 49] width 182 height 20
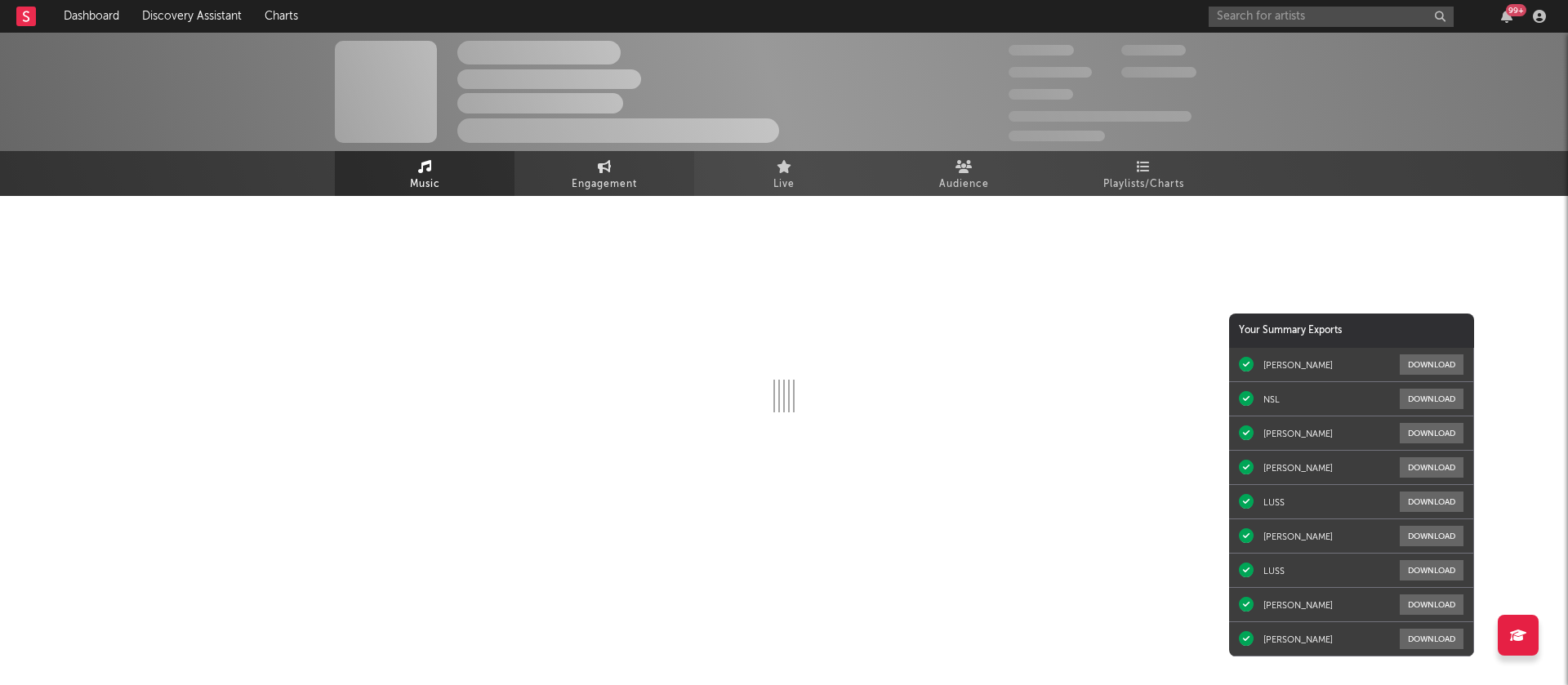
click at [592, 186] on span "Engagement" at bounding box center [604, 185] width 65 height 19
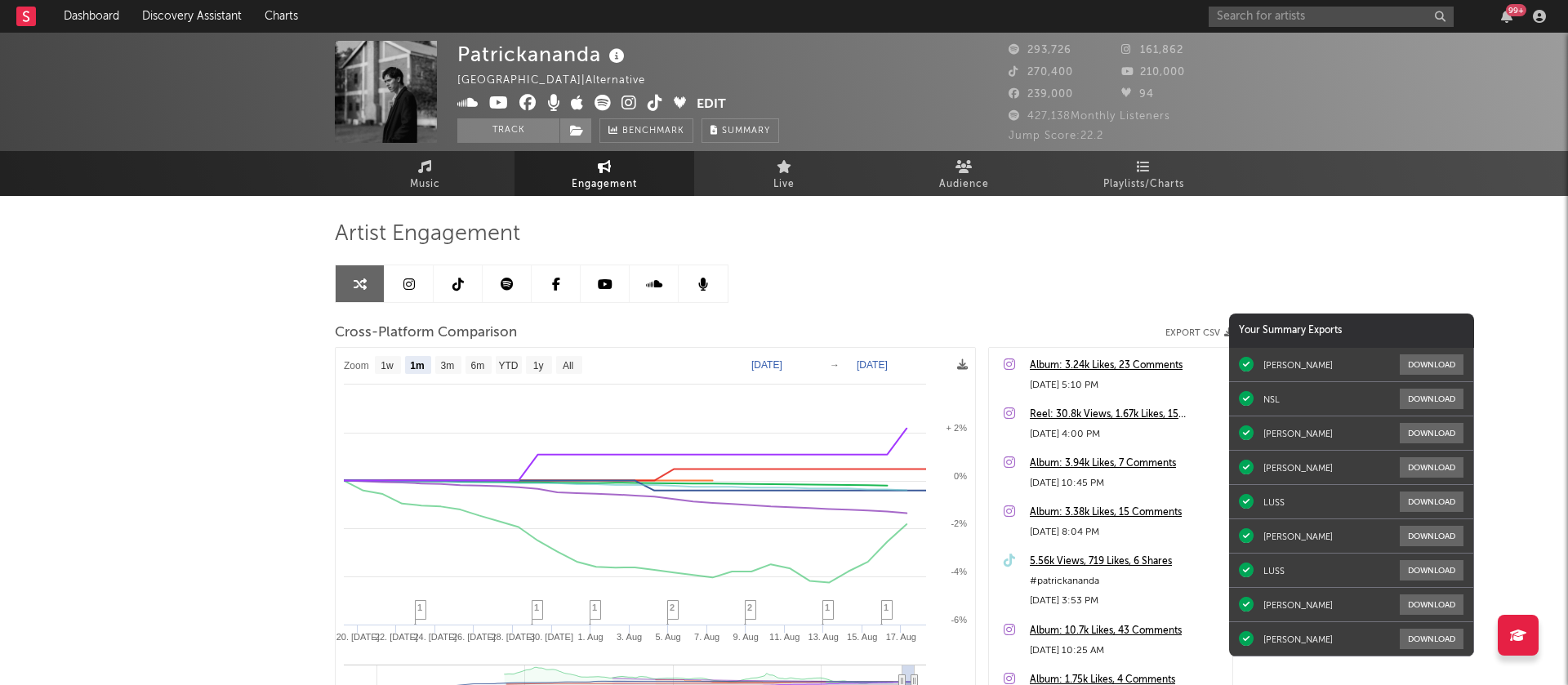
select select "1m"
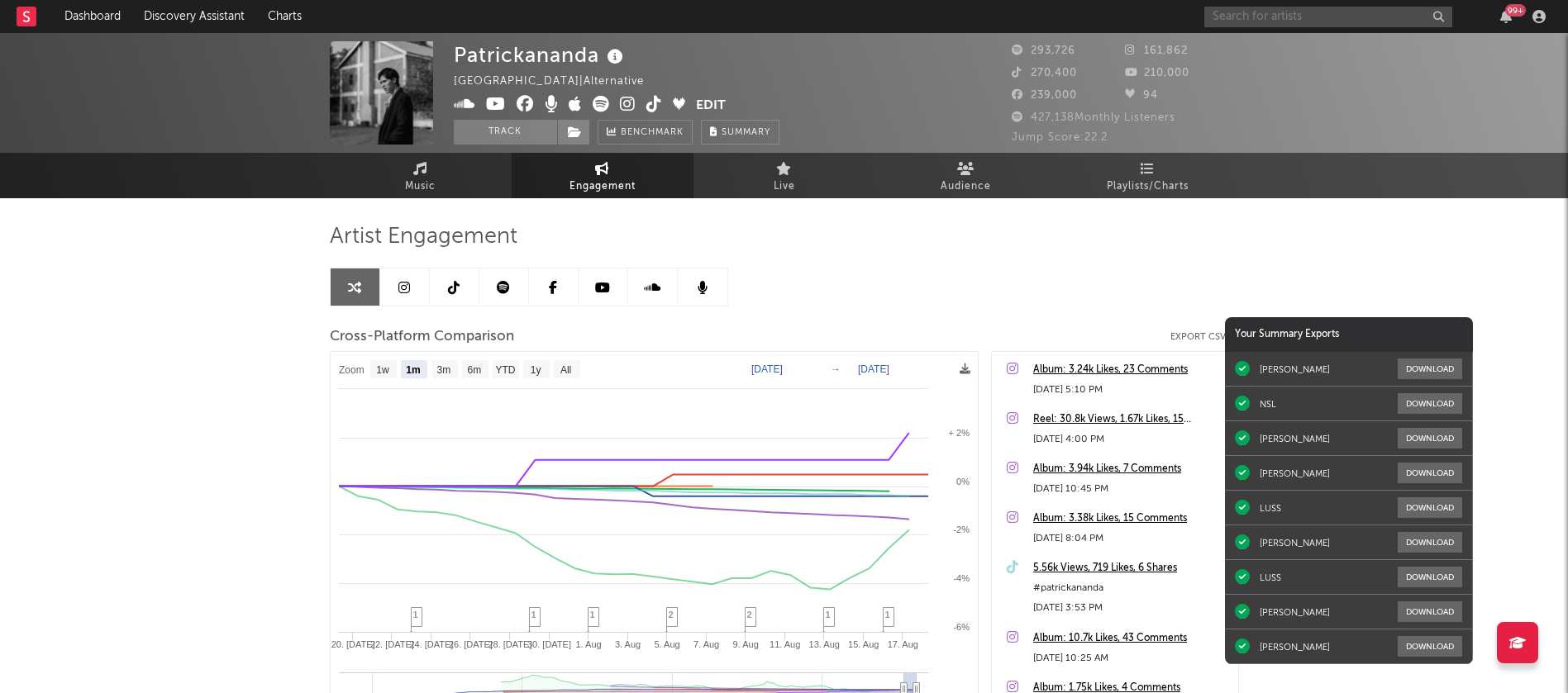
click at [1298, 16] on input "text" at bounding box center [1327, 17] width 248 height 21
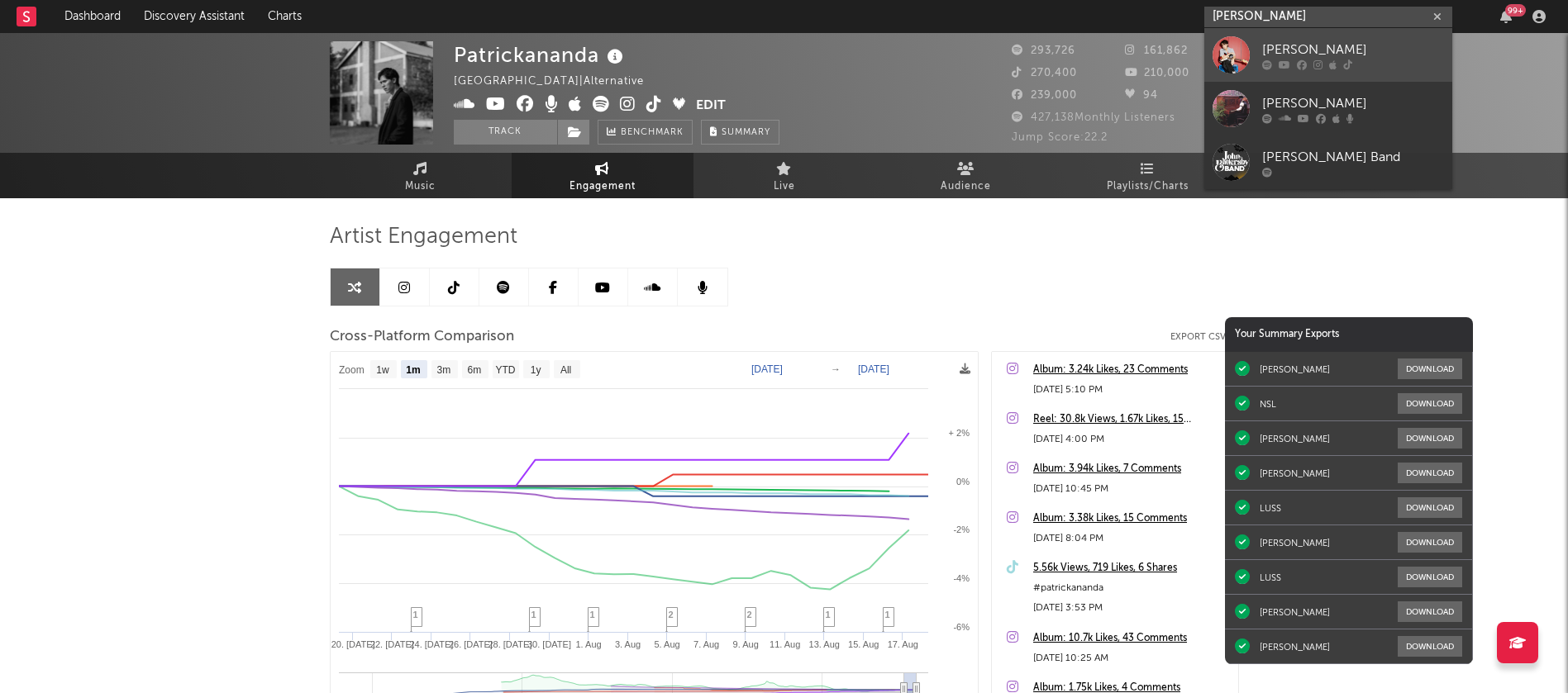
type input "john natt"
click at [1294, 36] on link "John Nattachot" at bounding box center [1327, 55] width 248 height 54
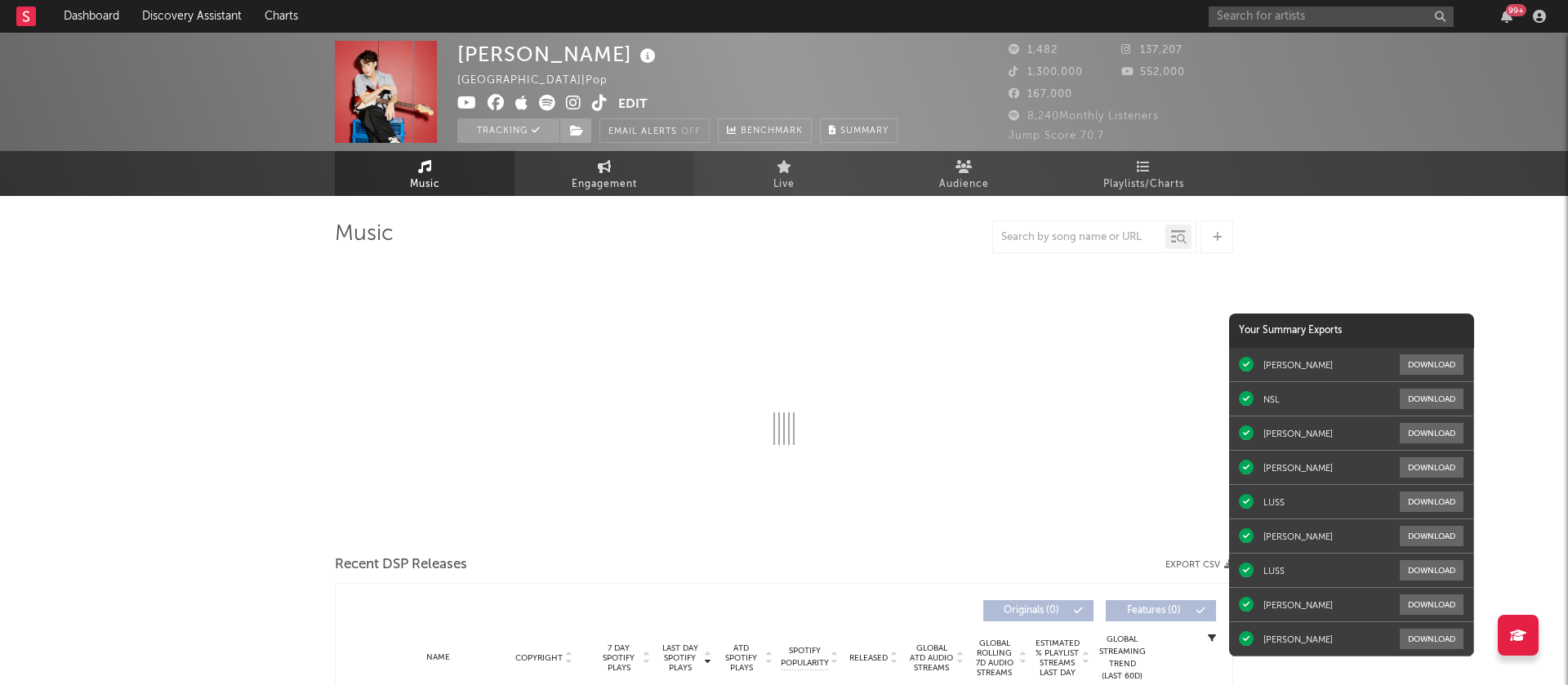
click at [587, 181] on span "Engagement" at bounding box center [604, 185] width 65 height 19
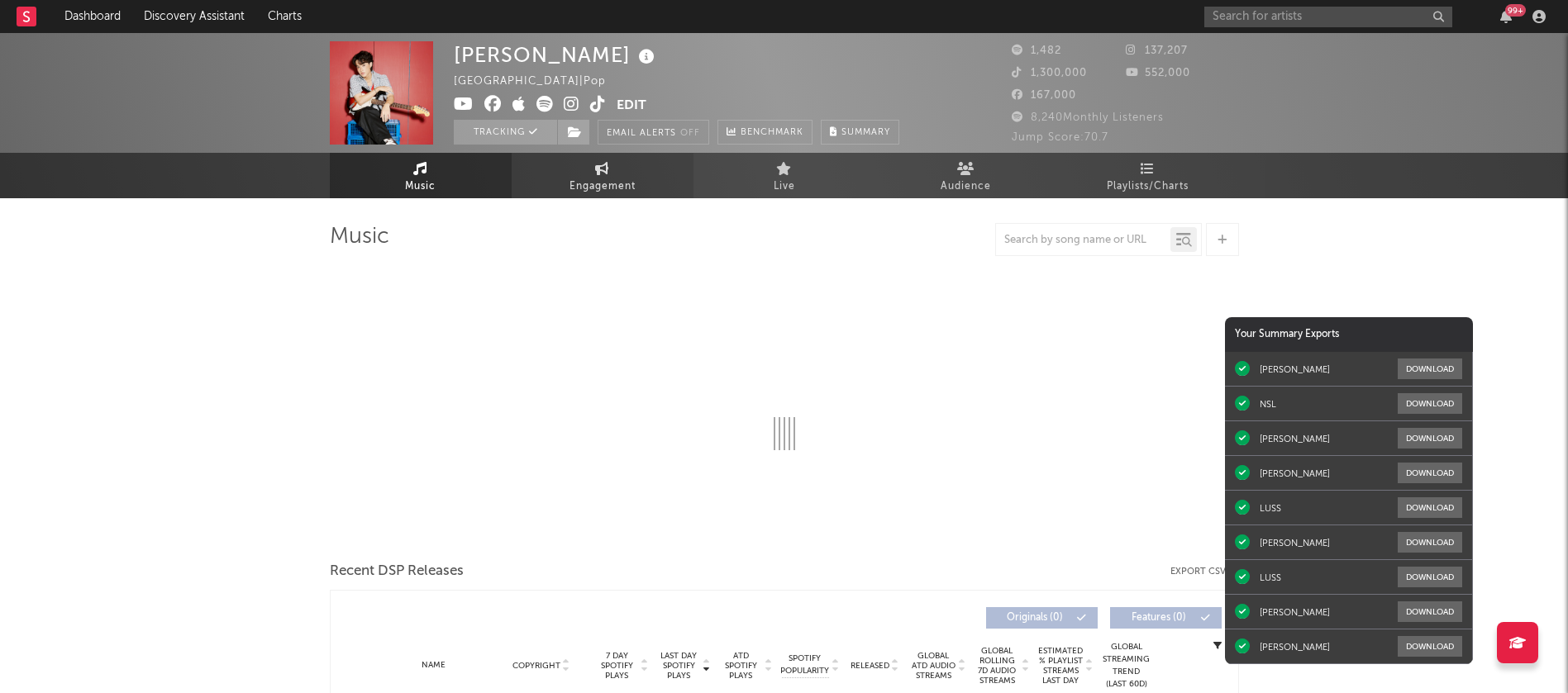
select select "1w"
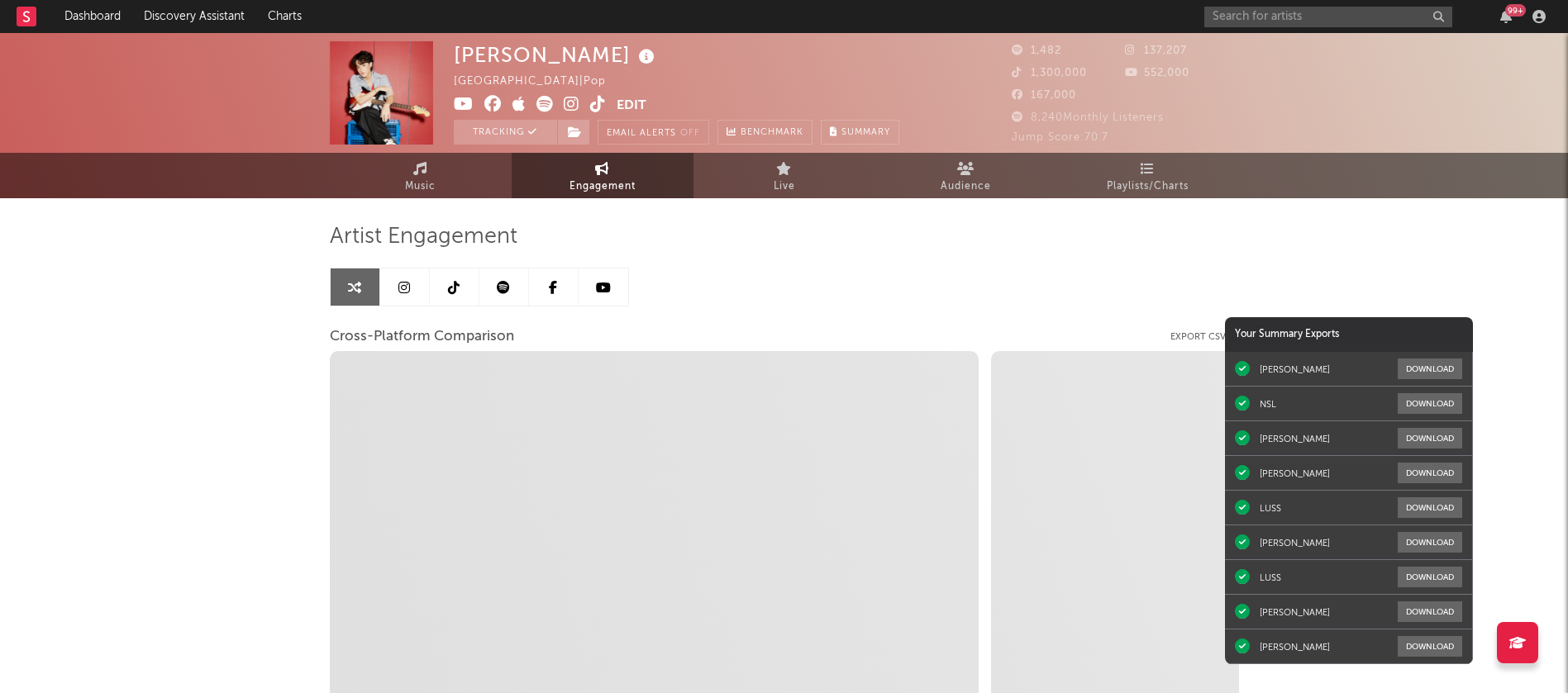
select select "1m"
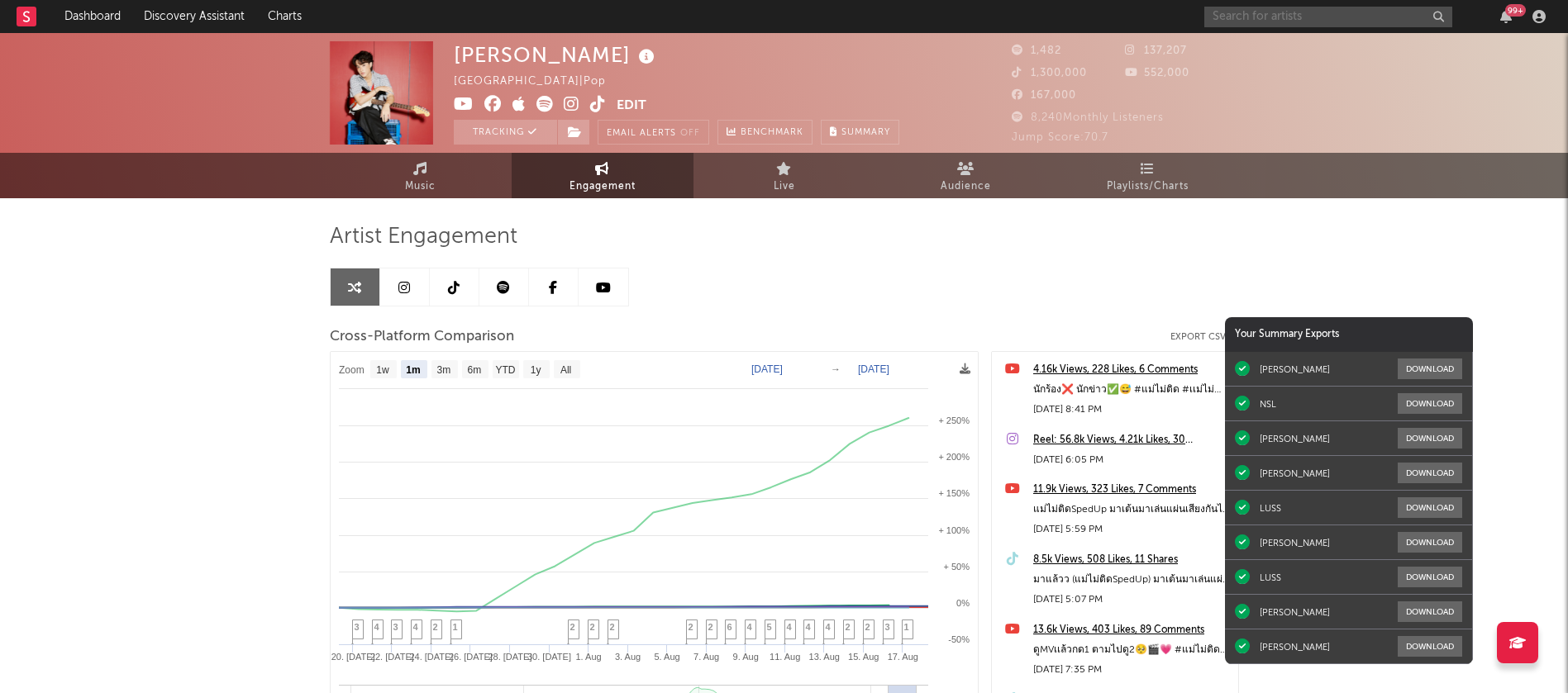
click at [1287, 19] on input "text" at bounding box center [1327, 17] width 248 height 21
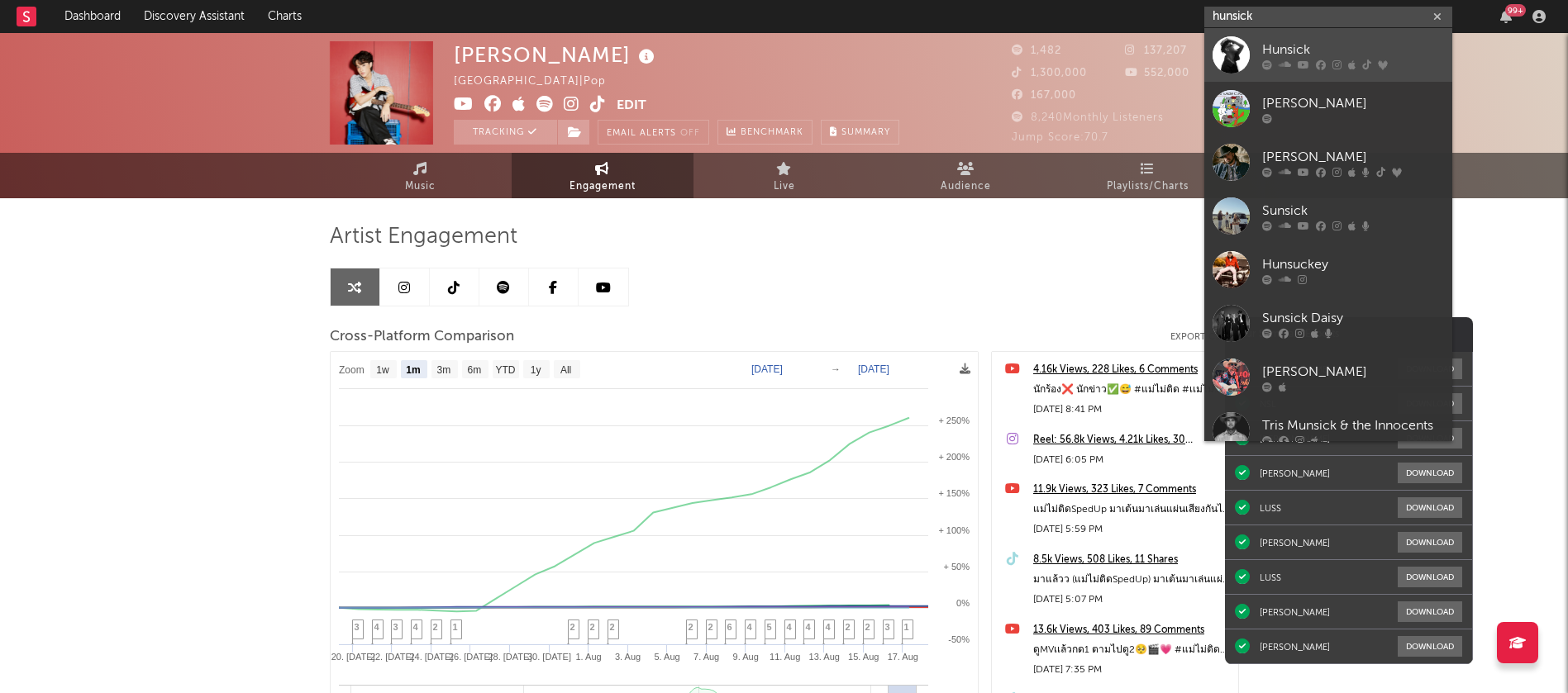
type input "hunsick"
click at [1270, 45] on div "Hunsick" at bounding box center [1353, 49] width 182 height 20
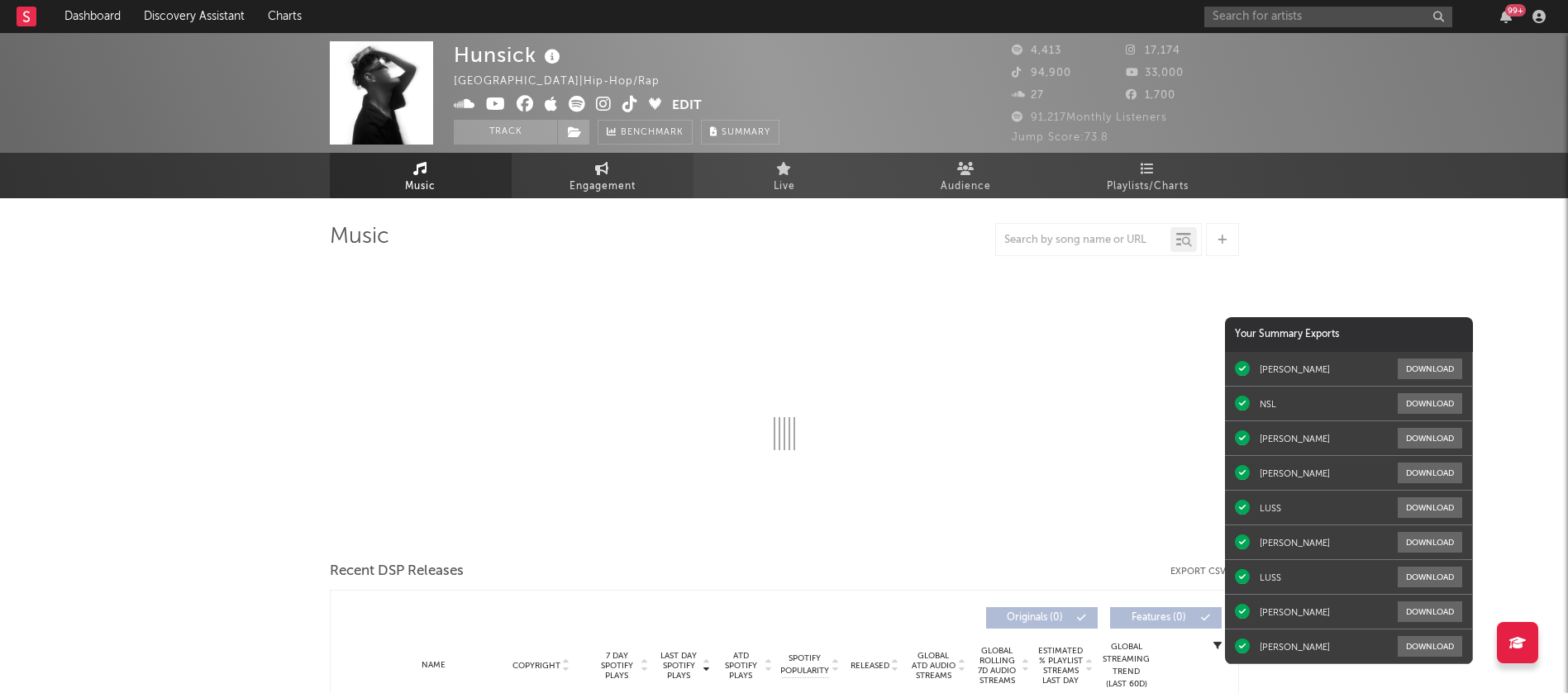
click at [647, 178] on link "Engagement" at bounding box center [602, 175] width 182 height 45
select select "1w"
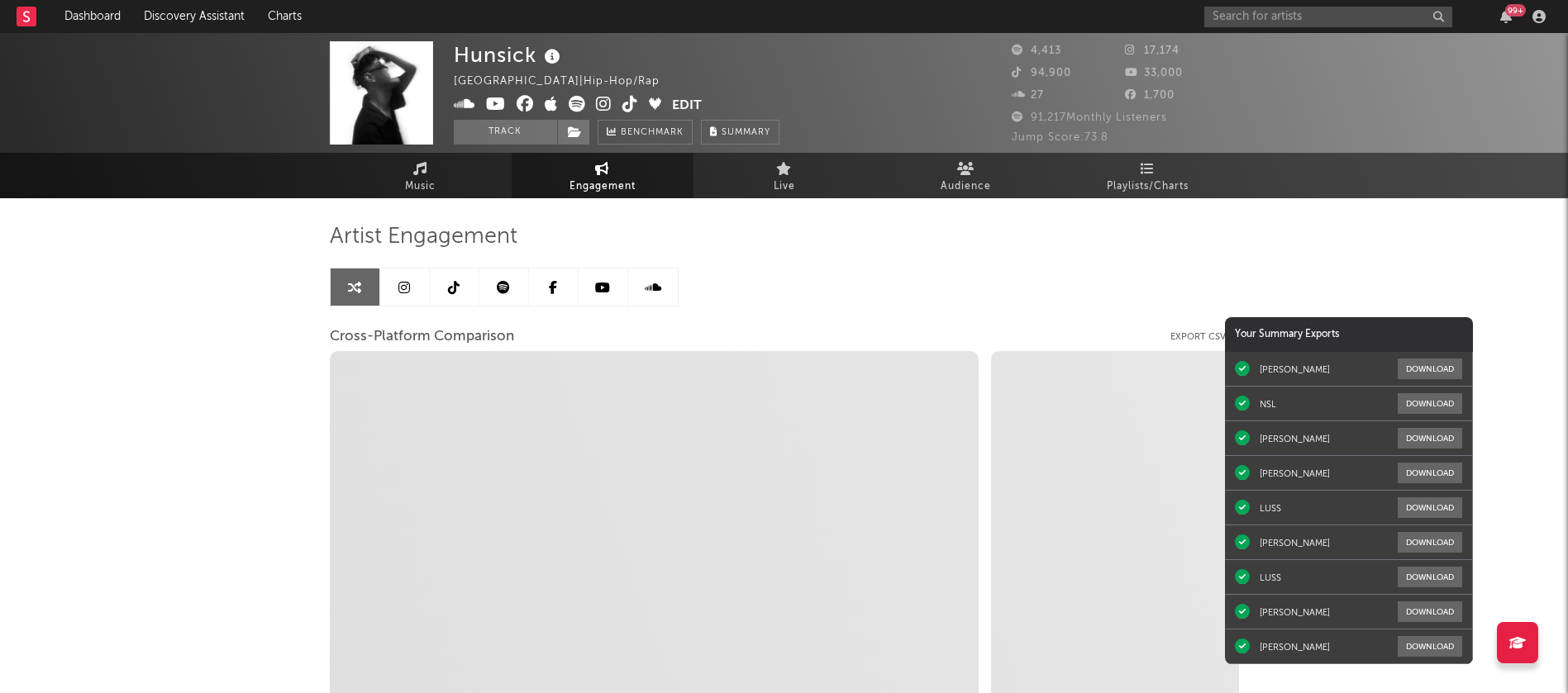
select select "1m"
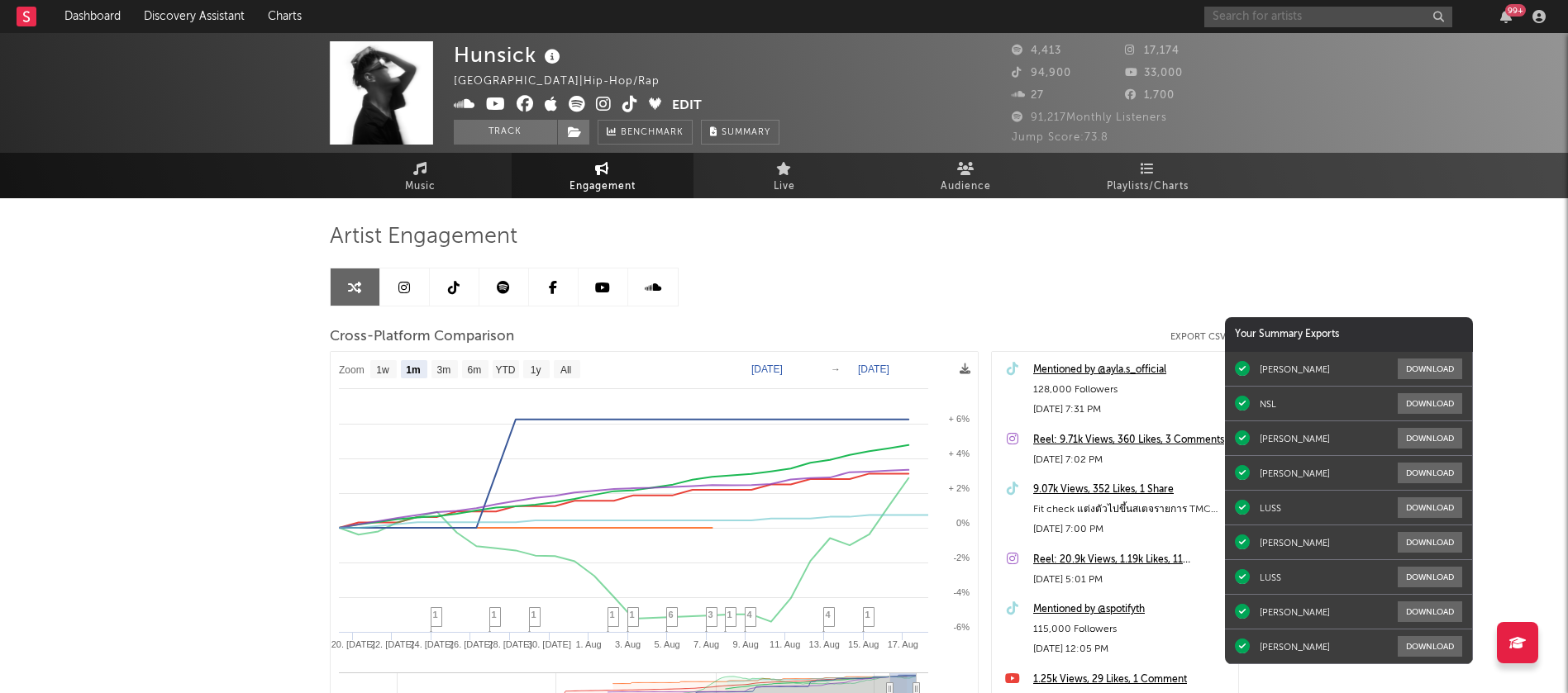
click at [1249, 15] on input "text" at bounding box center [1327, 17] width 248 height 21
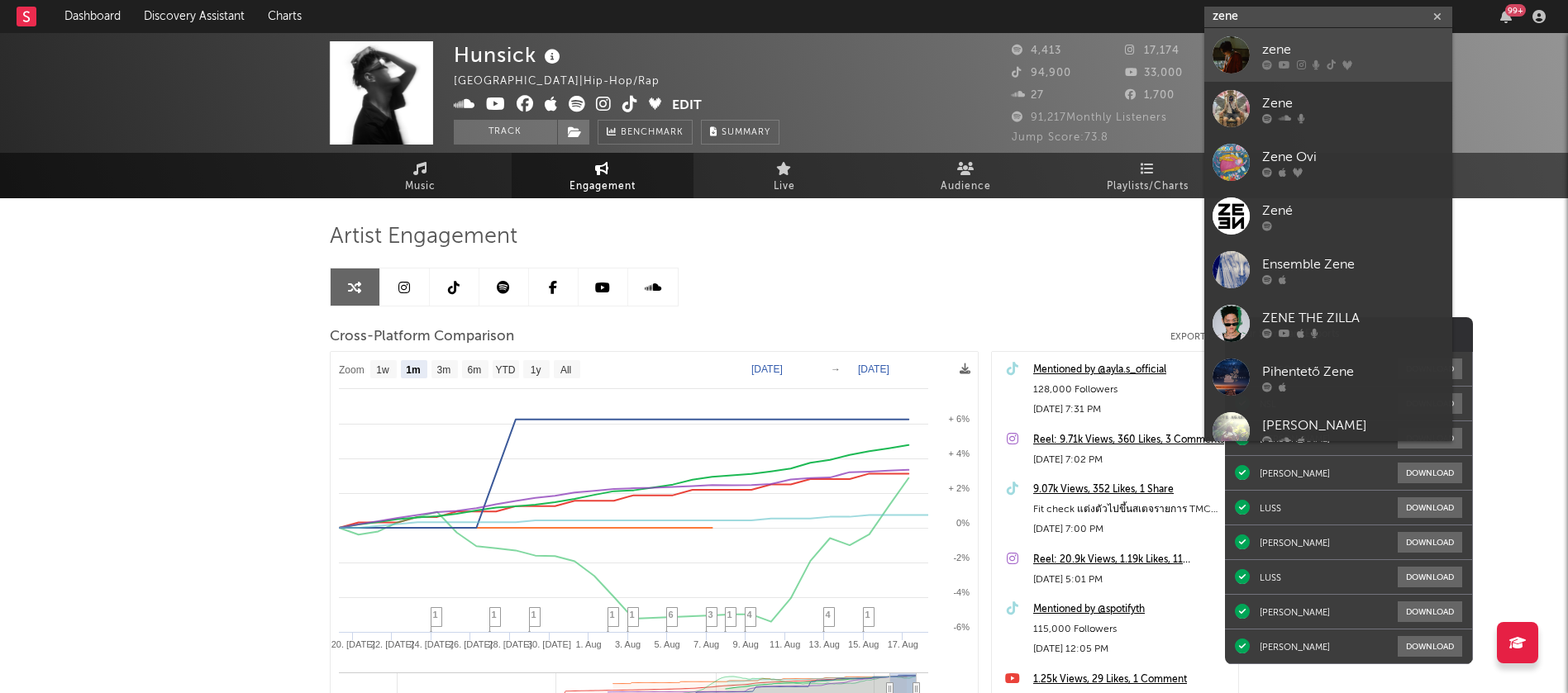
type input "zene"
click at [1259, 56] on link "zene" at bounding box center [1327, 55] width 248 height 54
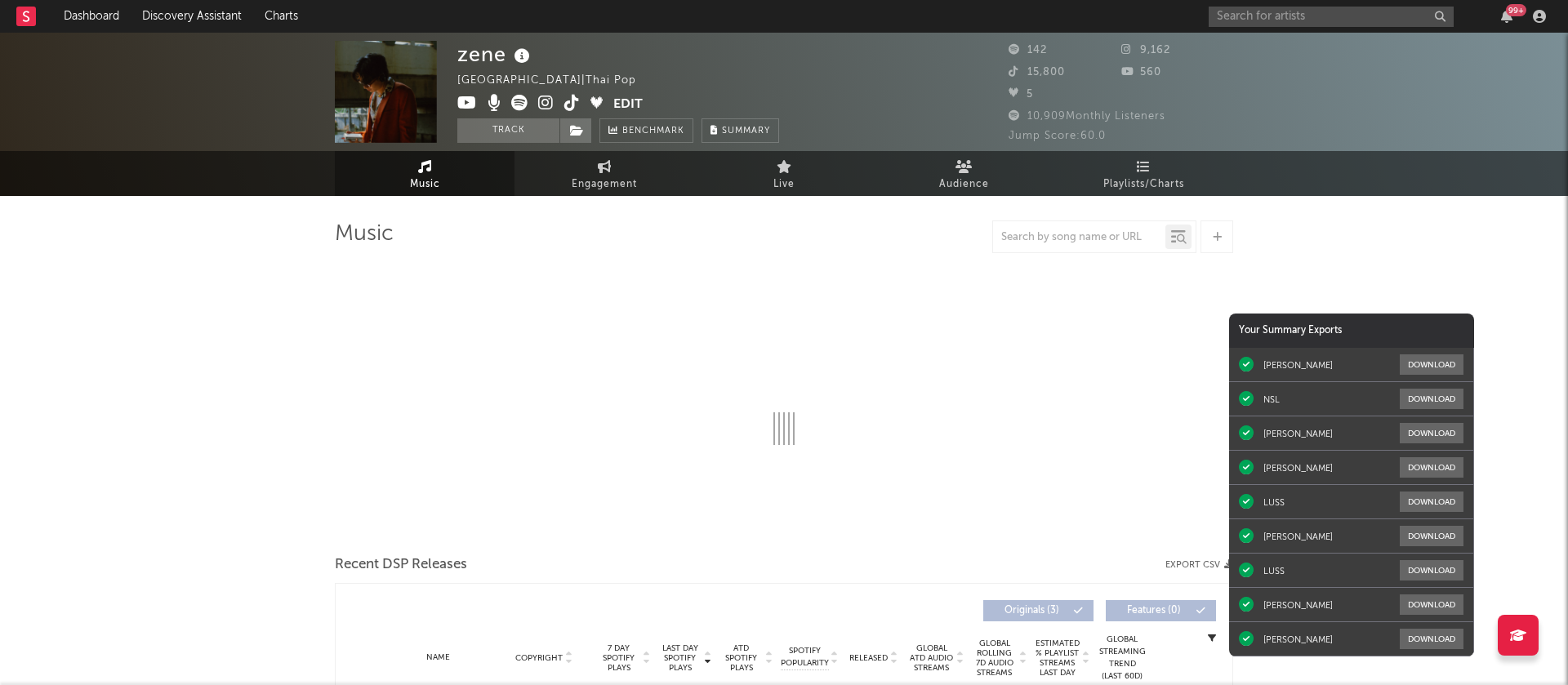
select select "1w"
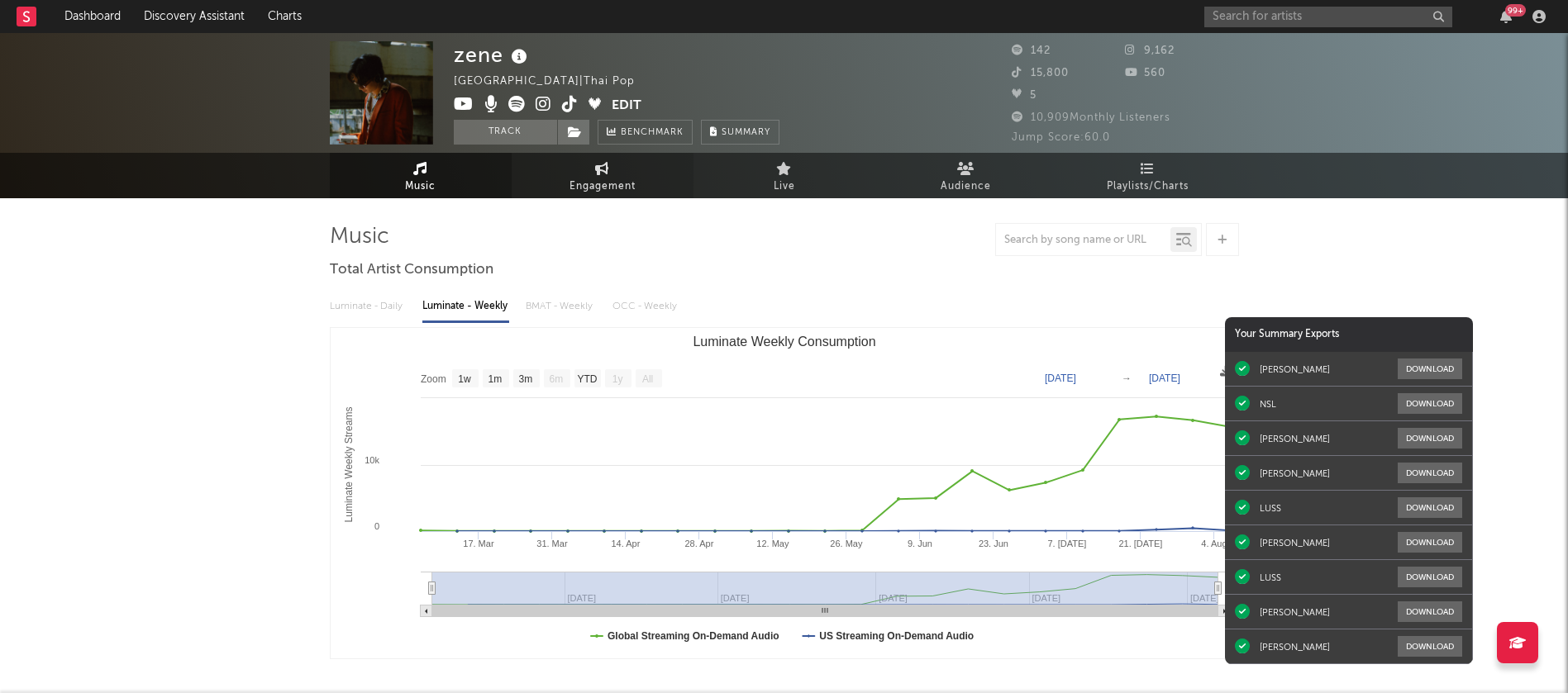
click at [616, 187] on span "Engagement" at bounding box center [601, 187] width 66 height 20
select select "1w"
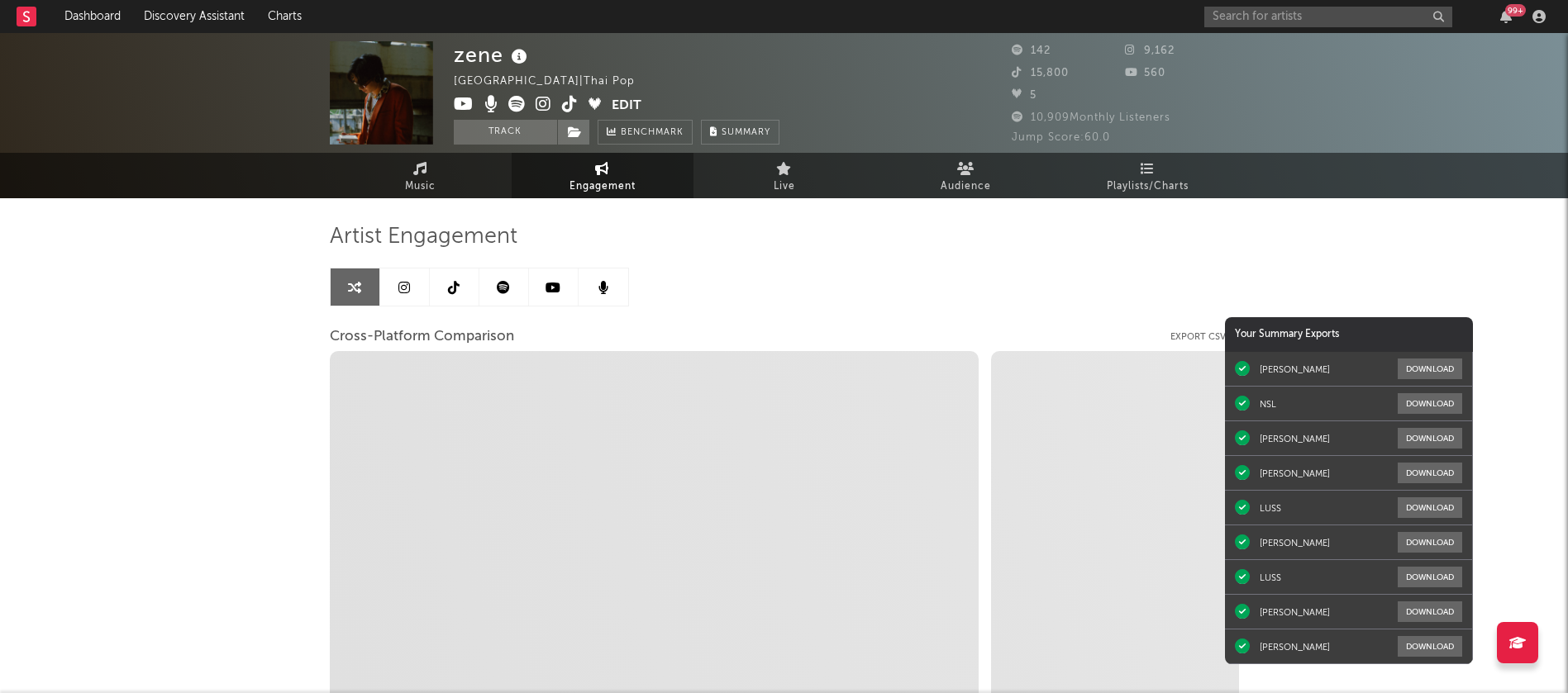
select select "1m"
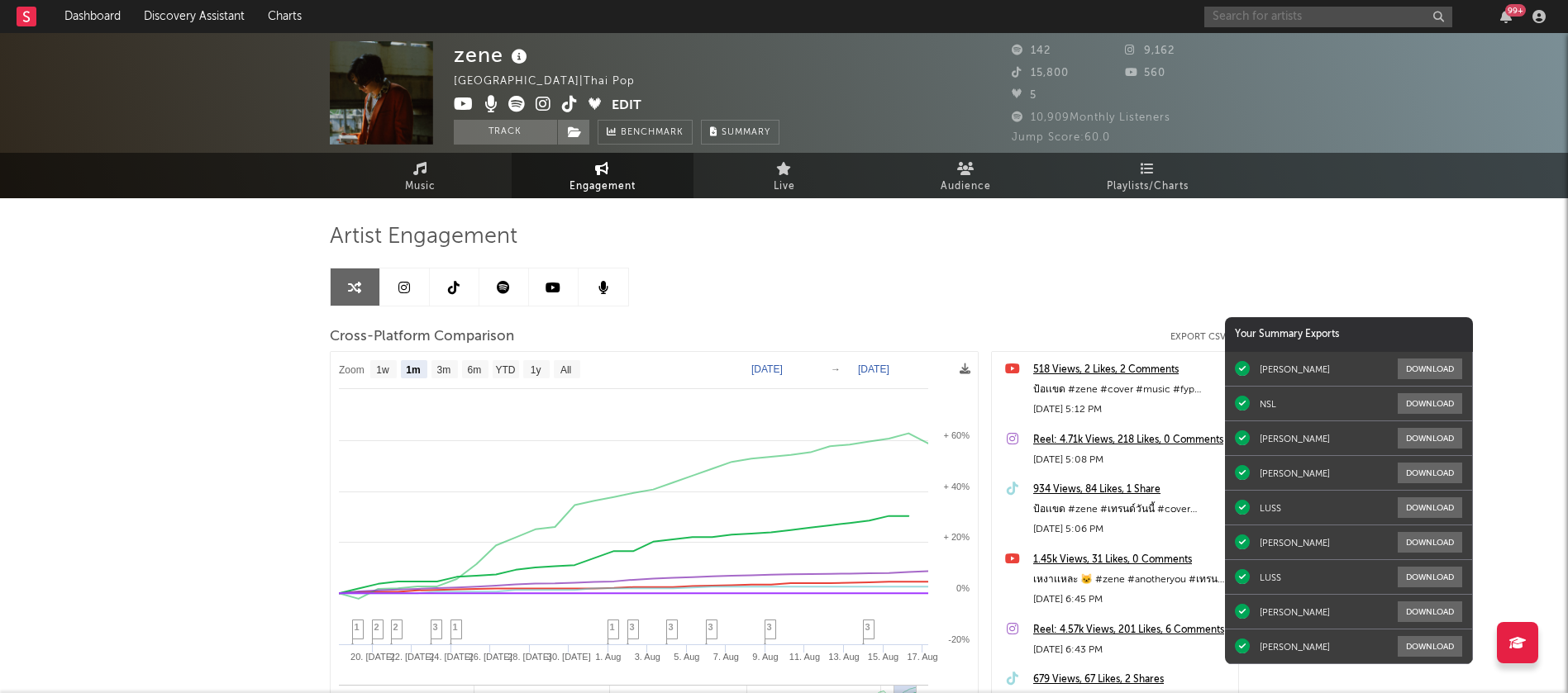
click at [1298, 19] on input "text" at bounding box center [1327, 17] width 248 height 21
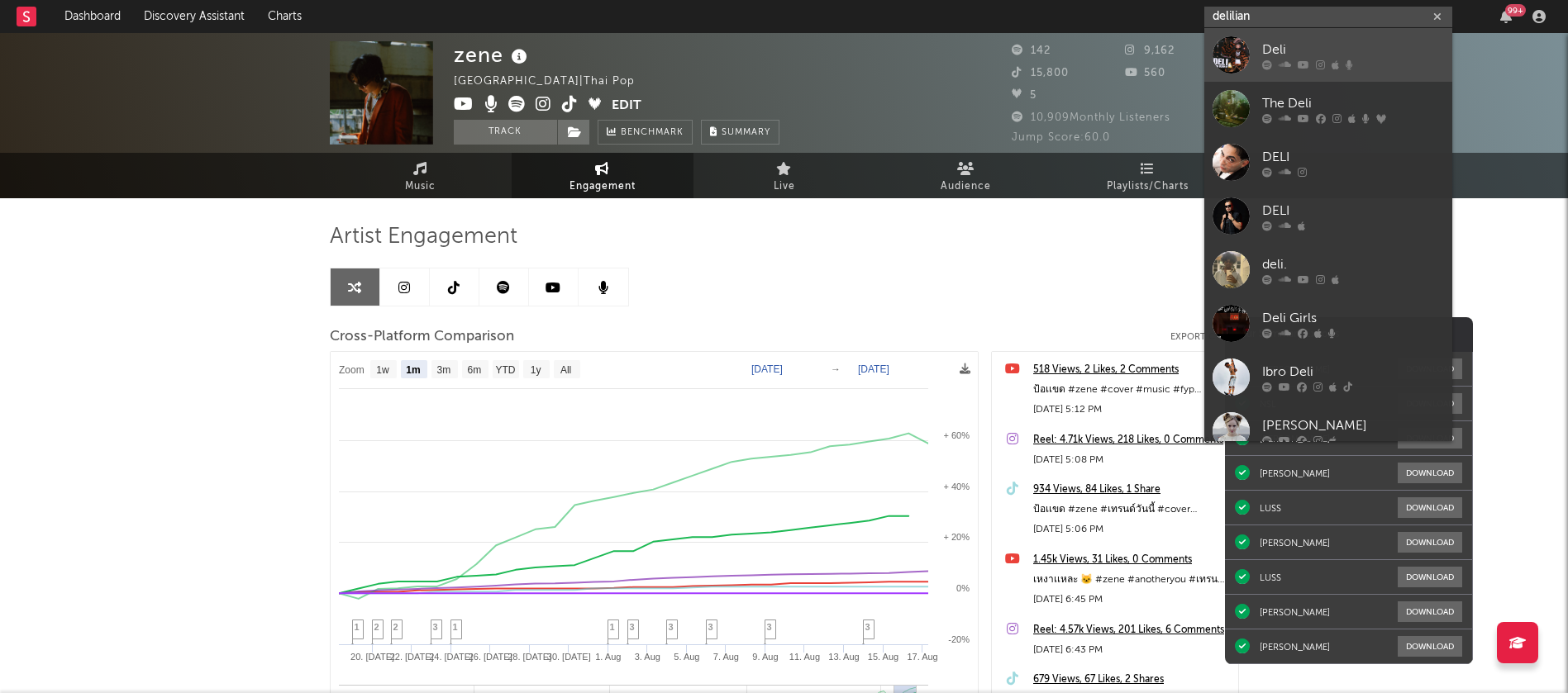
type input "delilian"
click at [1282, 55] on div "Deli" at bounding box center [1353, 49] width 182 height 20
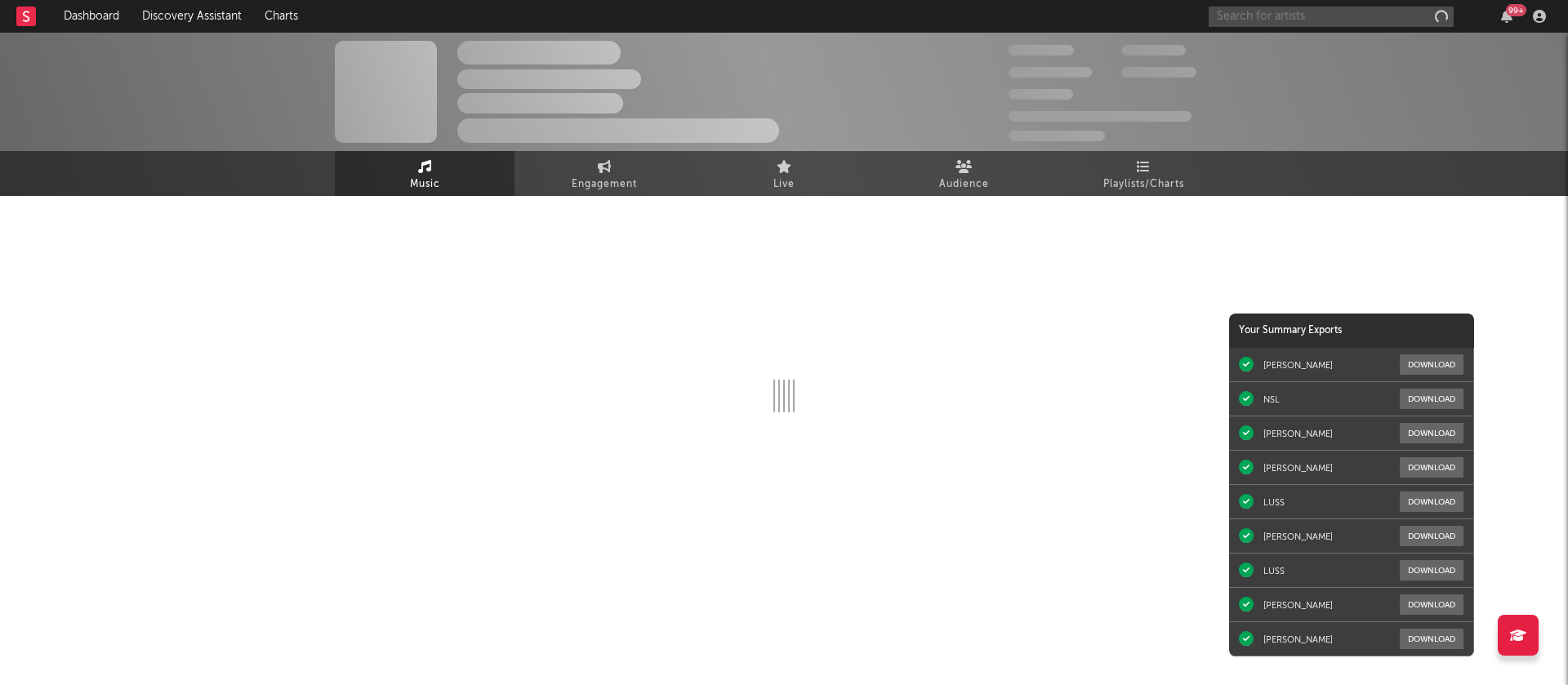
click at [1261, 20] on input "text" at bounding box center [1331, 16] width 245 height 20
type input "deli"
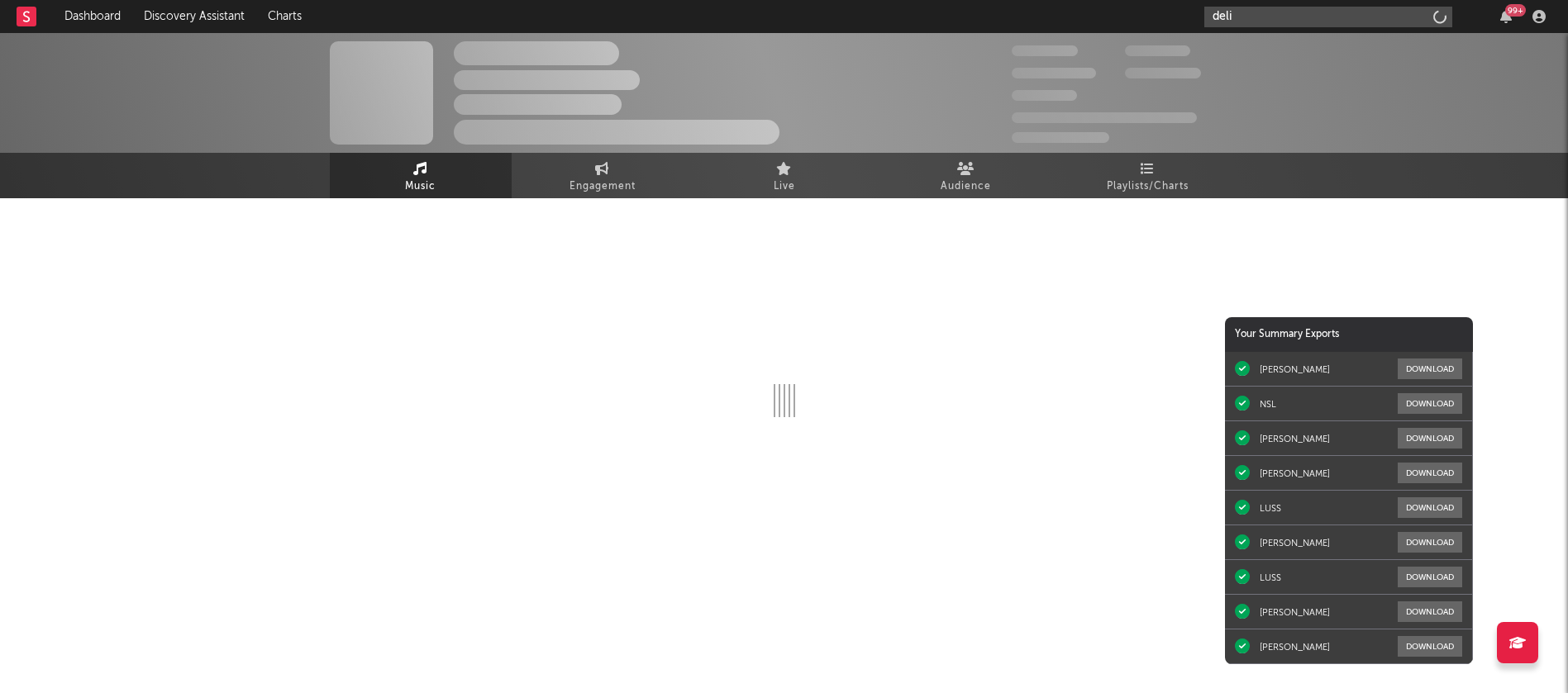
select select "1w"
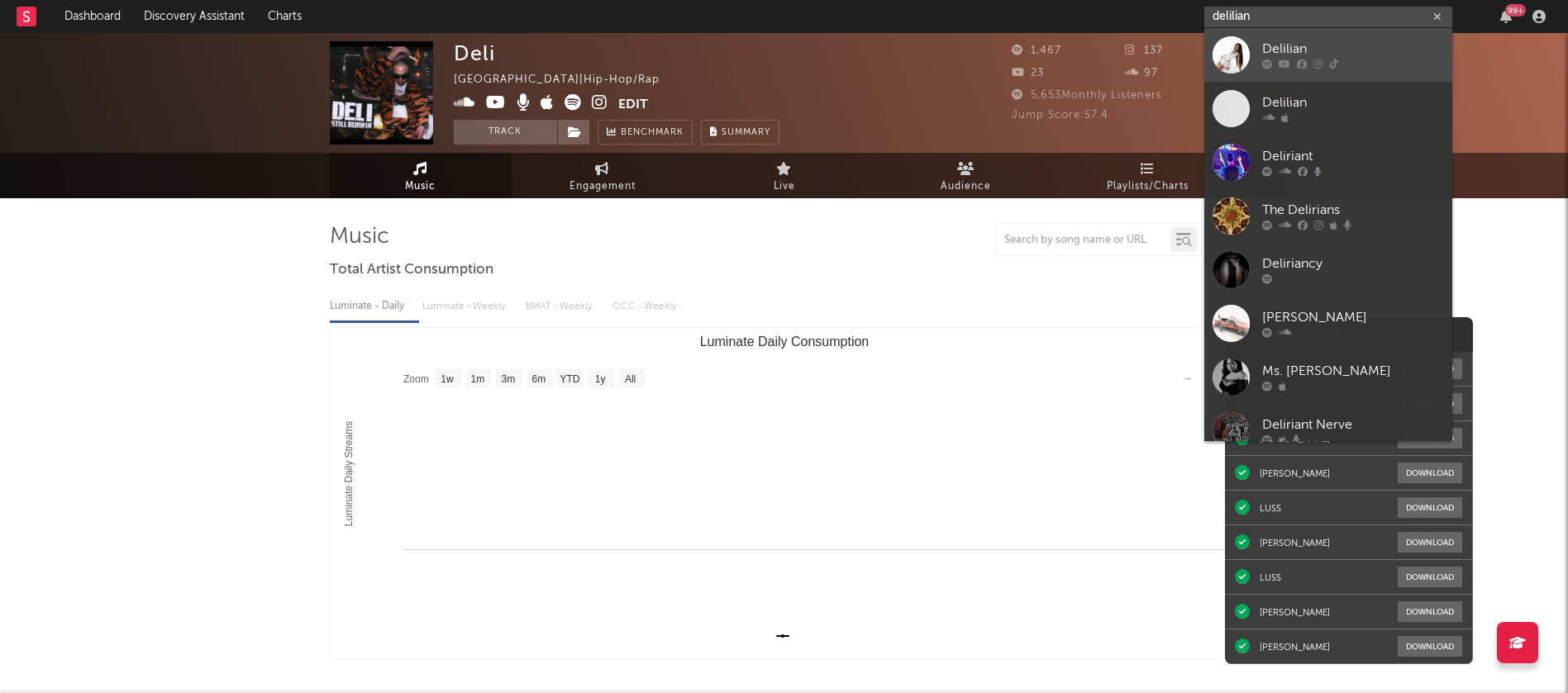
type input "delilian"
click at [1261, 63] on link "Delilian" at bounding box center [1327, 55] width 248 height 54
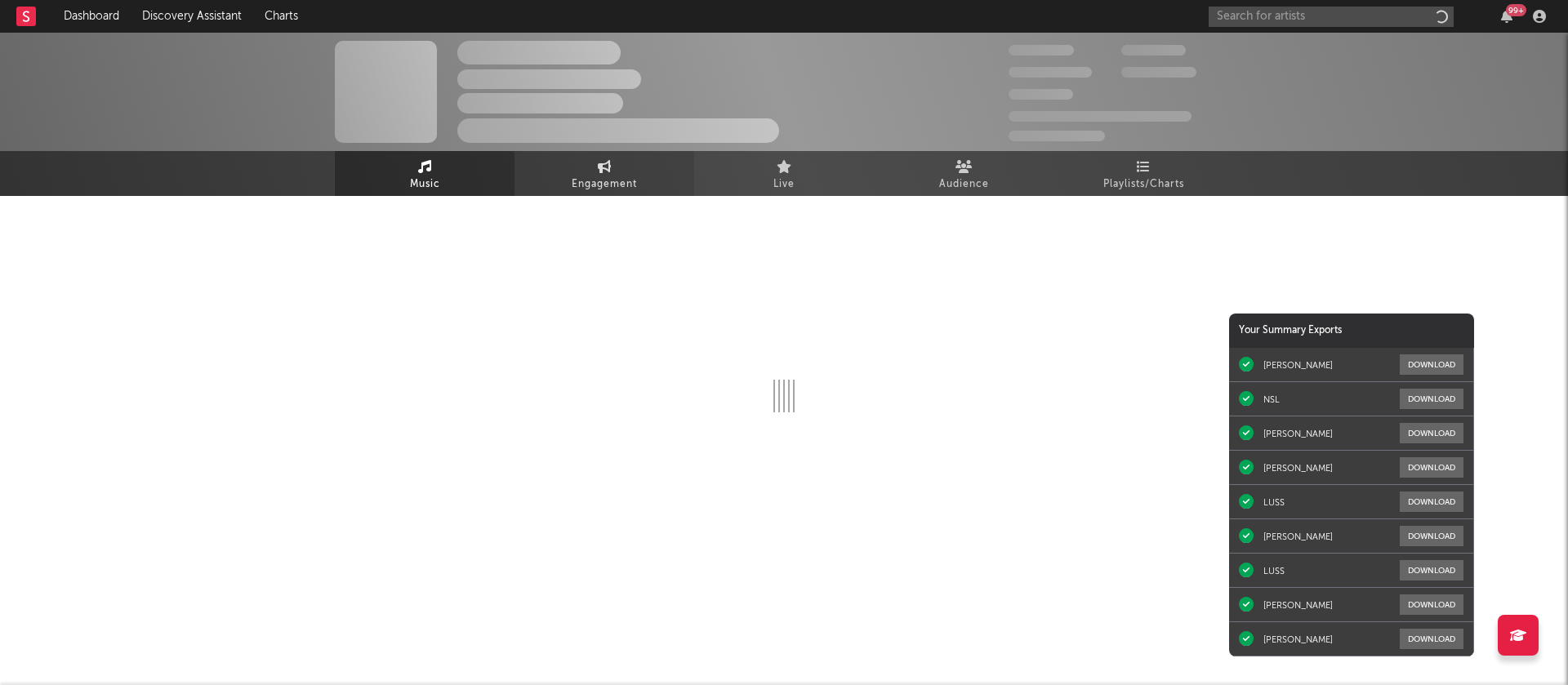
click at [595, 175] on span "Engagement" at bounding box center [604, 185] width 65 height 19
select select "1w"
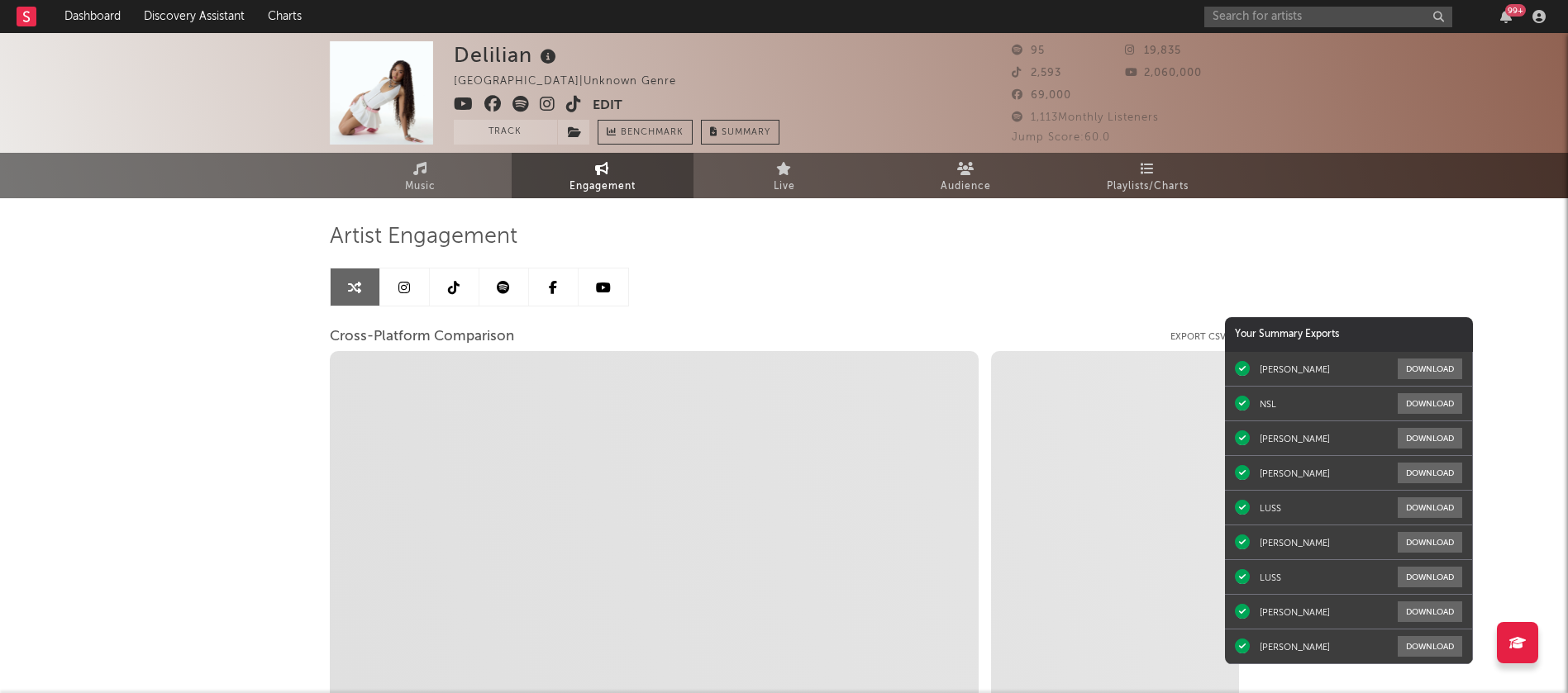
select select "1m"
